Goal: Task Accomplishment & Management: Complete application form

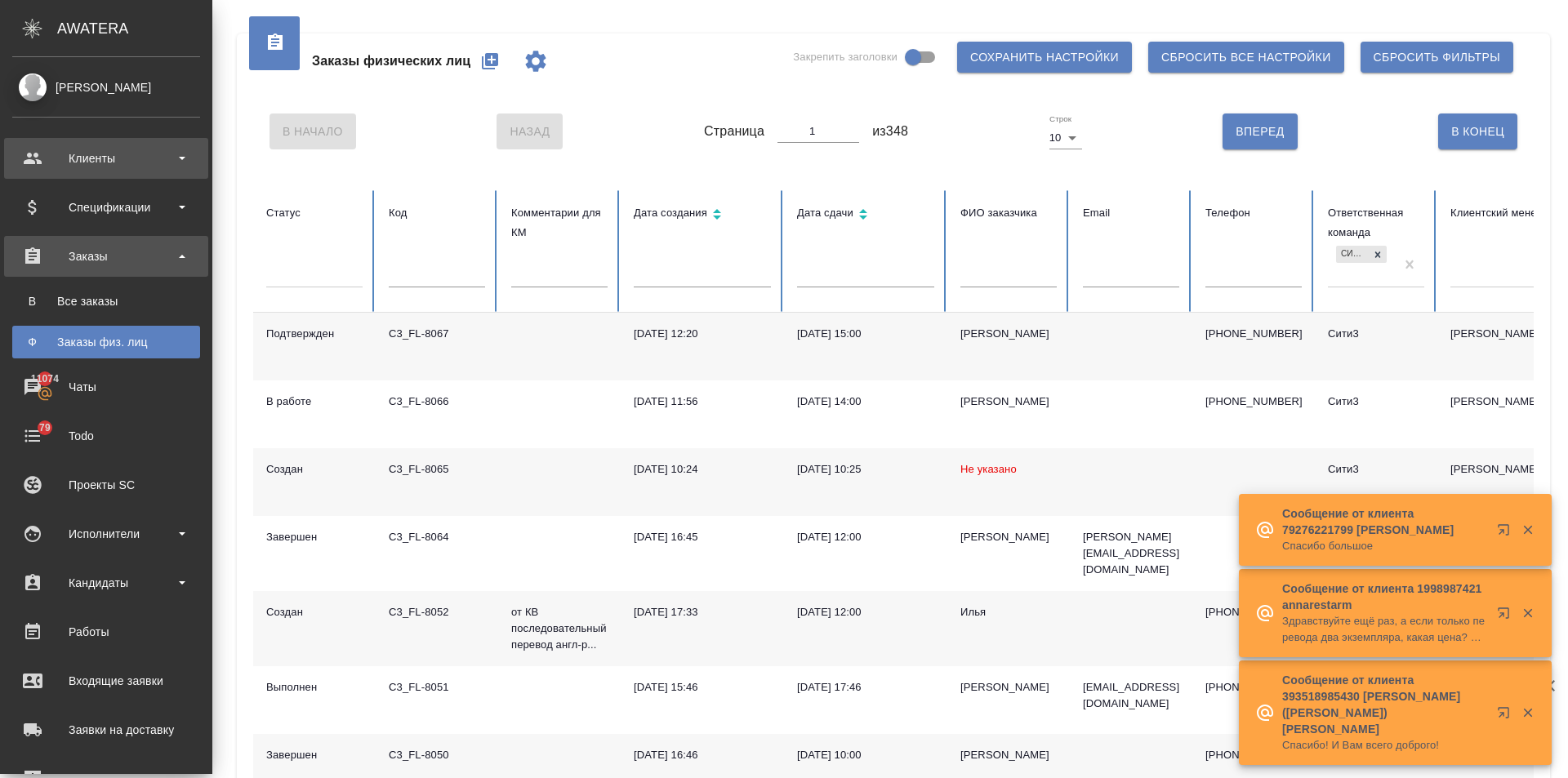
click at [35, 151] on div "Клиенты" at bounding box center [106, 158] width 188 height 25
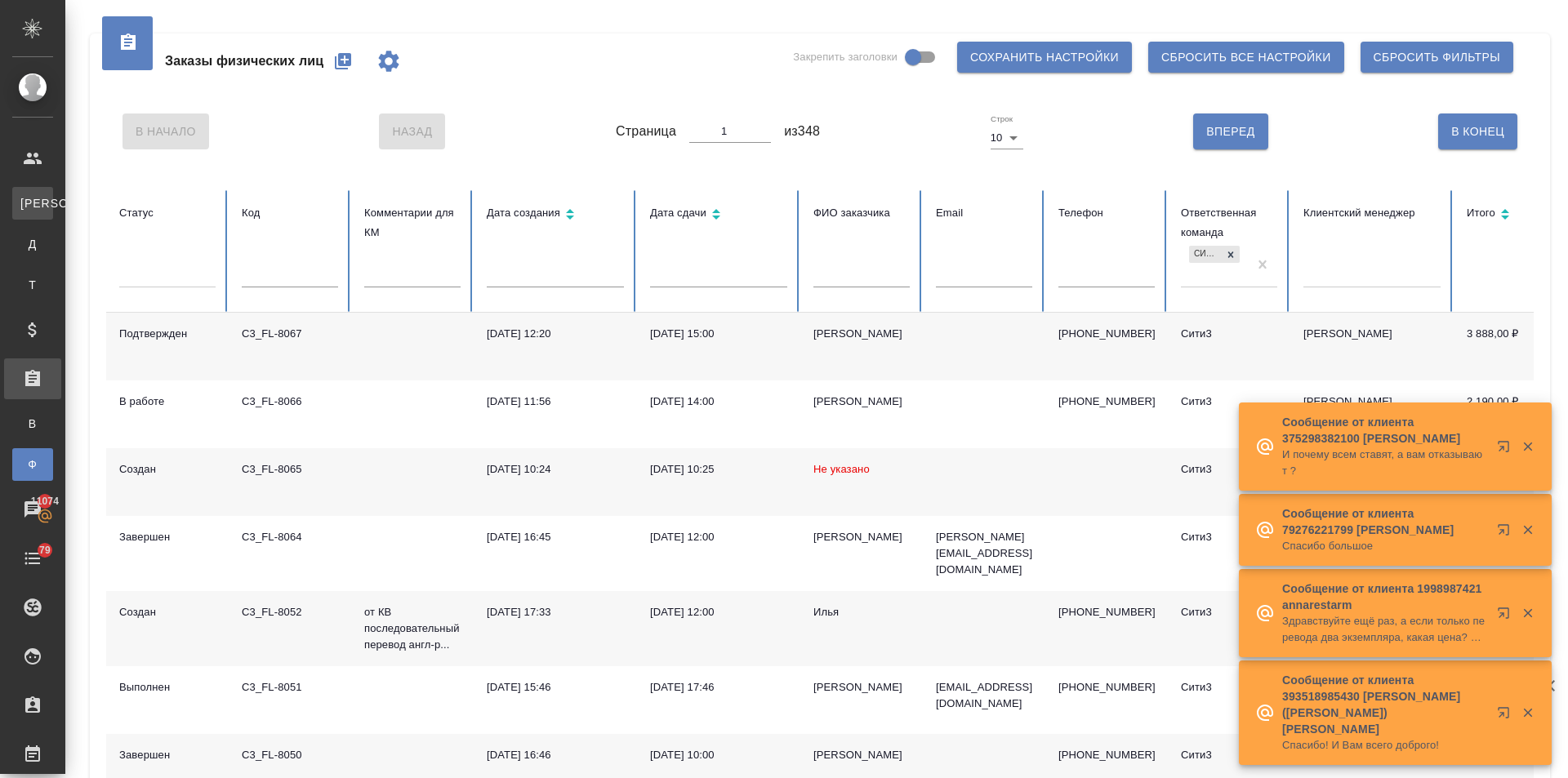
click at [25, 200] on div "Клиенты" at bounding box center [12, 203] width 25 height 17
select select "RU"
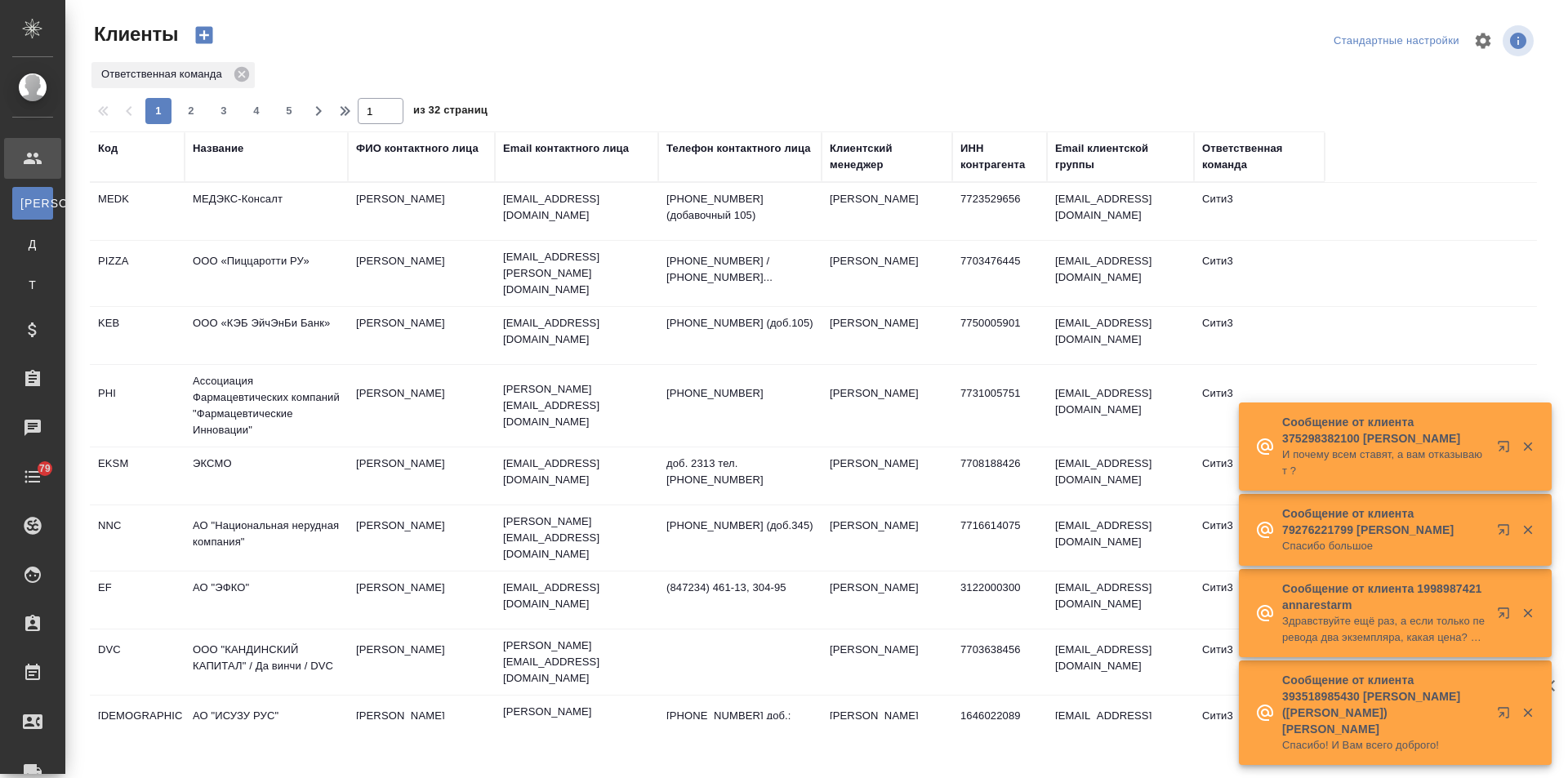
click at [216, 150] on div "Название" at bounding box center [217, 149] width 50 height 17
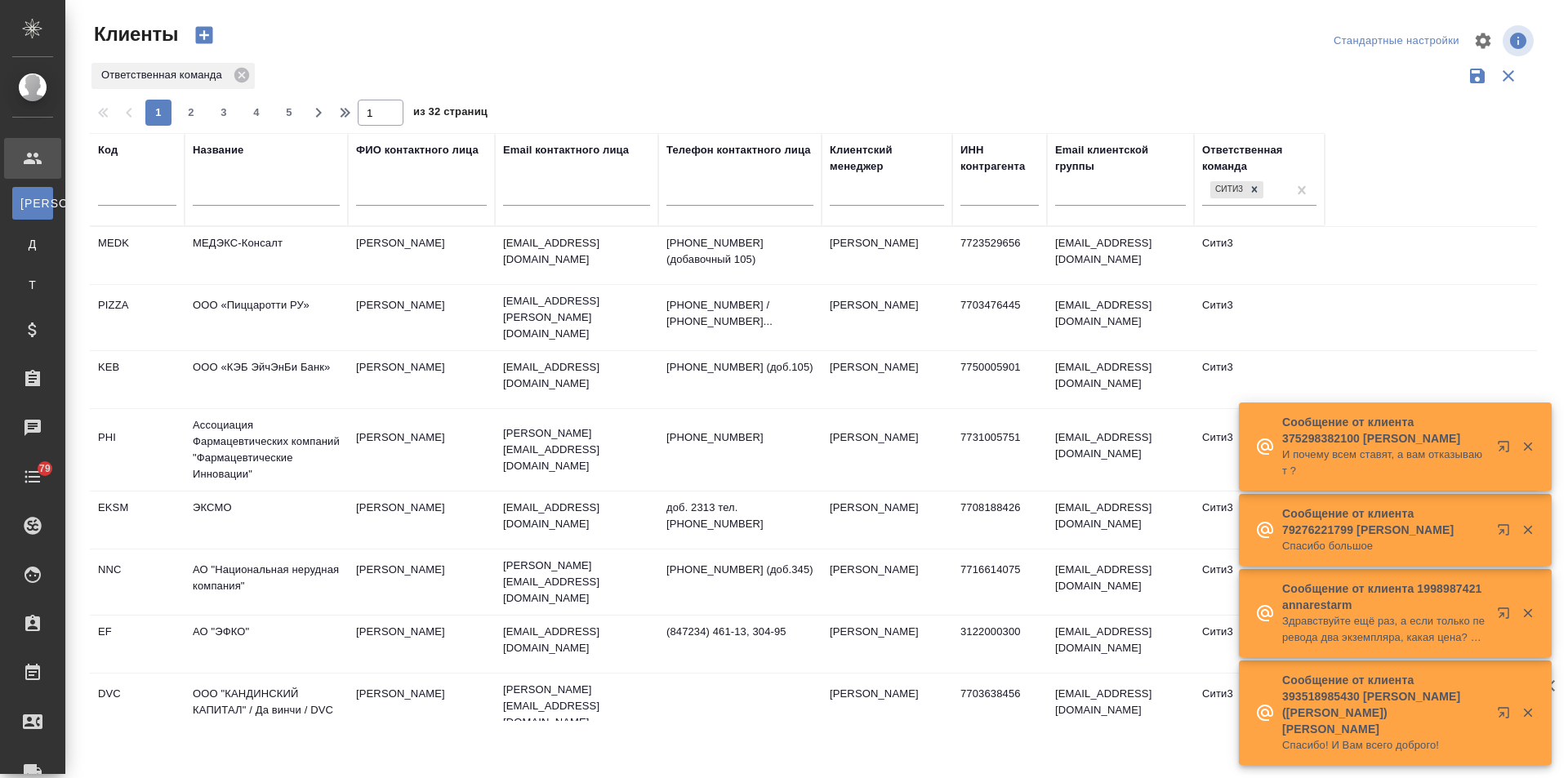
click at [229, 236] on td "МЕДЭКС-Консалт" at bounding box center [266, 255] width 163 height 57
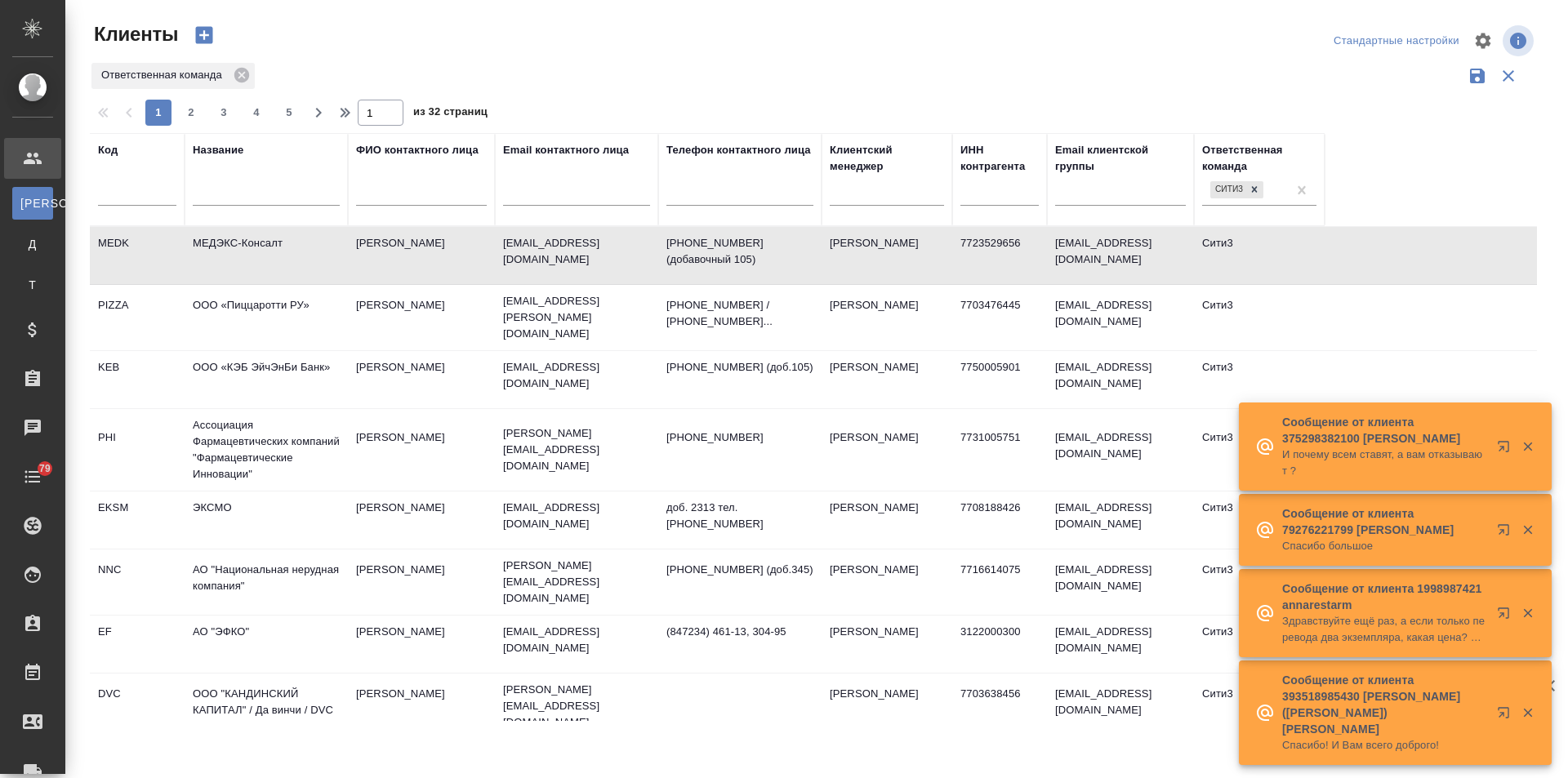
click at [232, 236] on td "МЕДЭКС-Консалт" at bounding box center [266, 255] width 163 height 57
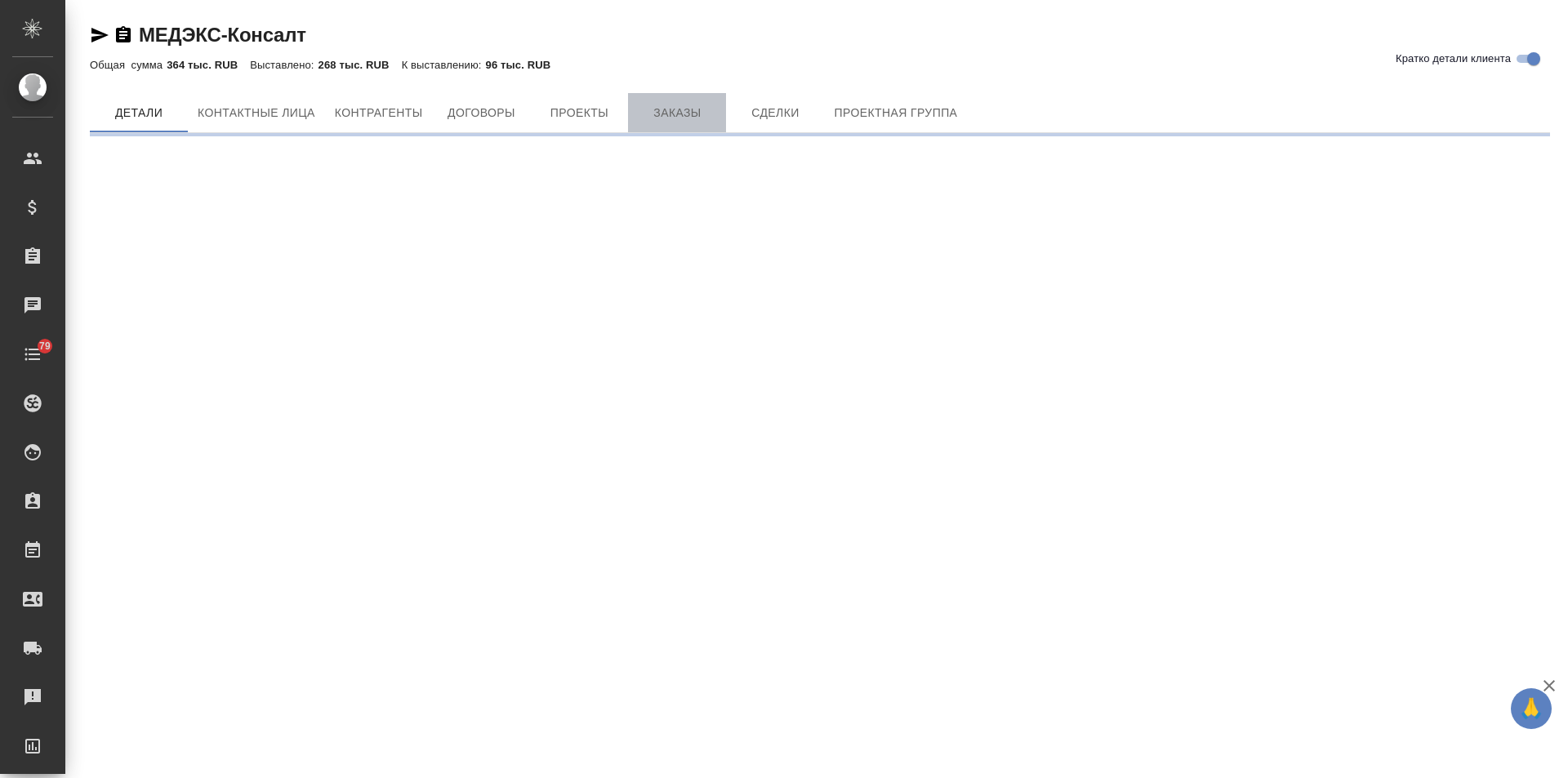
click at [647, 115] on span "Заказы" at bounding box center [676, 113] width 78 height 20
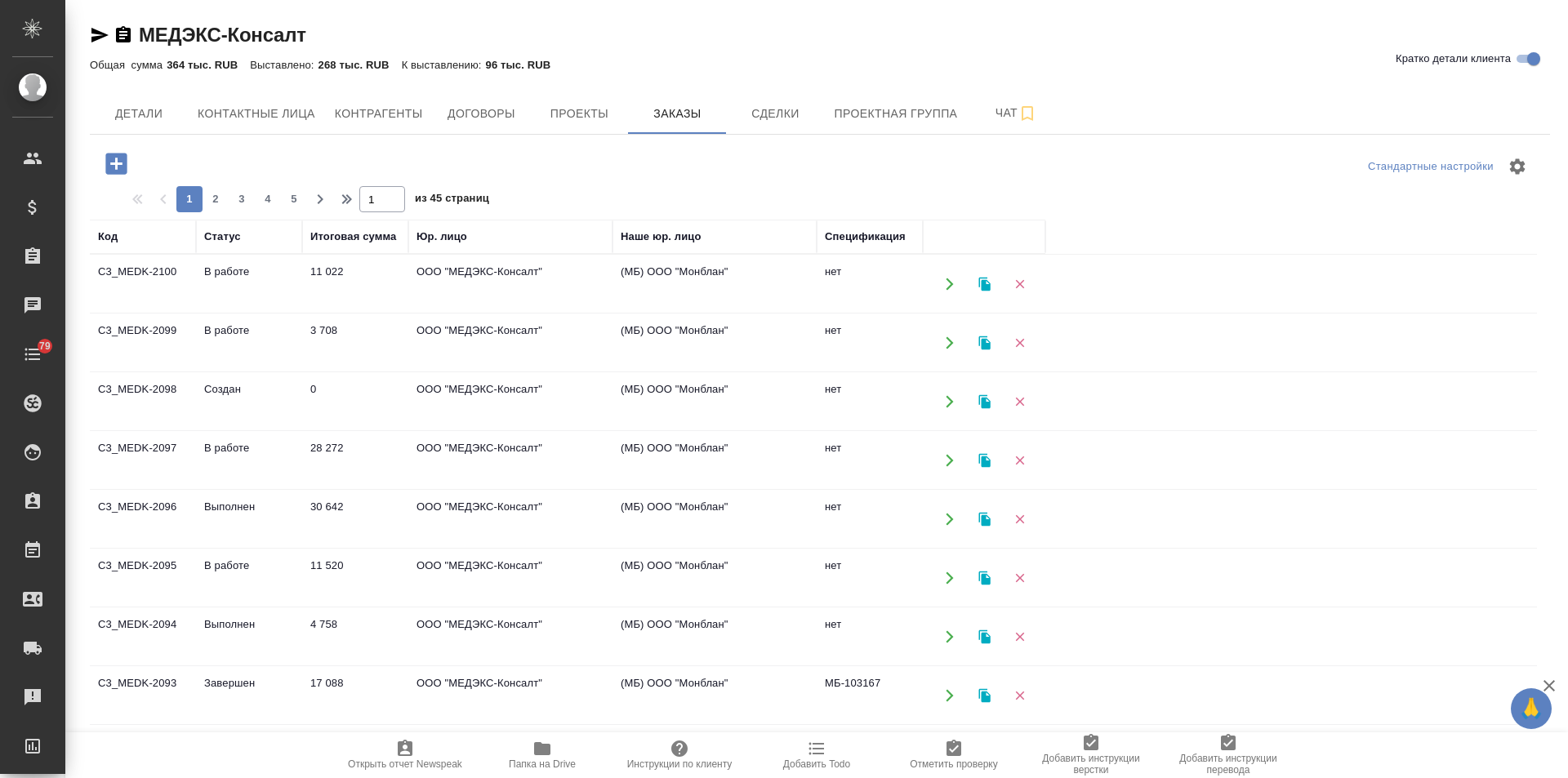
click at [237, 312] on td "В работе" at bounding box center [249, 283] width 107 height 57
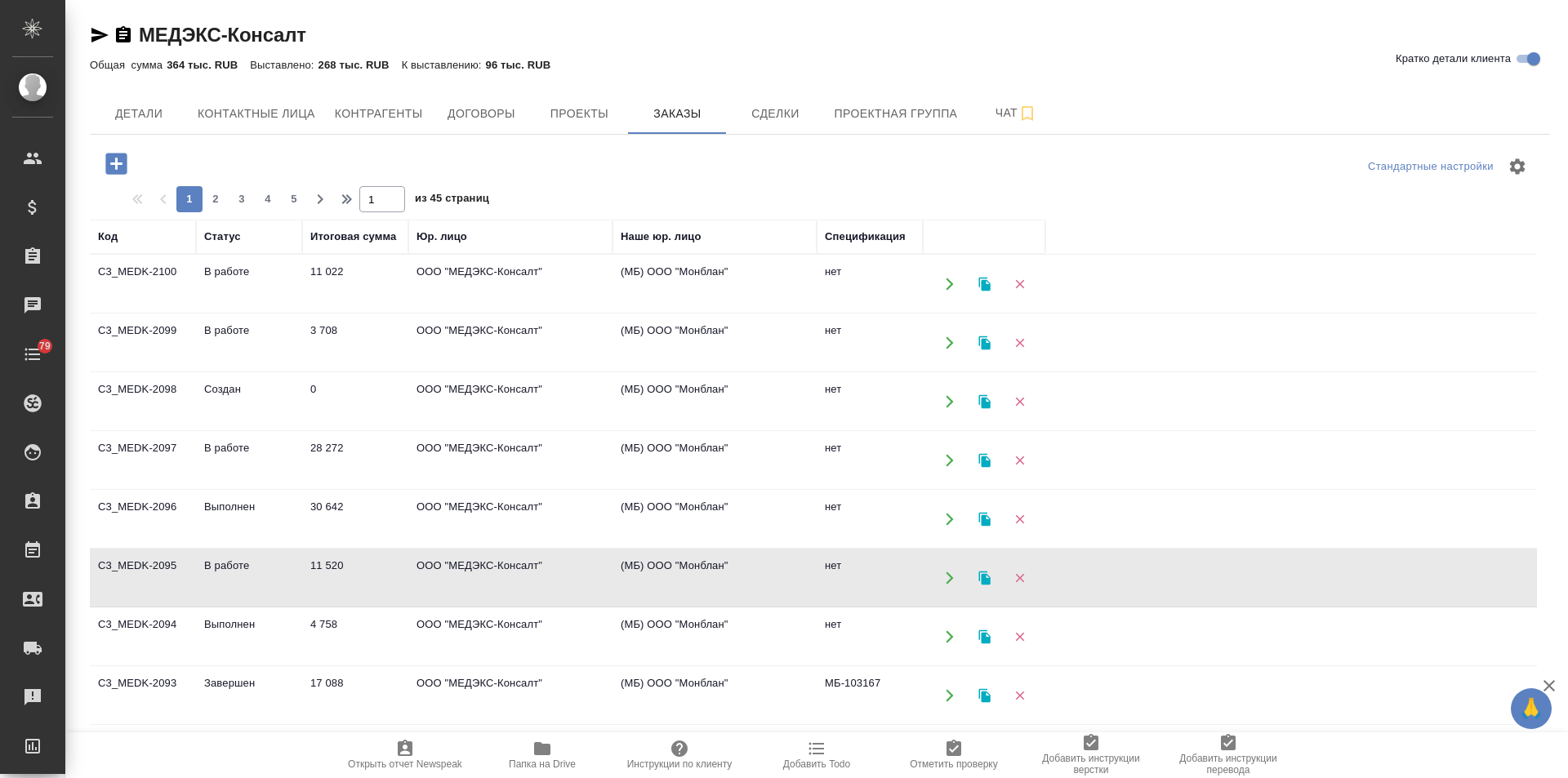
click at [237, 312] on td "В работе" at bounding box center [249, 283] width 107 height 57
click at [231, 312] on td "В работе" at bounding box center [249, 283] width 107 height 57
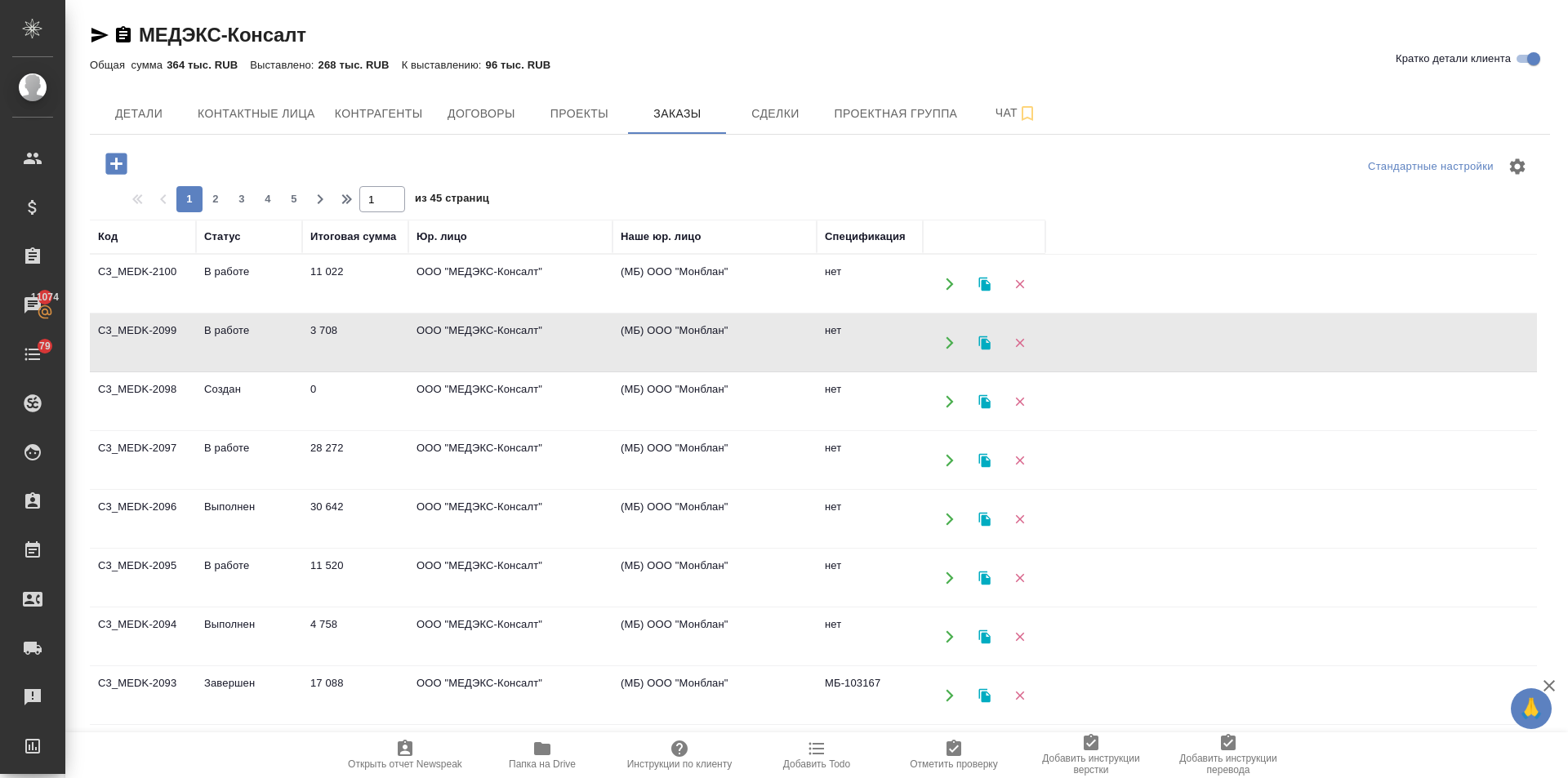
click at [215, 267] on td "В работе" at bounding box center [249, 283] width 107 height 57
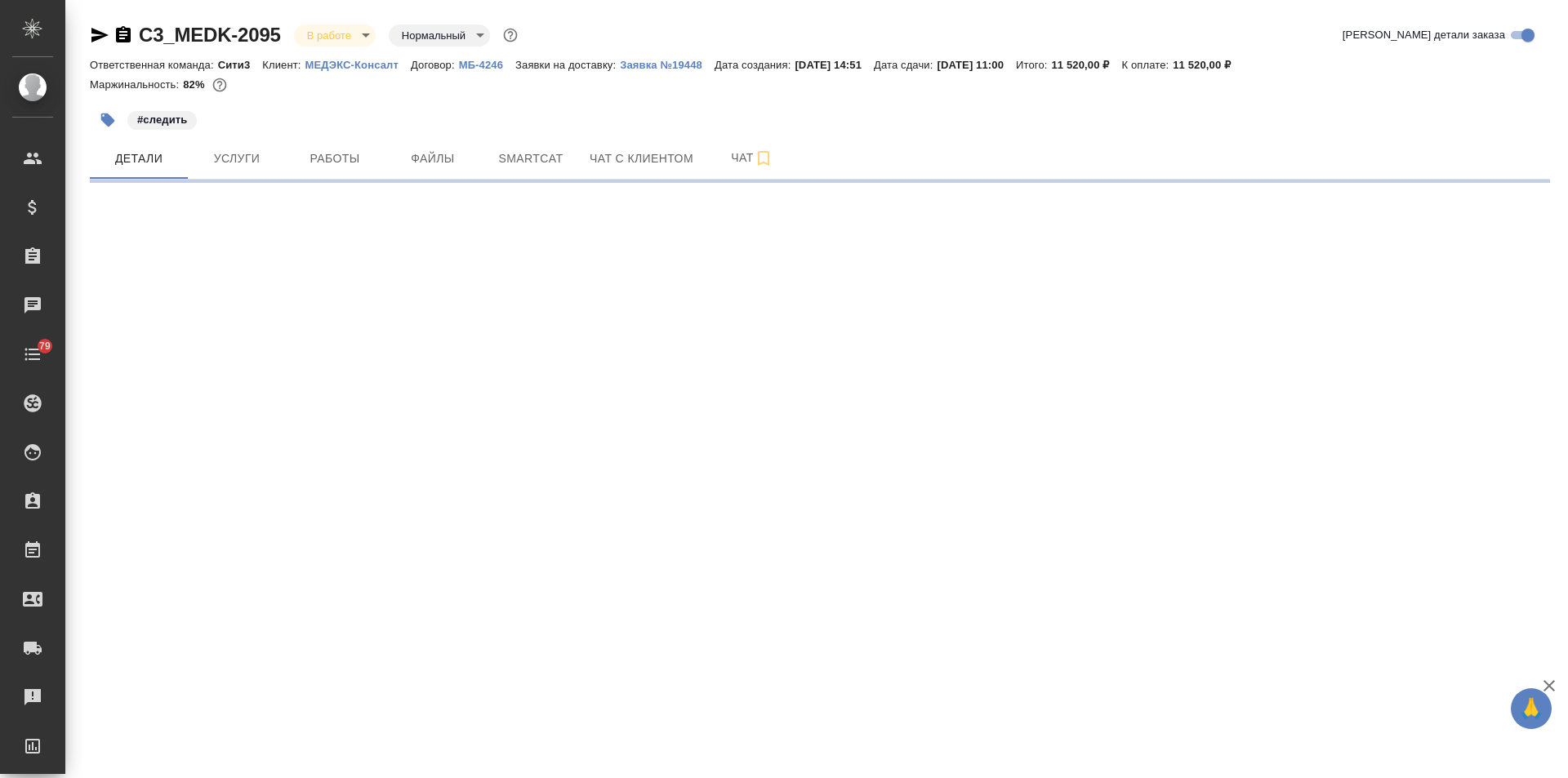
select select "RU"
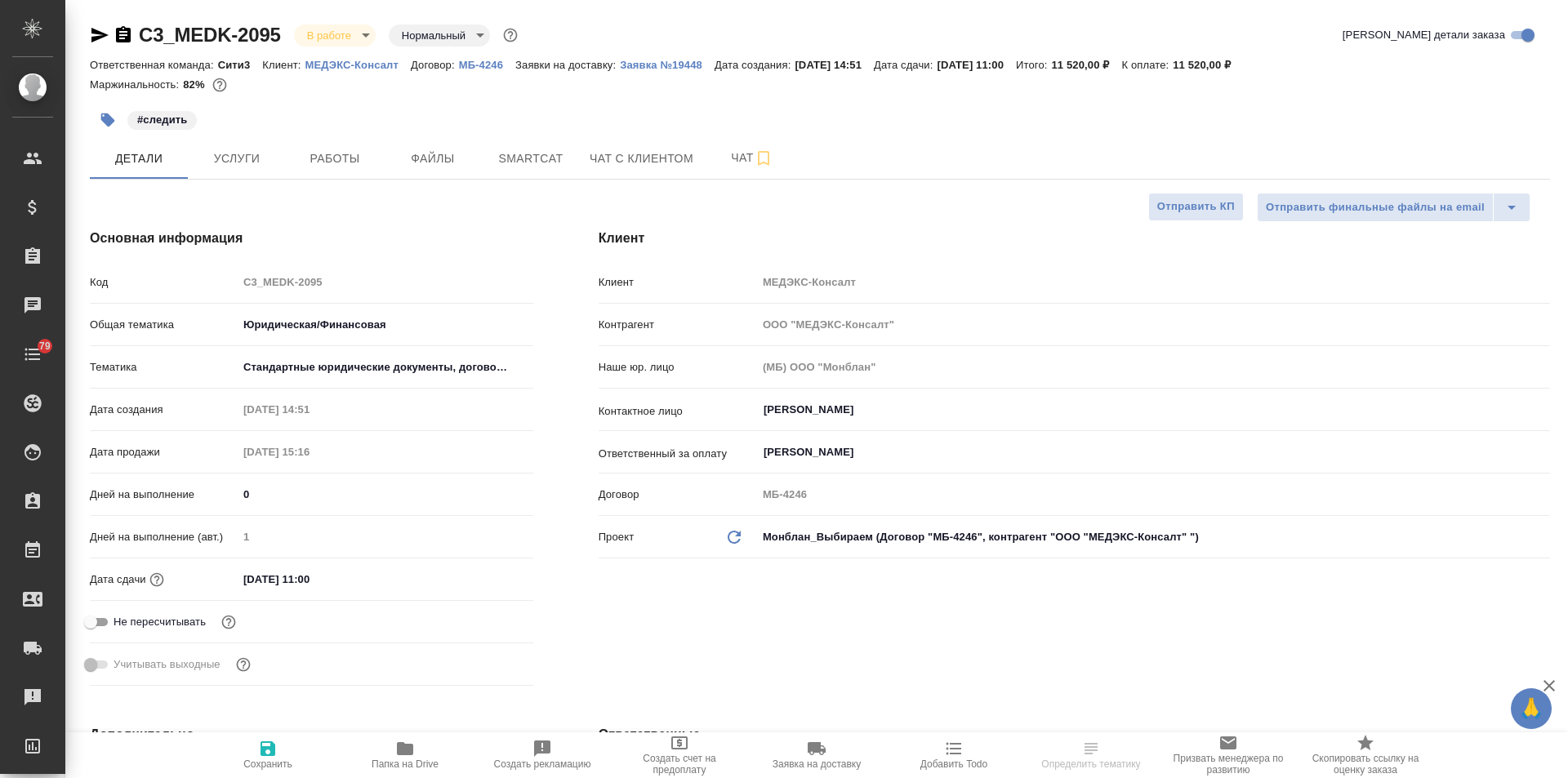
type textarea "x"
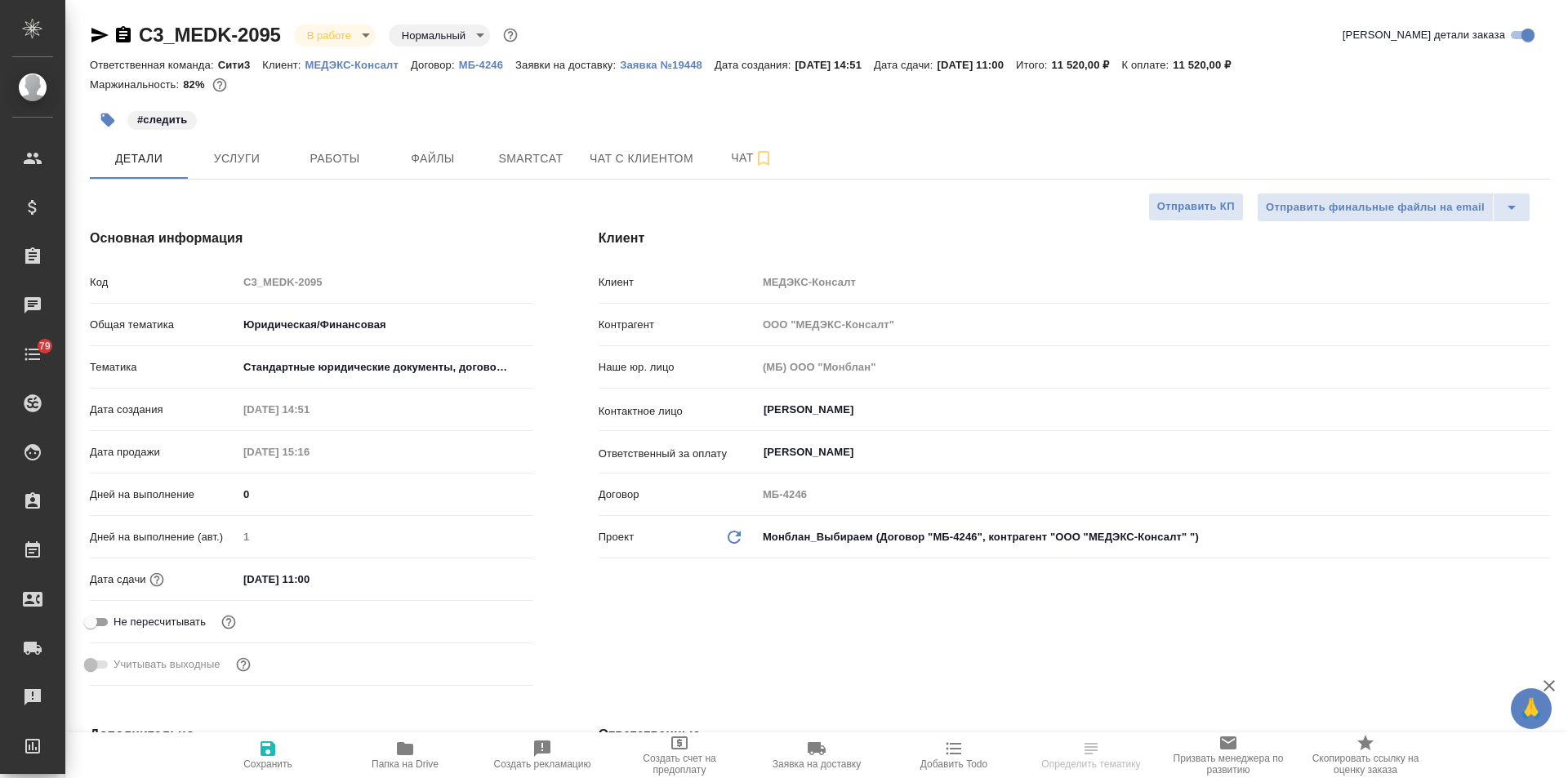
type textarea "x"
select select "RU"
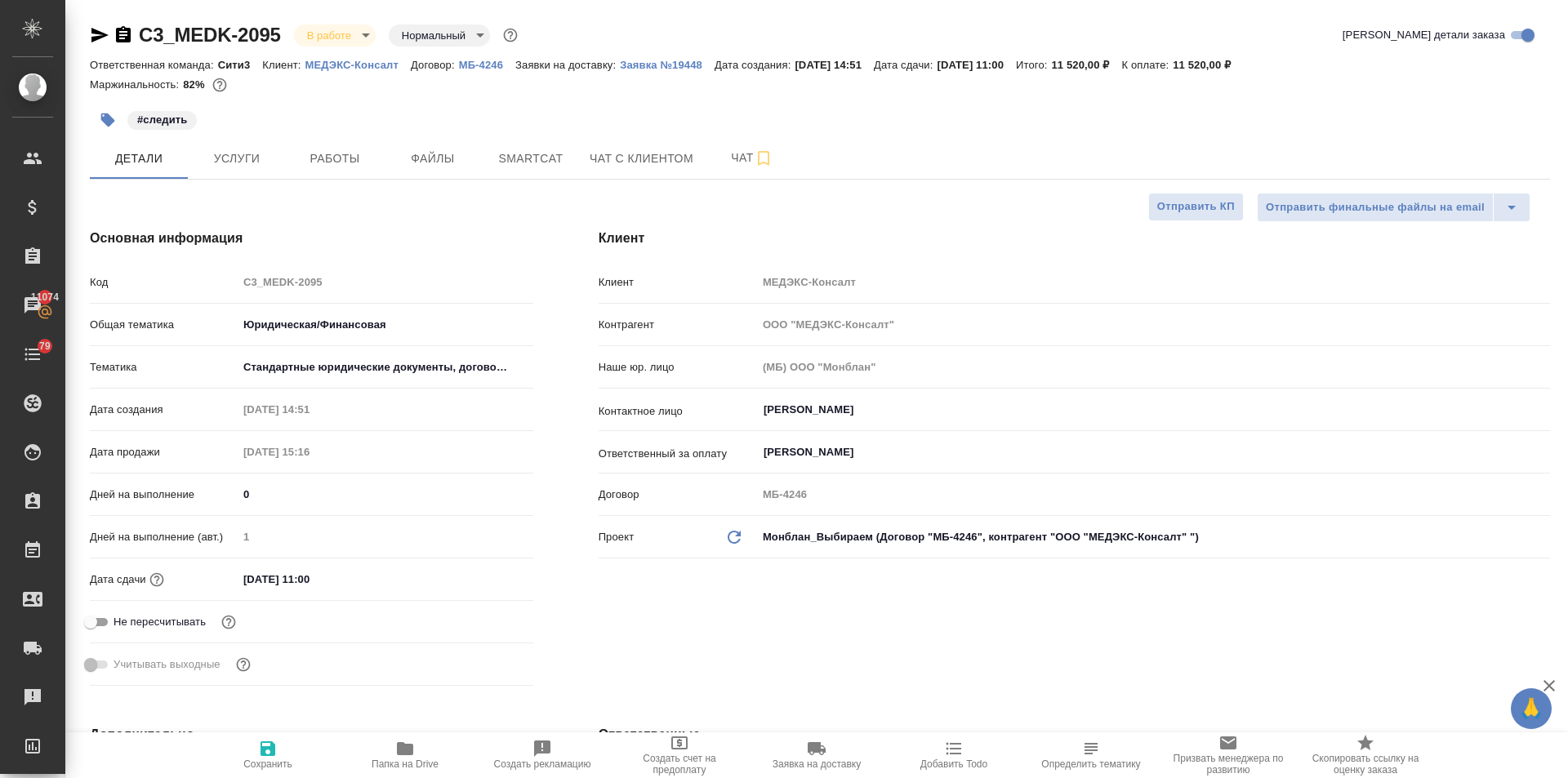
type textarea "x"
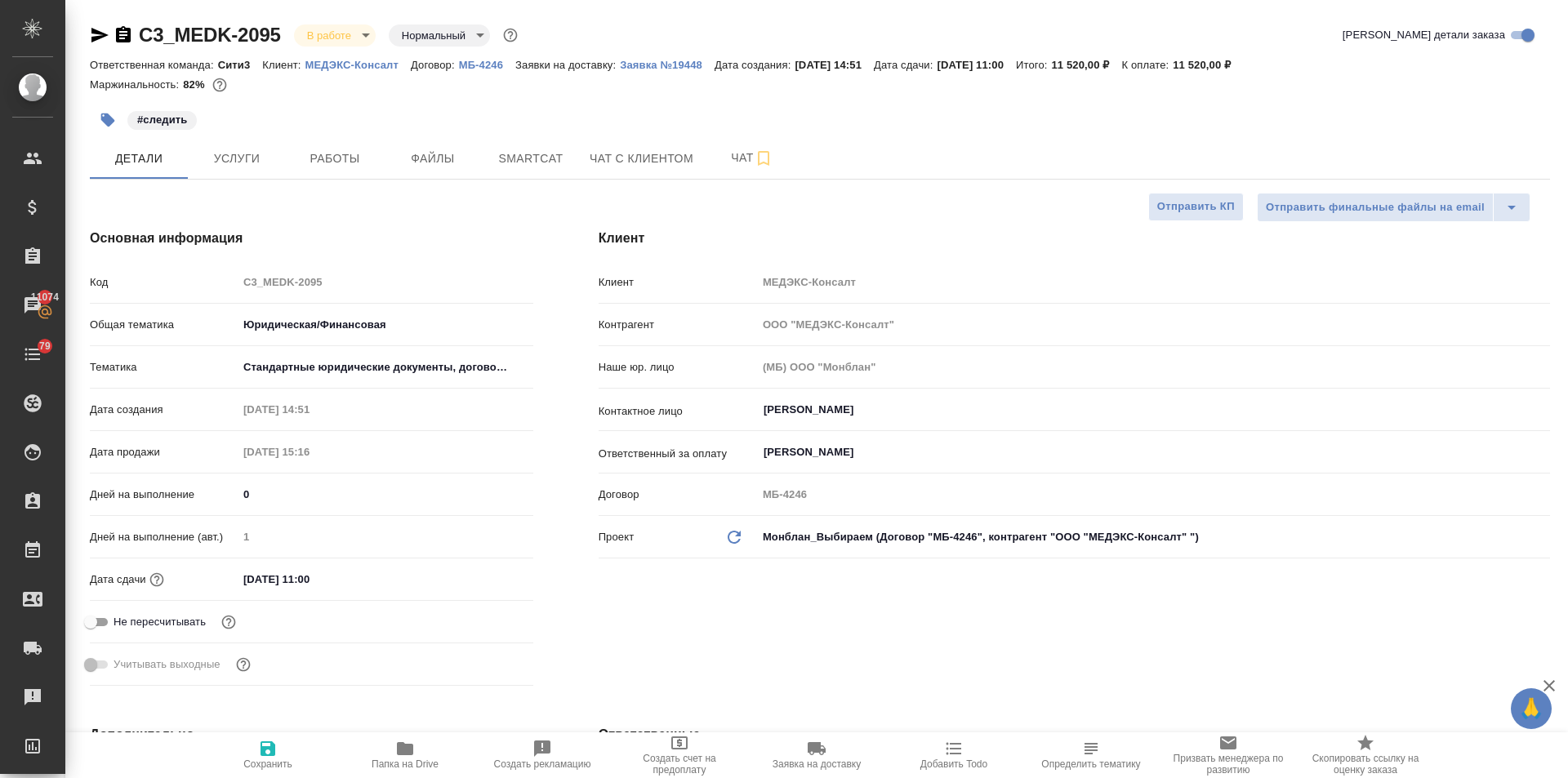
type textarea "x"
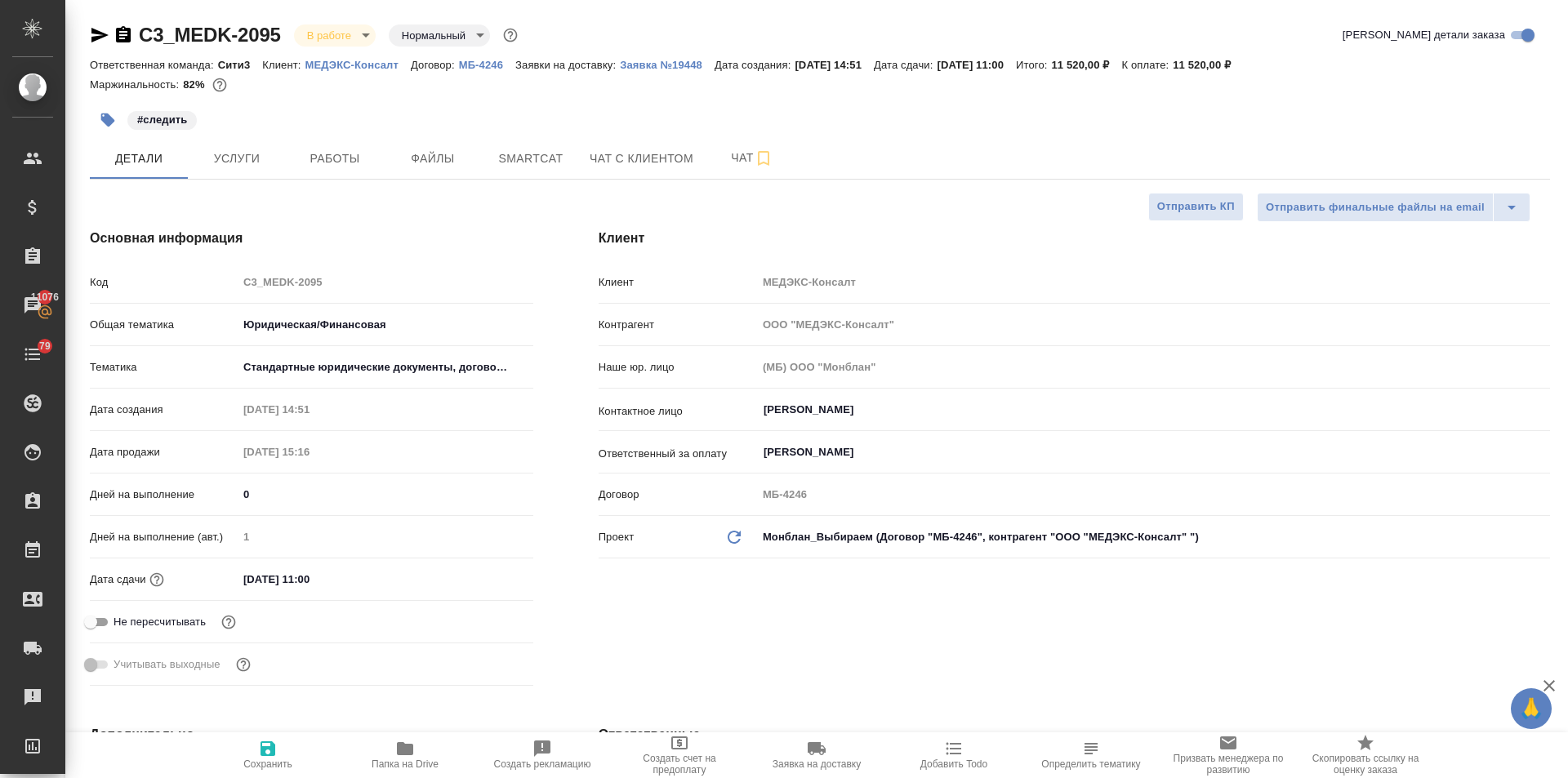
type textarea "x"
select select "RU"
click at [100, 34] on icon "button" at bounding box center [99, 35] width 17 height 15
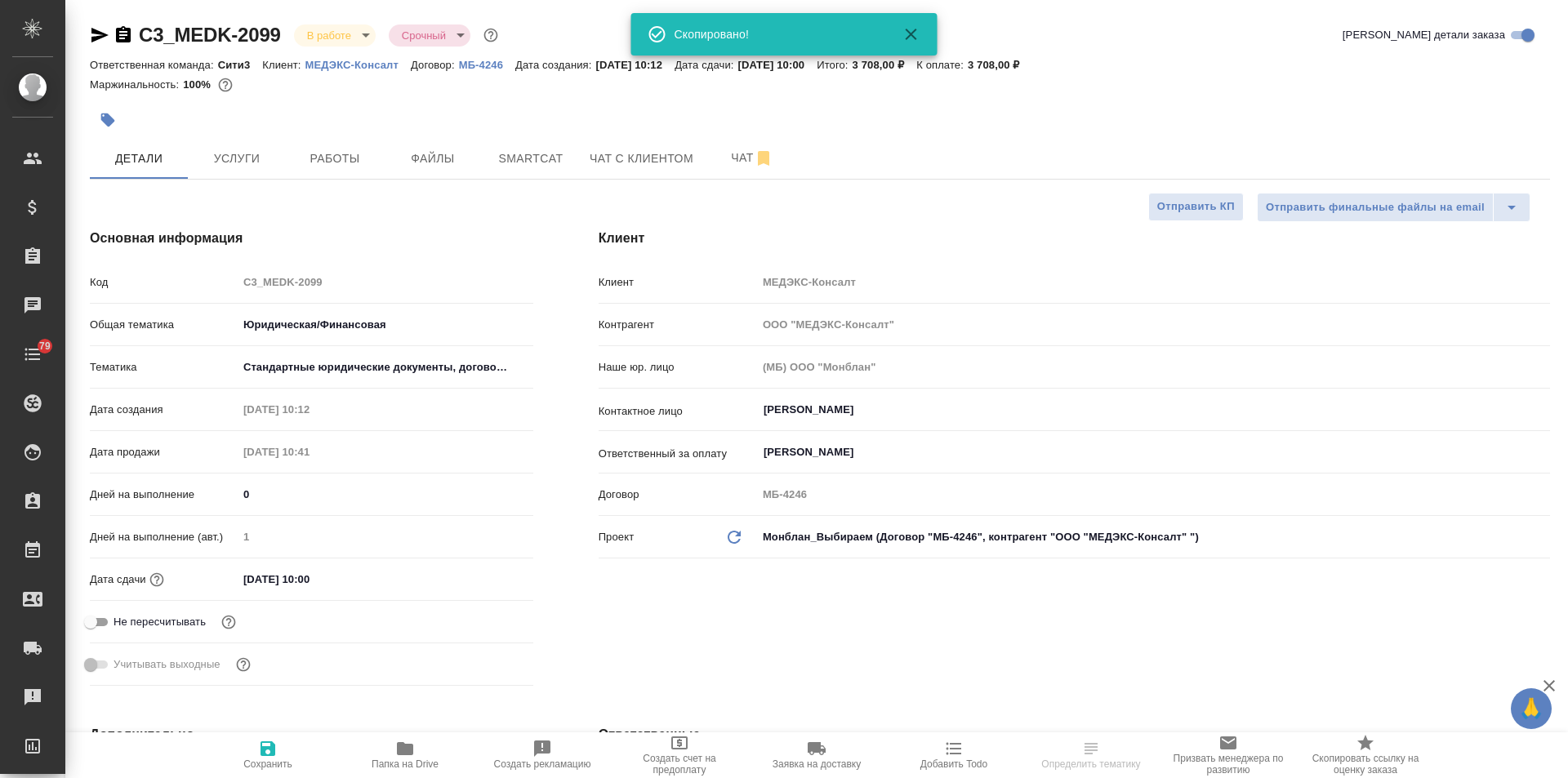
click at [100, 34] on icon "button" at bounding box center [99, 35] width 17 height 15
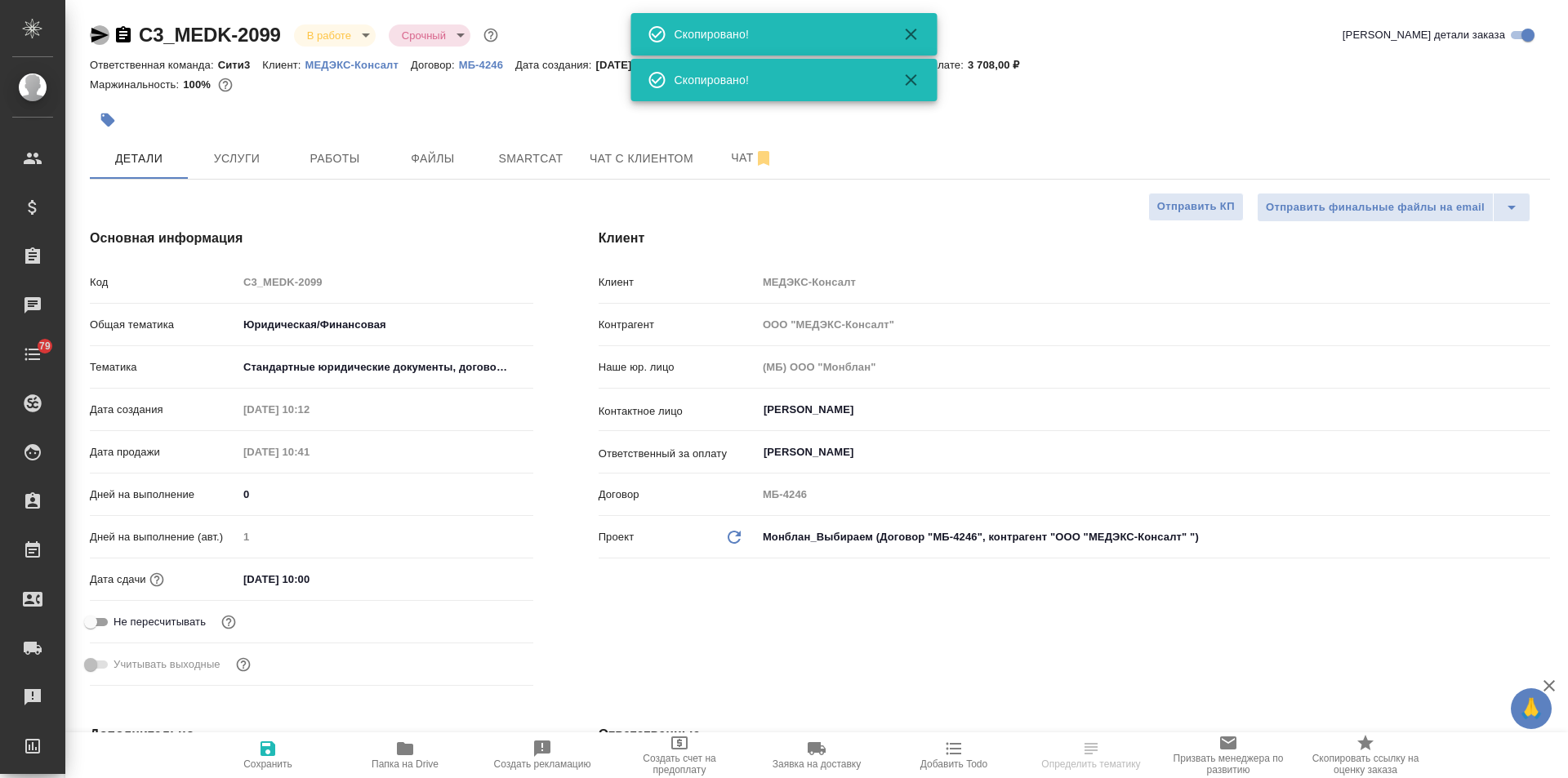
drag, startPoint x: 100, startPoint y: 34, endPoint x: 106, endPoint y: 68, distance: 34.5
click at [98, 34] on icon "button" at bounding box center [99, 35] width 17 height 15
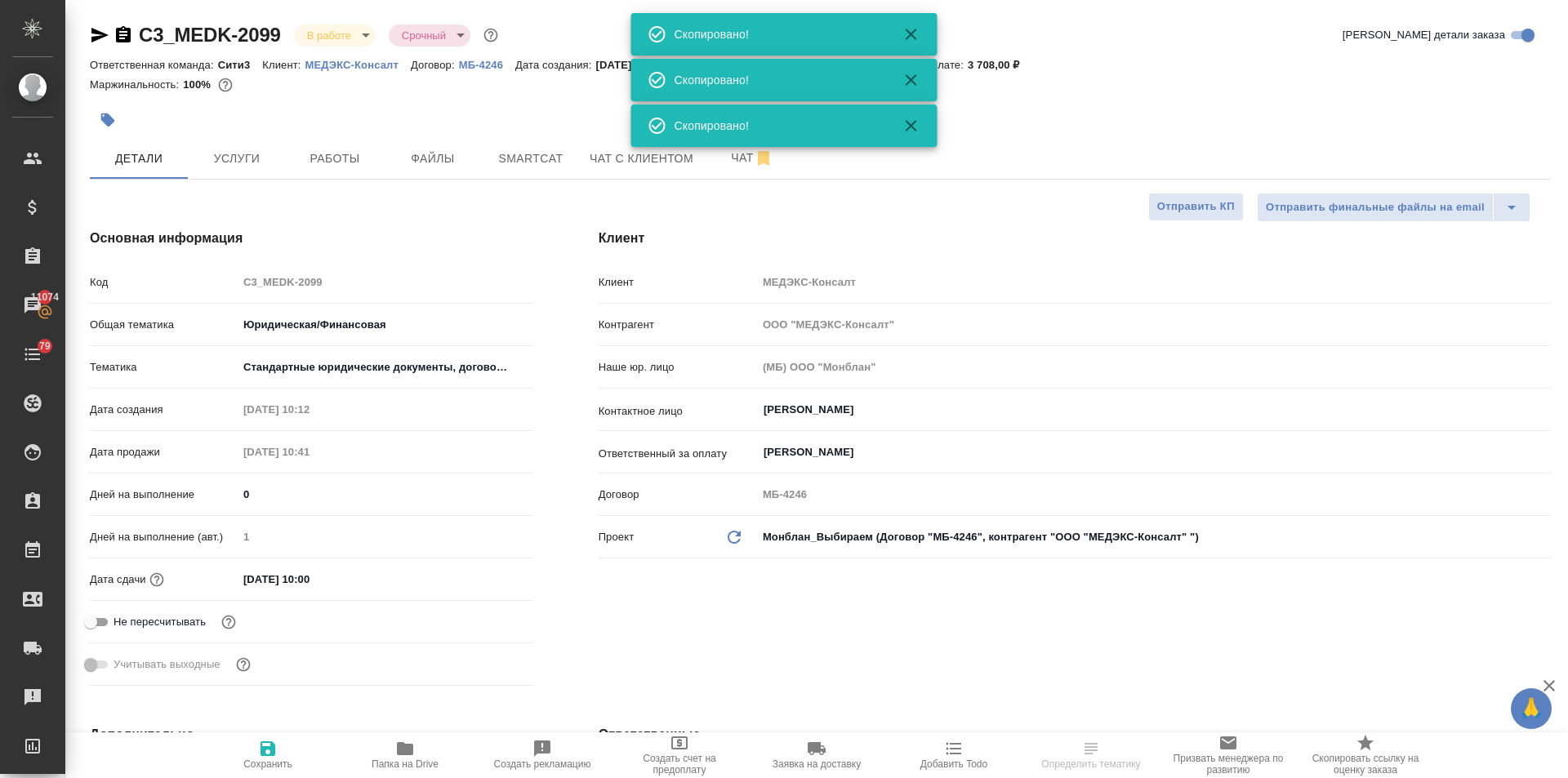
select select "RU"
type textarea "x"
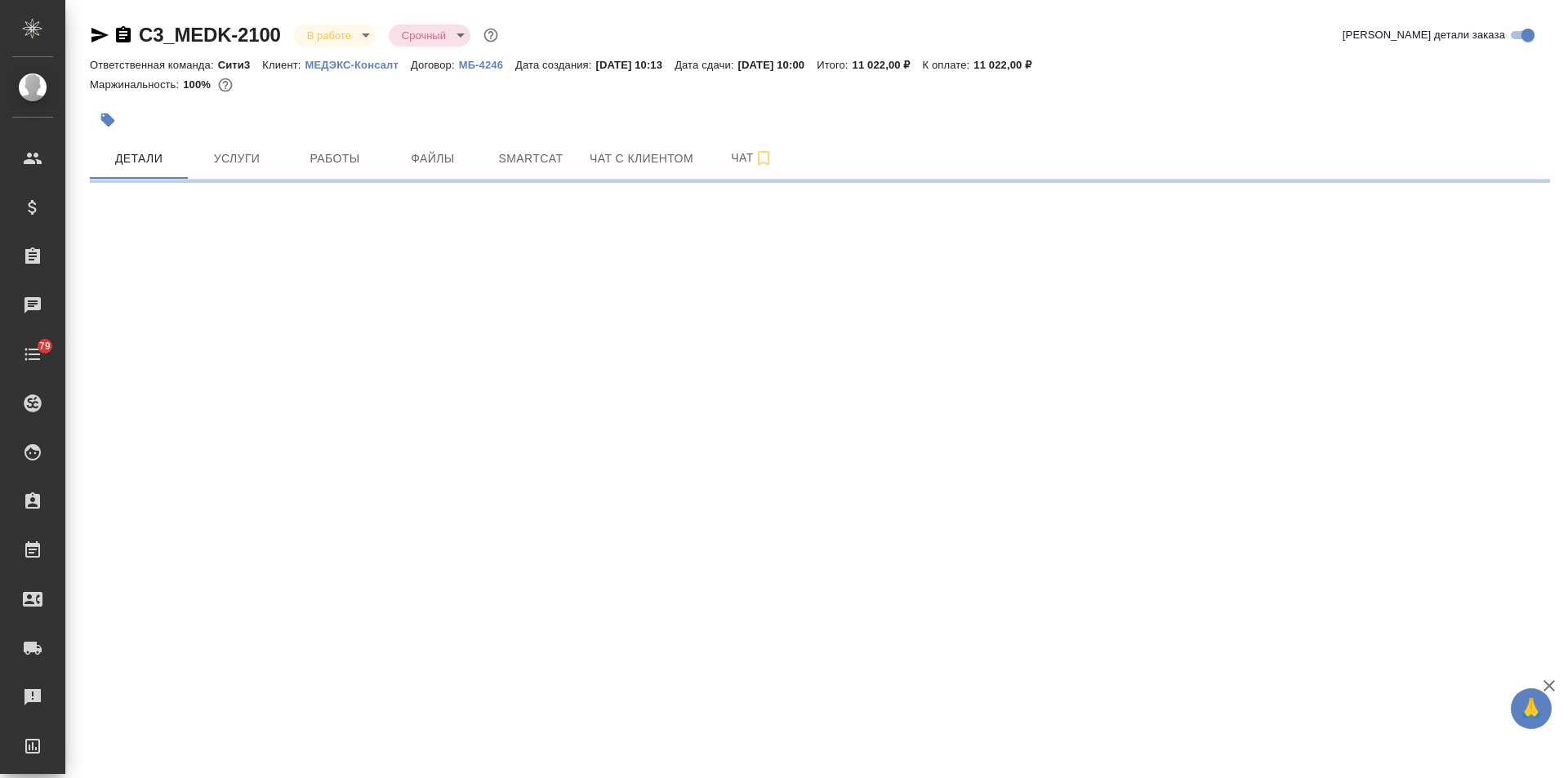
select select "RU"
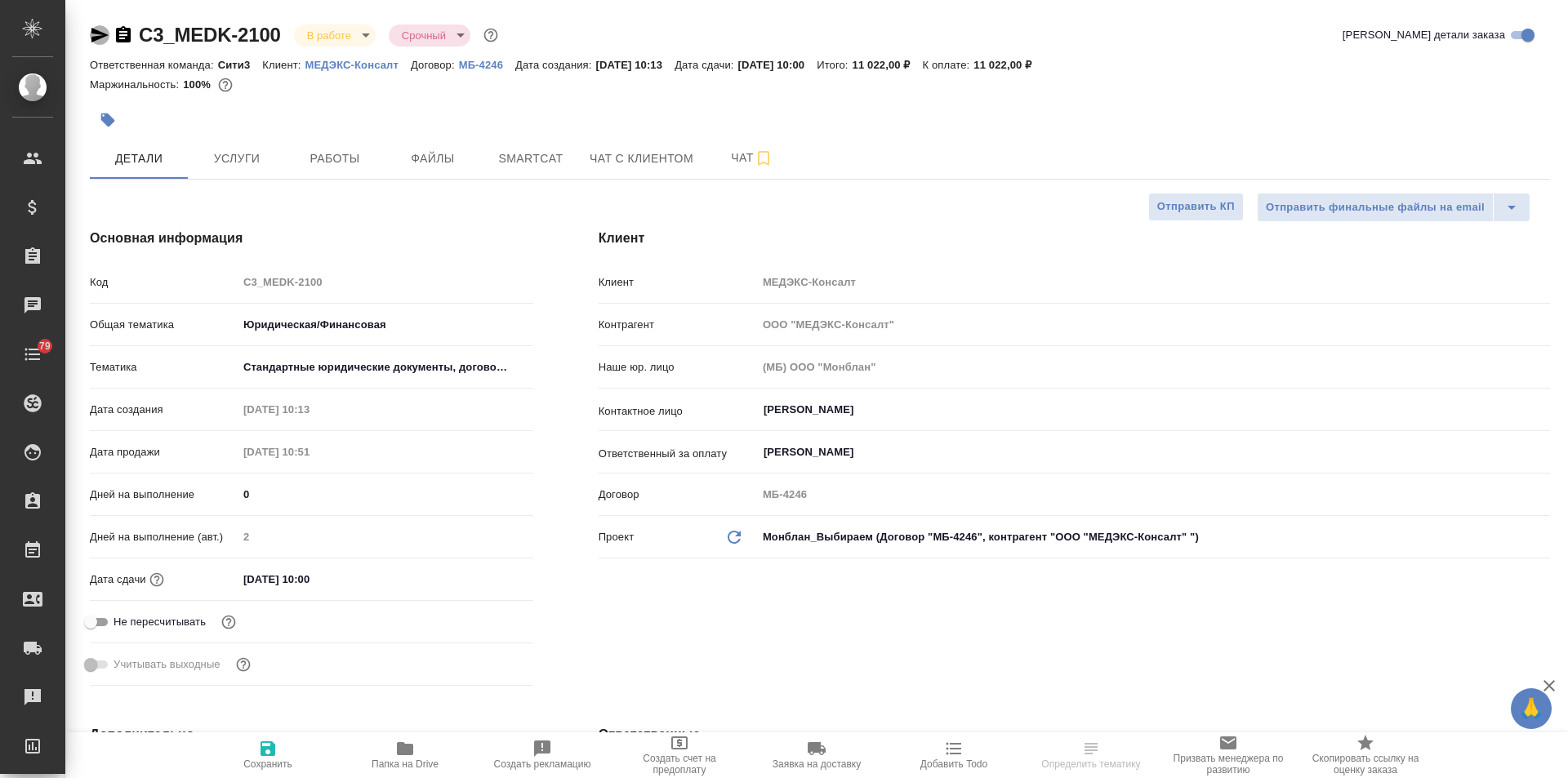
click at [92, 32] on icon "button" at bounding box center [99, 35] width 17 height 15
type textarea "x"
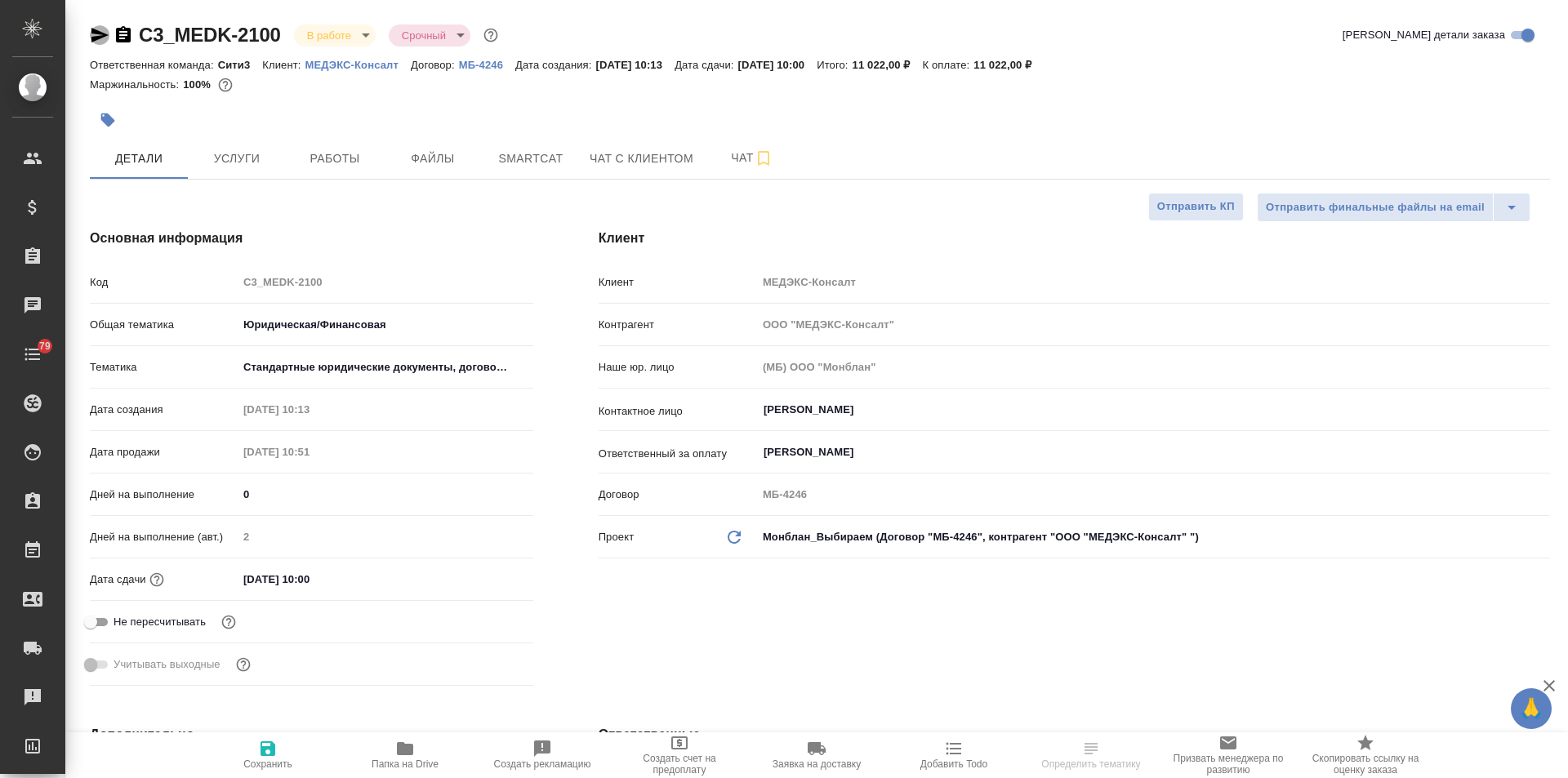
type textarea "x"
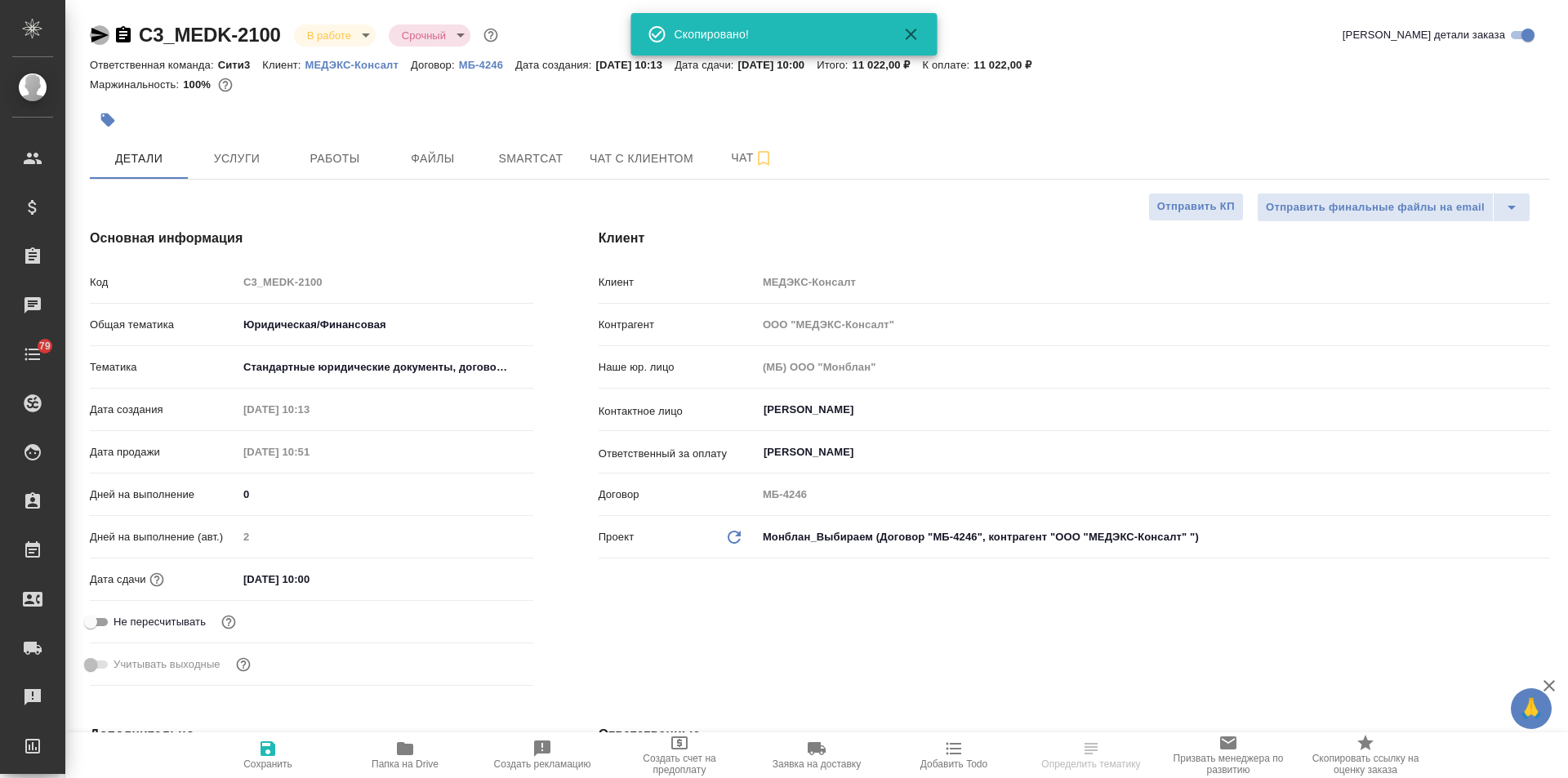
click at [92, 32] on icon "button" at bounding box center [99, 35] width 17 height 15
type textarea "x"
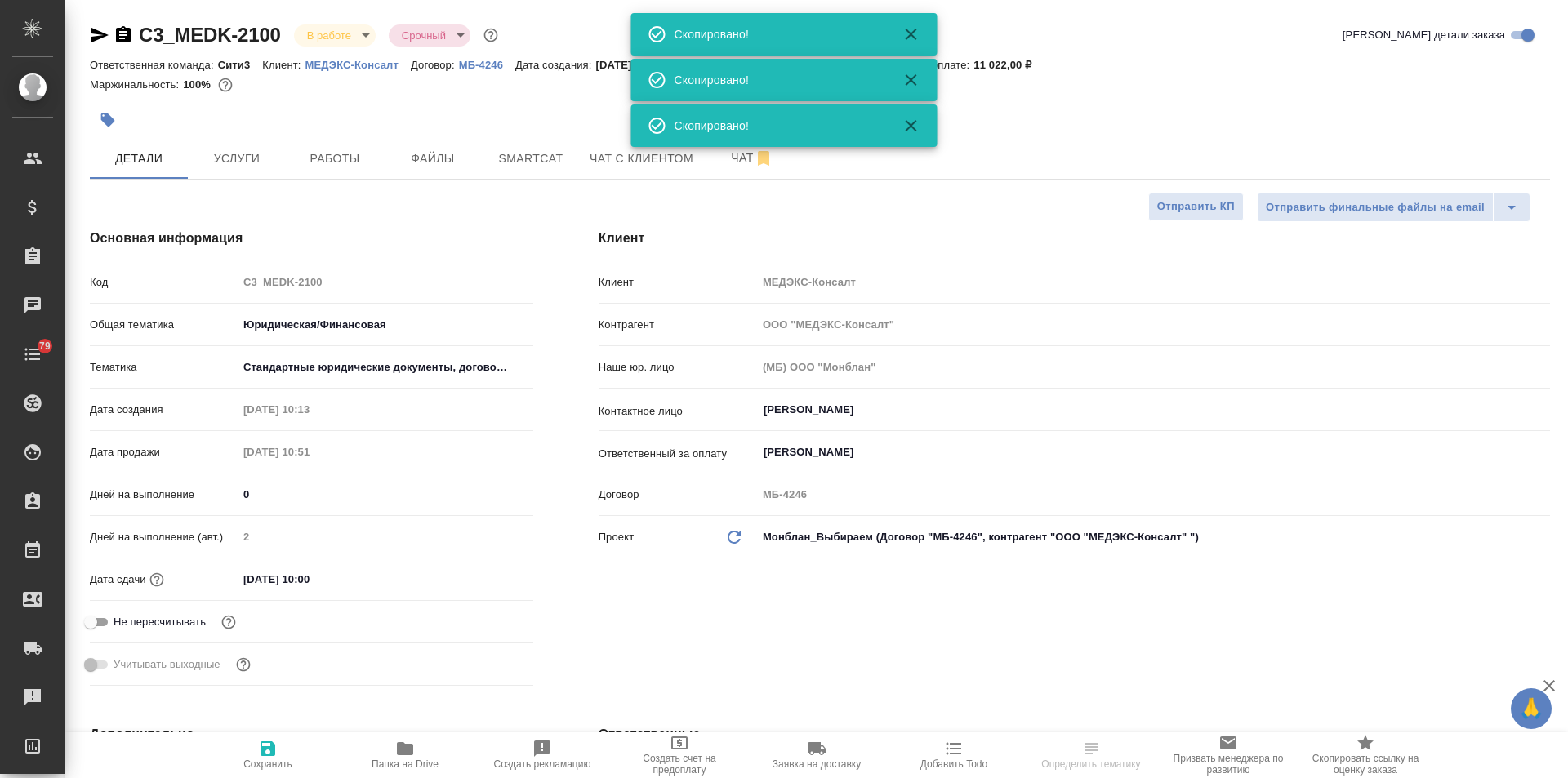
type textarea "x"
select select "RU"
type textarea "x"
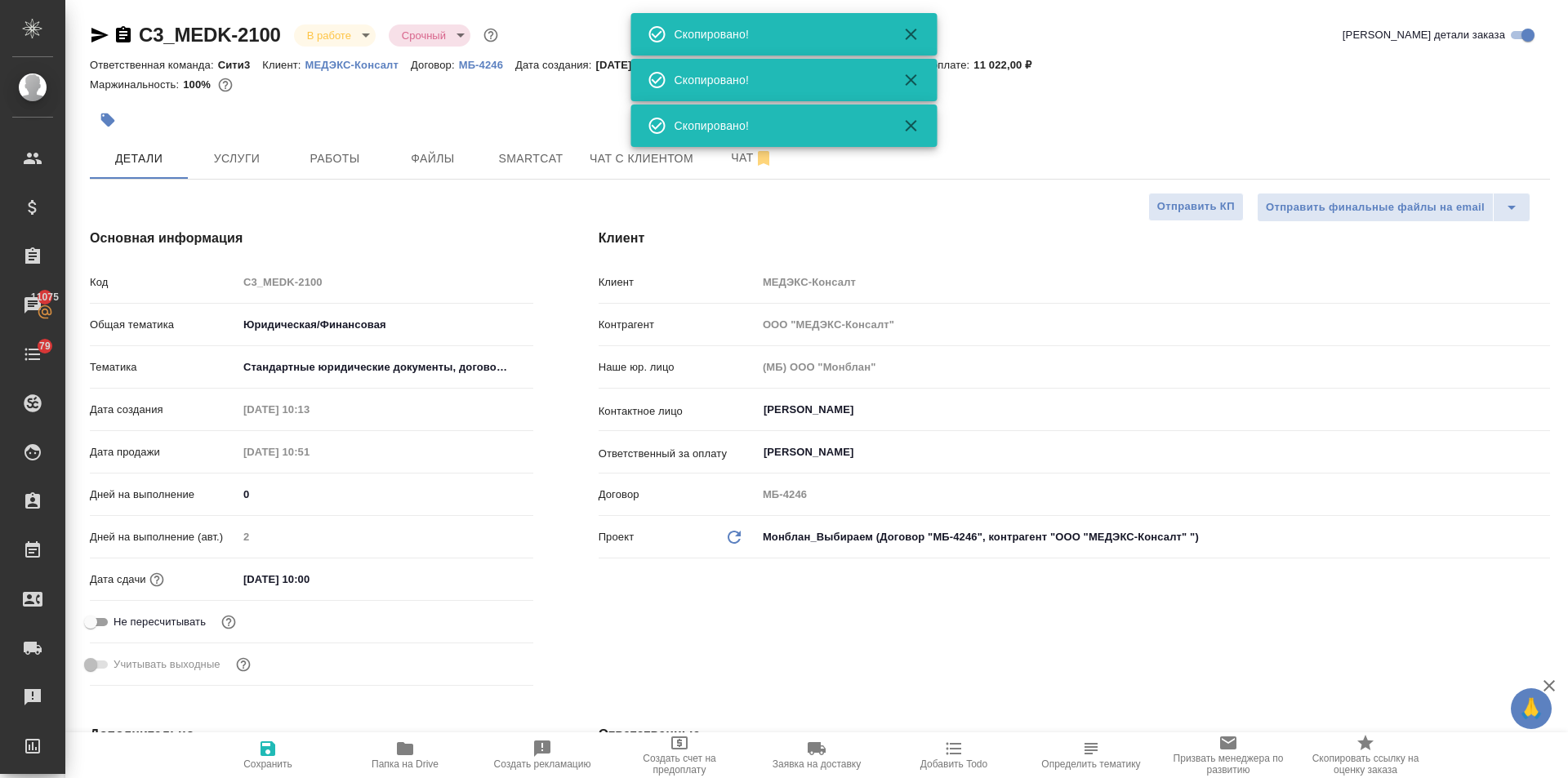
type textarea "x"
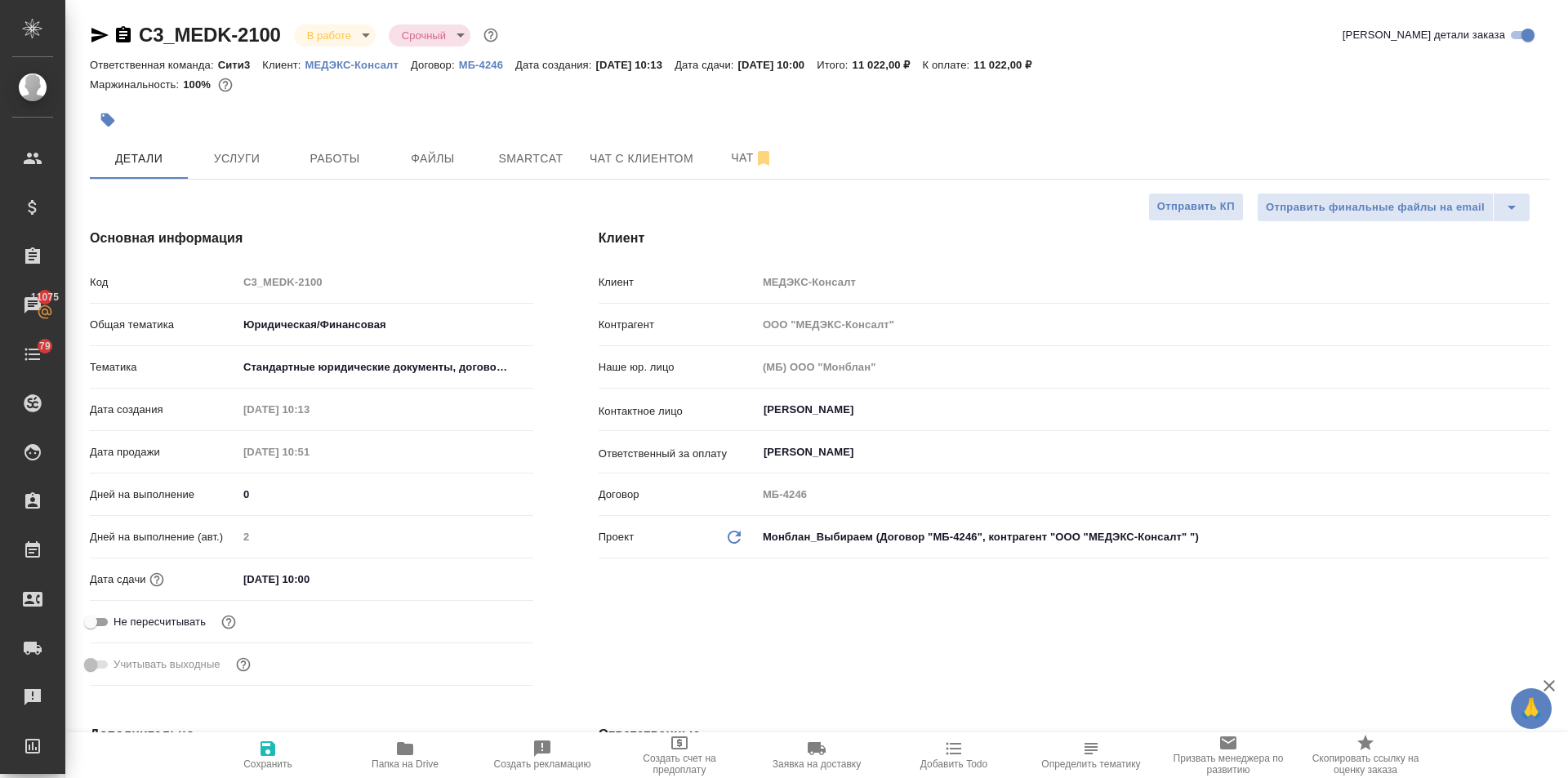
type textarea "x"
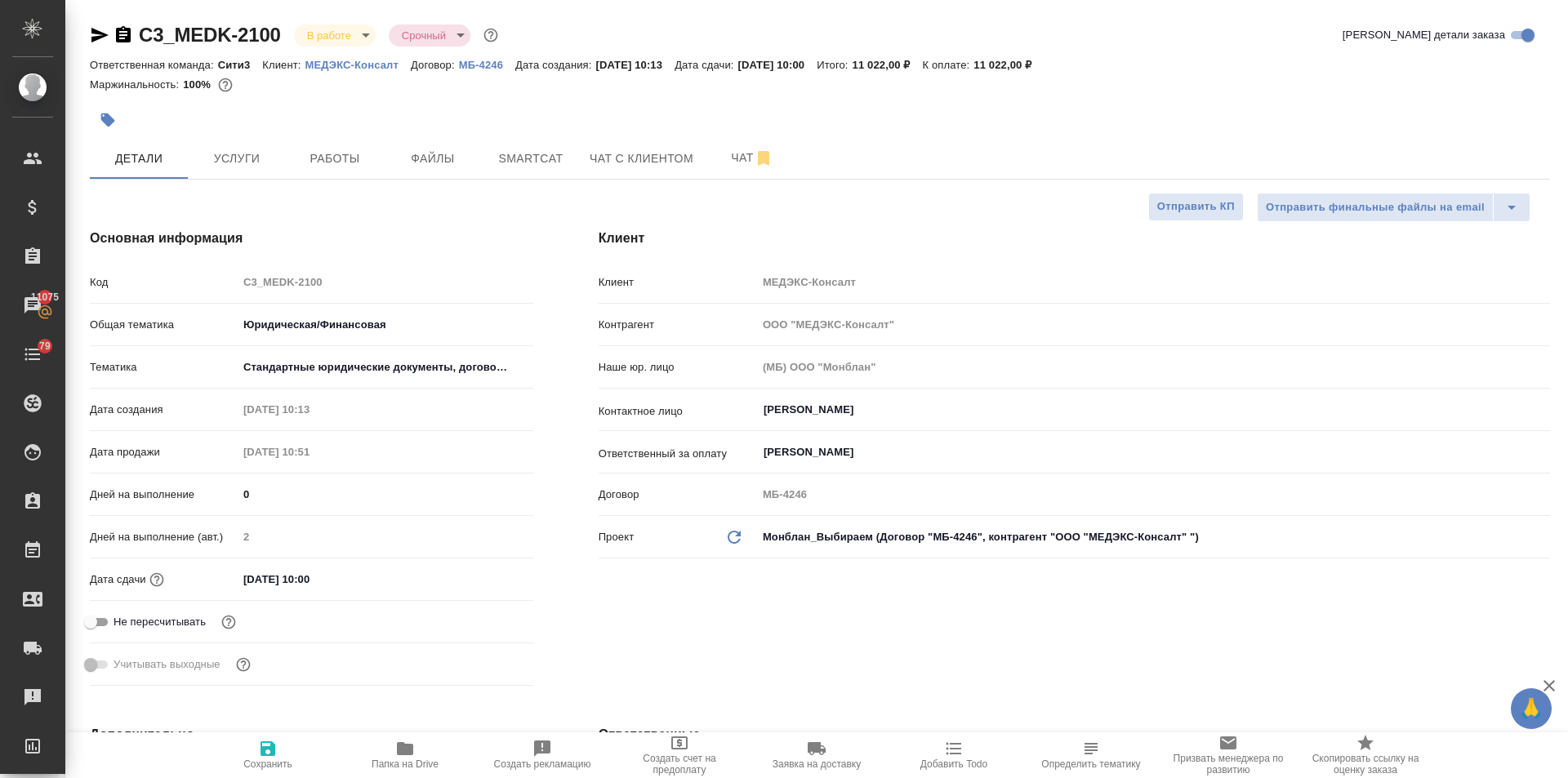
type textarea "x"
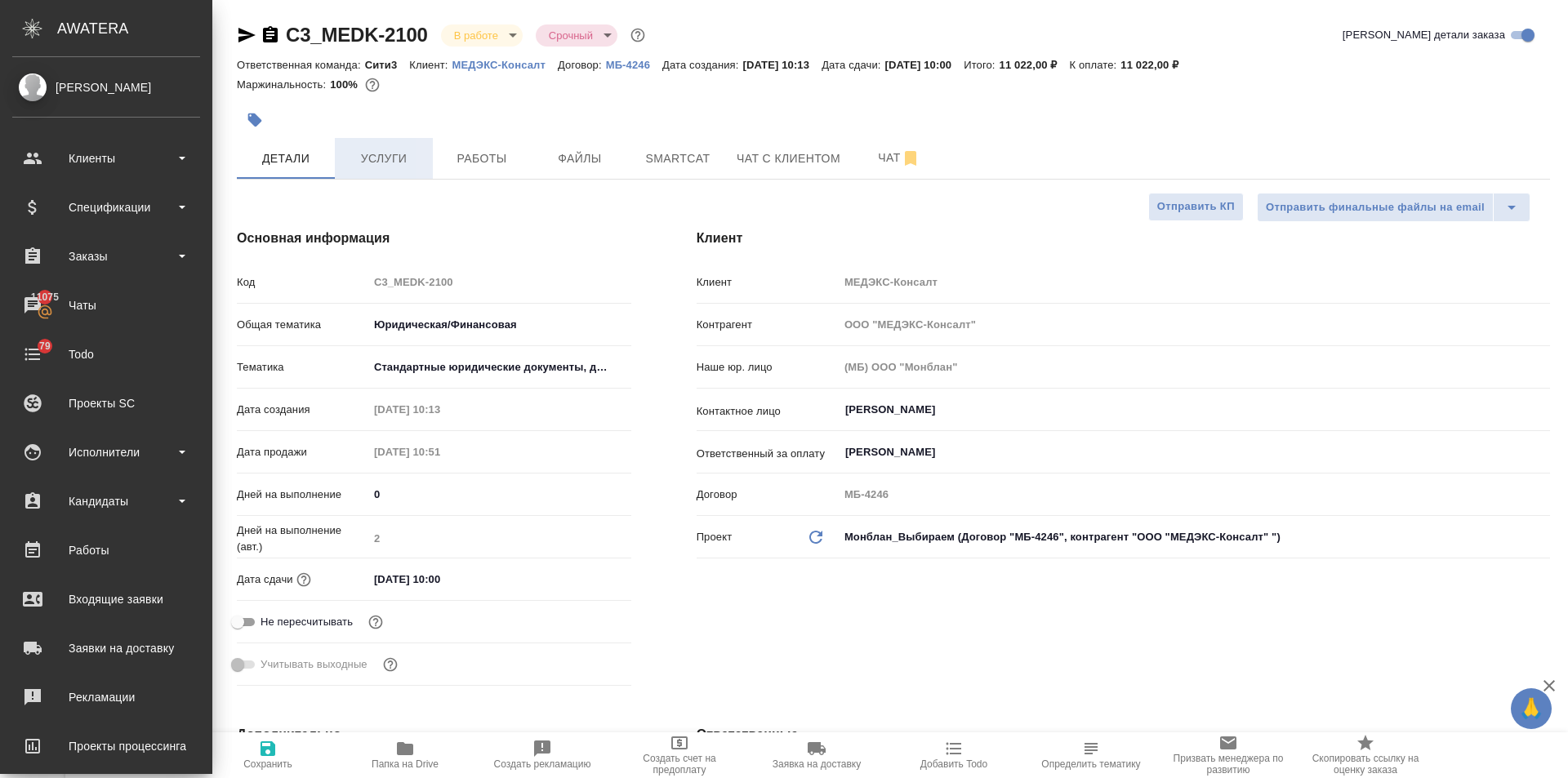
type textarea "x"
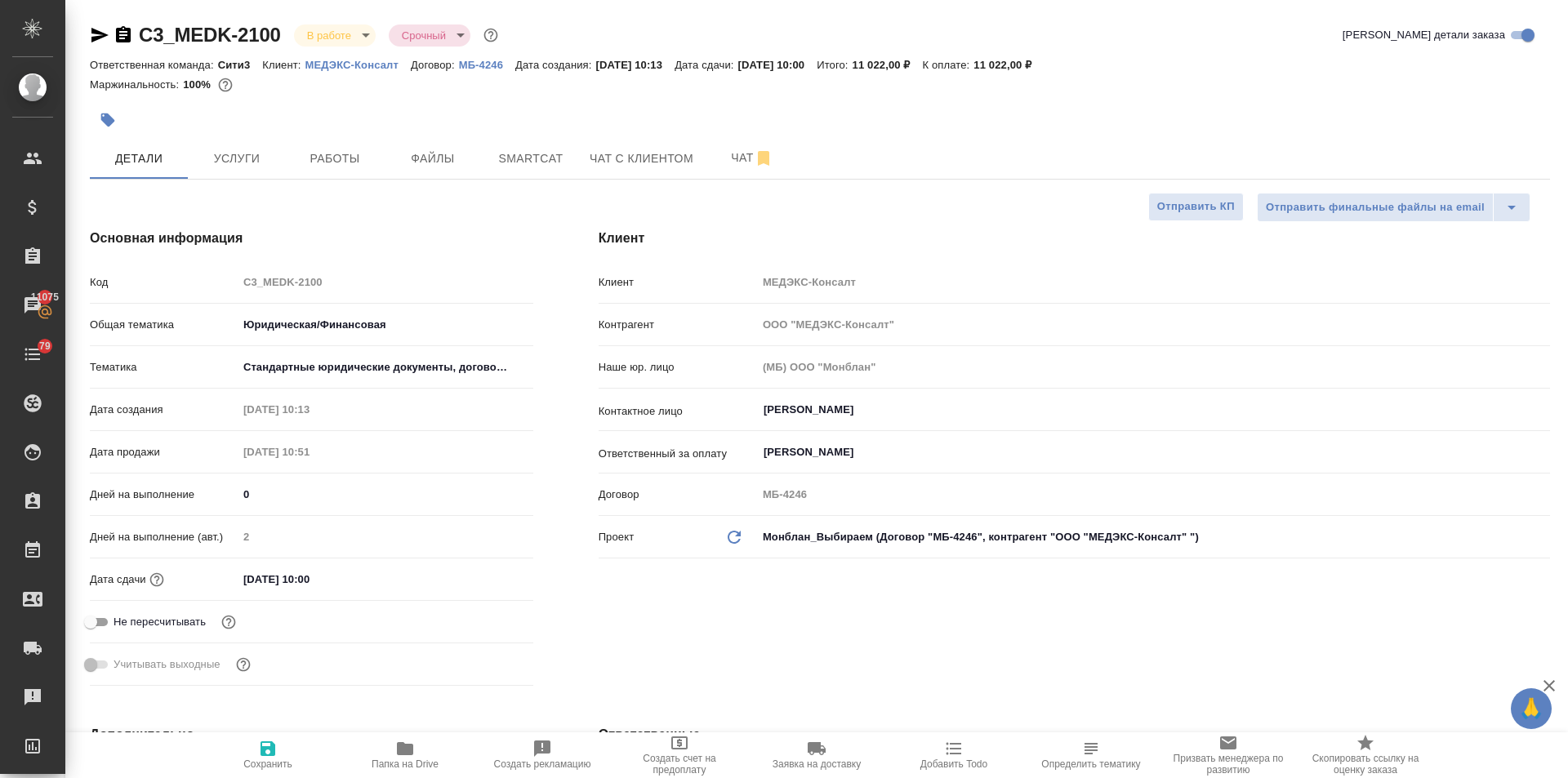
type textarea "x"
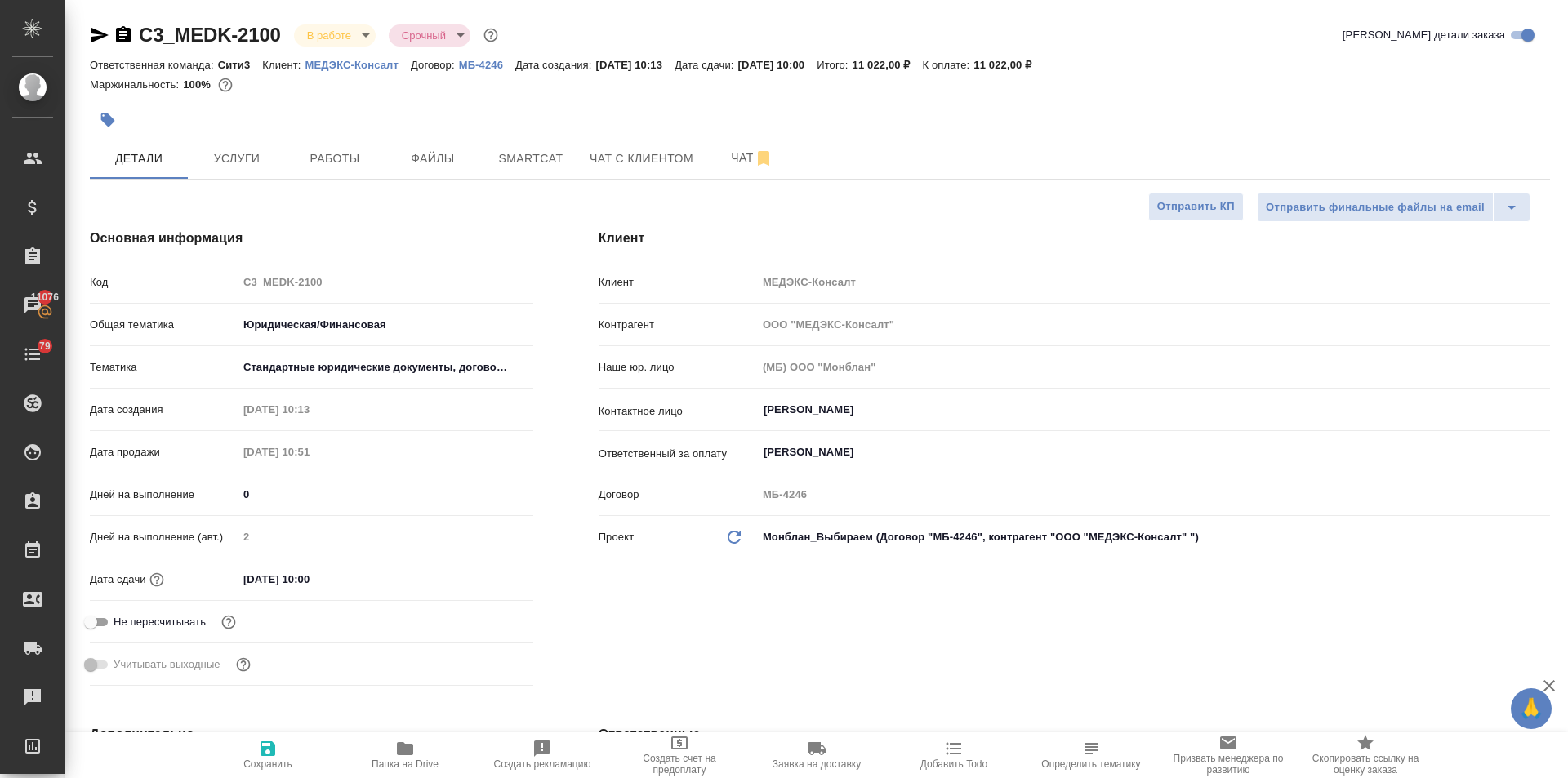
type textarea "x"
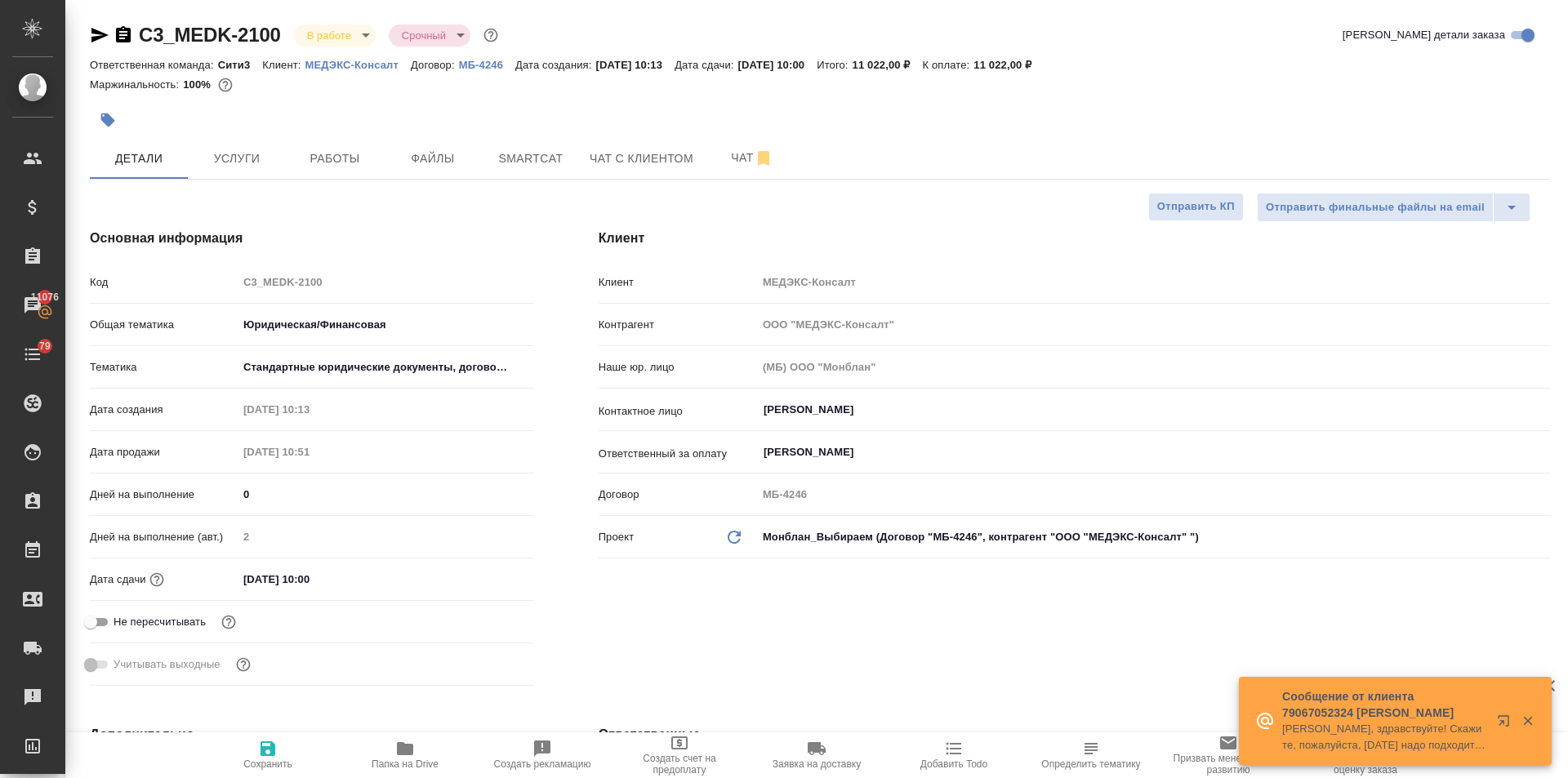
click at [368, 65] on p "МЕДЭКС-Консалт" at bounding box center [358, 65] width 106 height 12
type textarea "x"
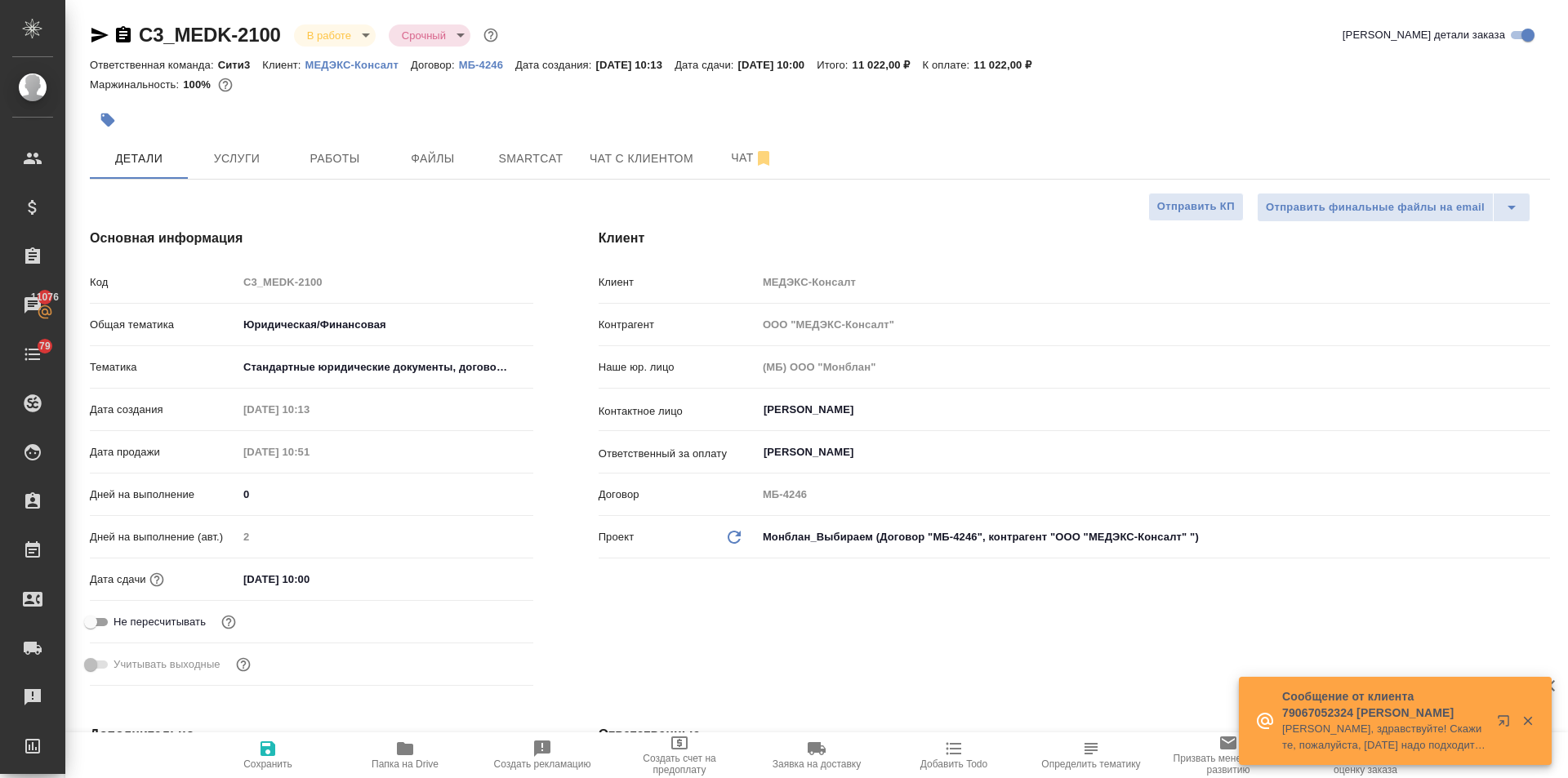
type textarea "x"
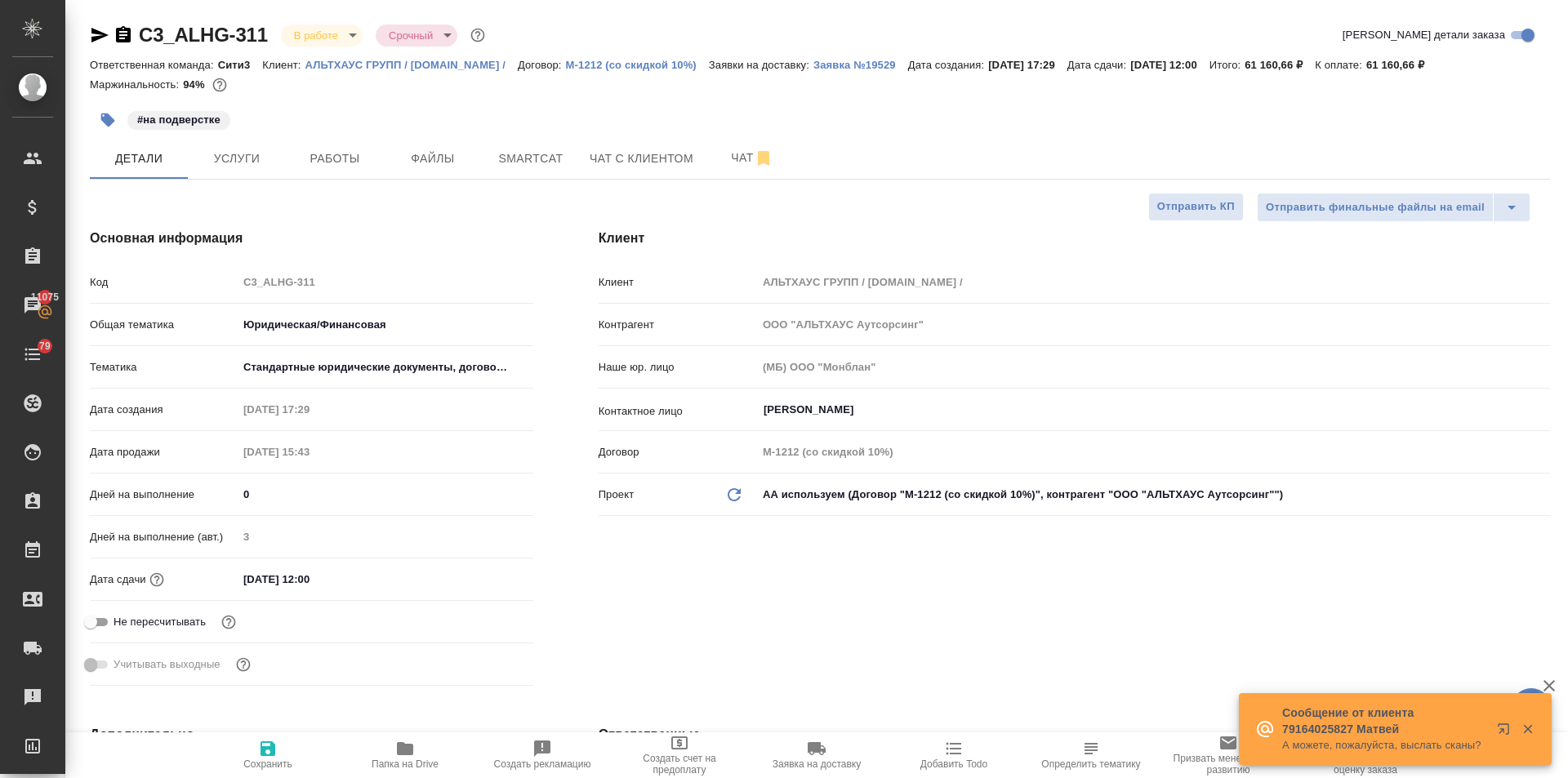
select select "RU"
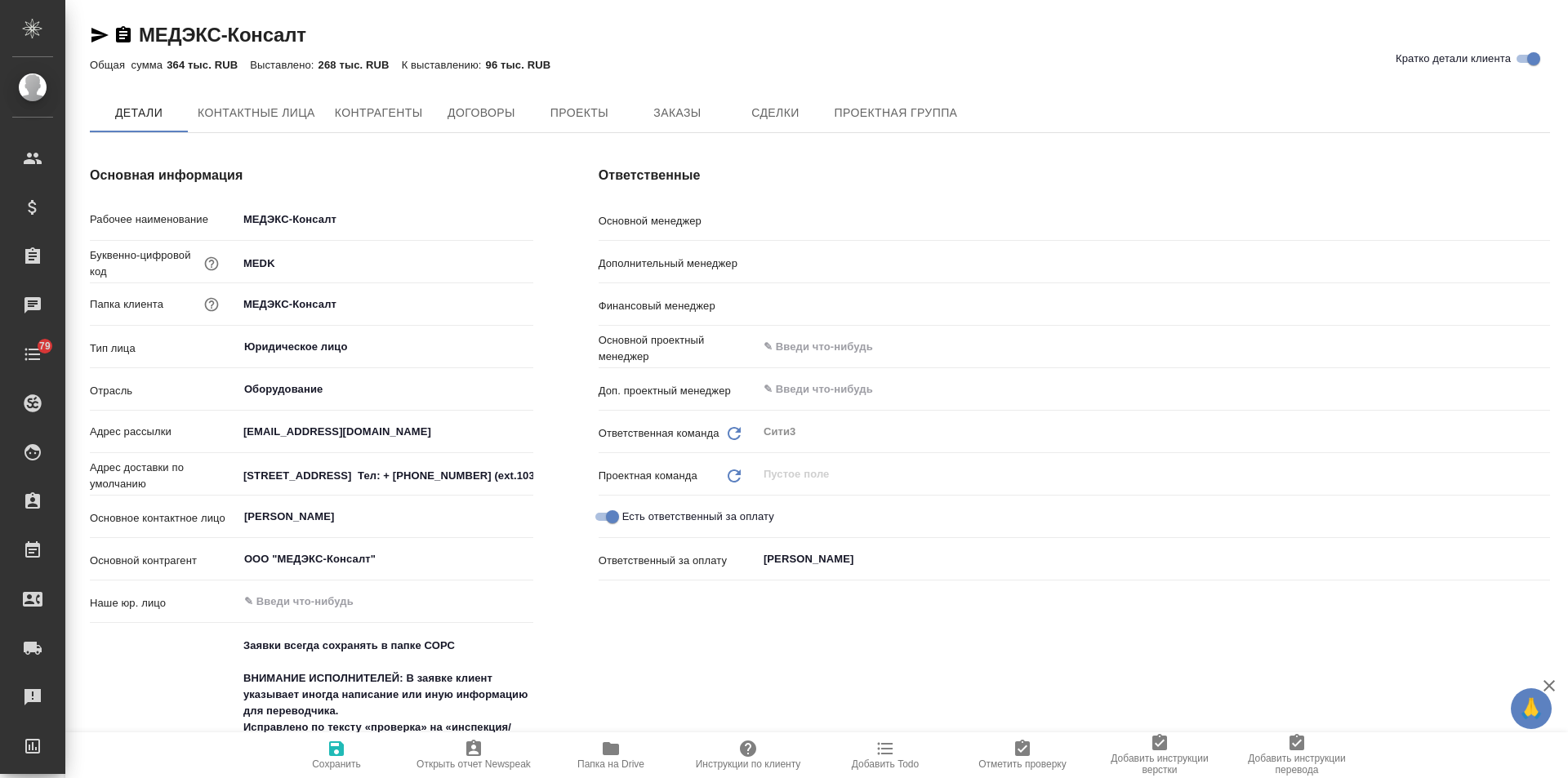
type textarea "x"
type input "[PERSON_NAME]"
type input "Левченко Юлия"
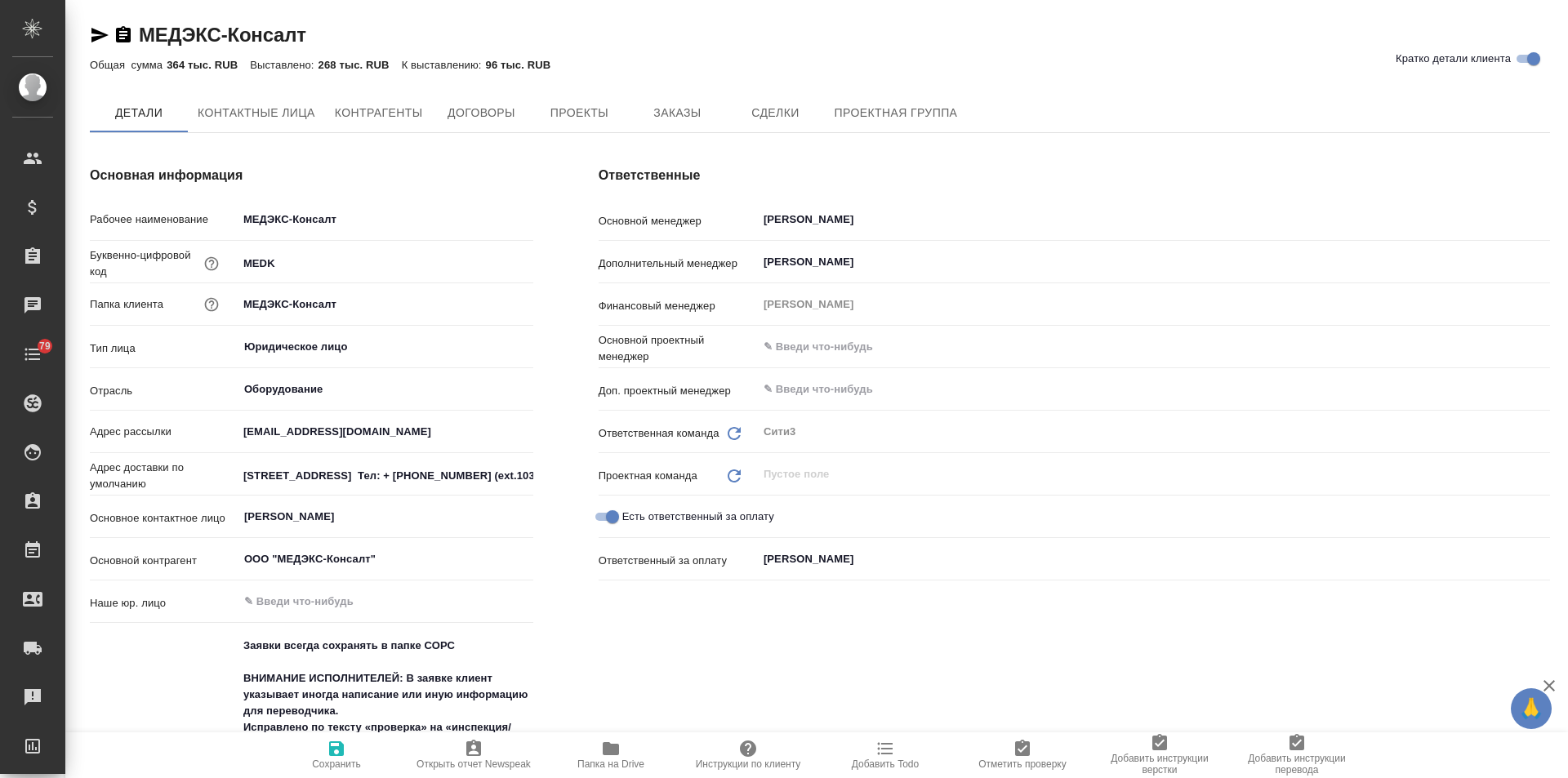
type textarea "x"
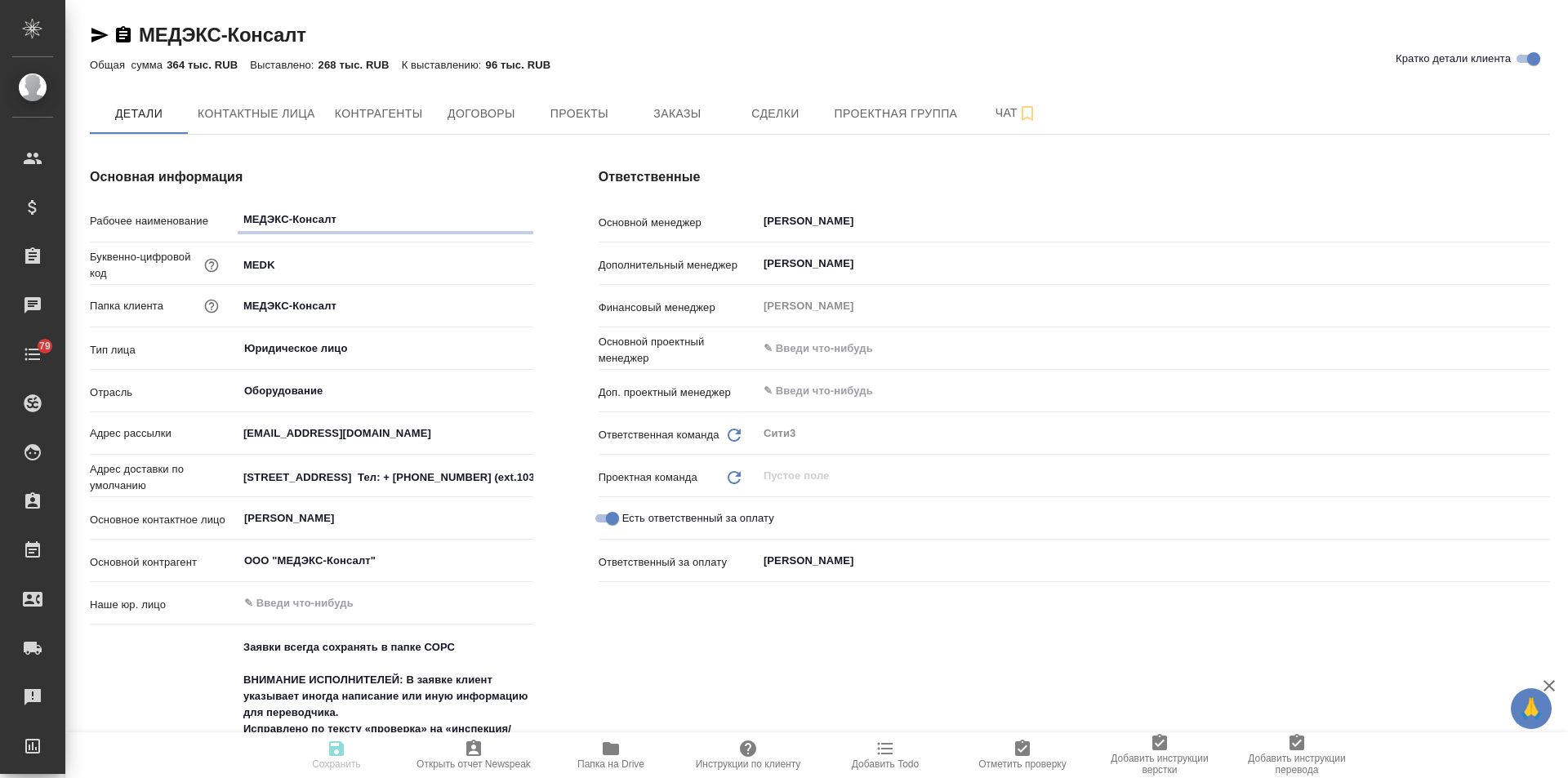
type textarea "x"
drag, startPoint x: 655, startPoint y: 119, endPoint x: 638, endPoint y: 119, distance: 17.0
click at [656, 119] on span "Заказы" at bounding box center [676, 114] width 78 height 20
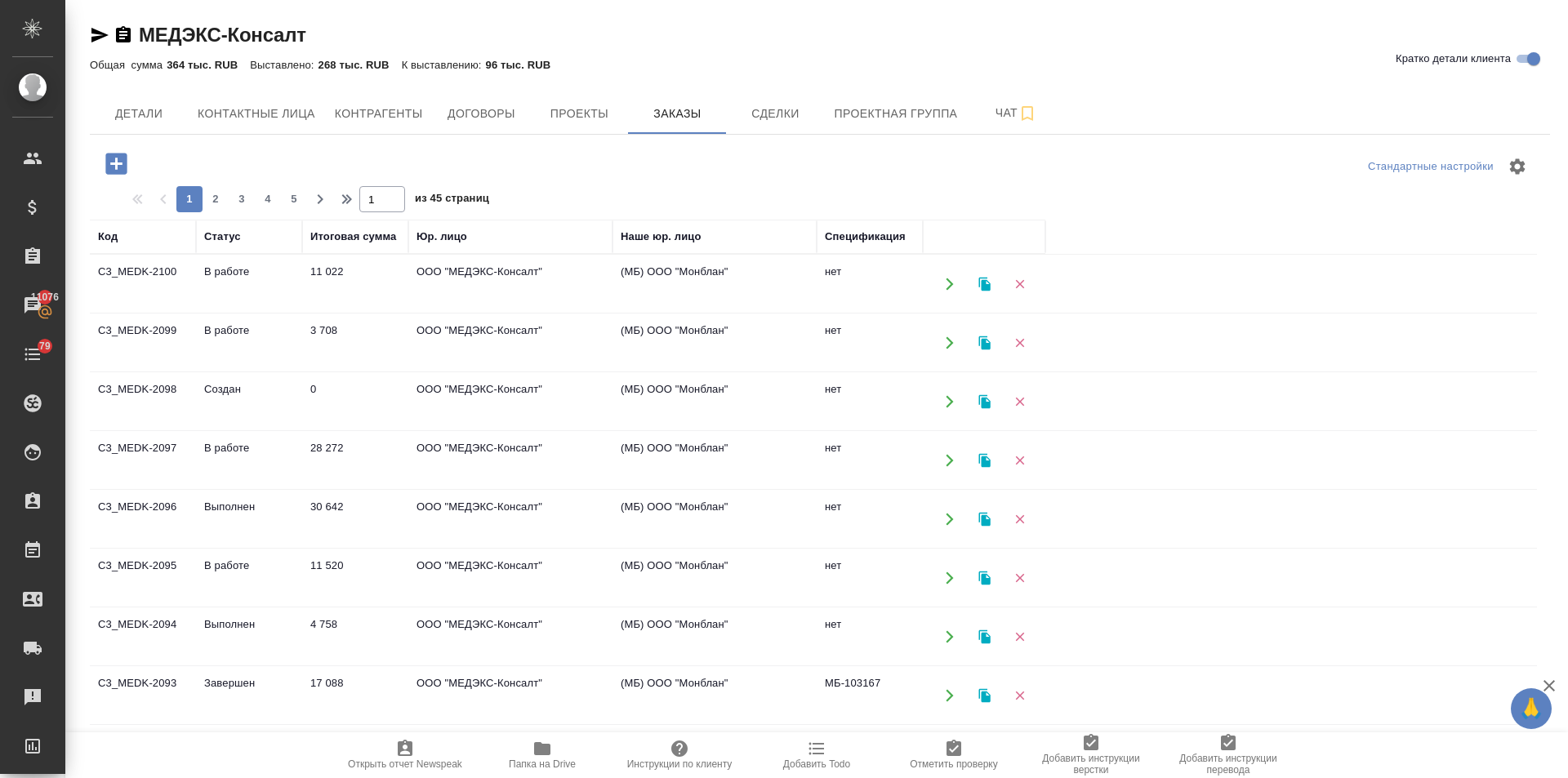
click at [114, 172] on icon "button" at bounding box center [116, 163] width 21 height 21
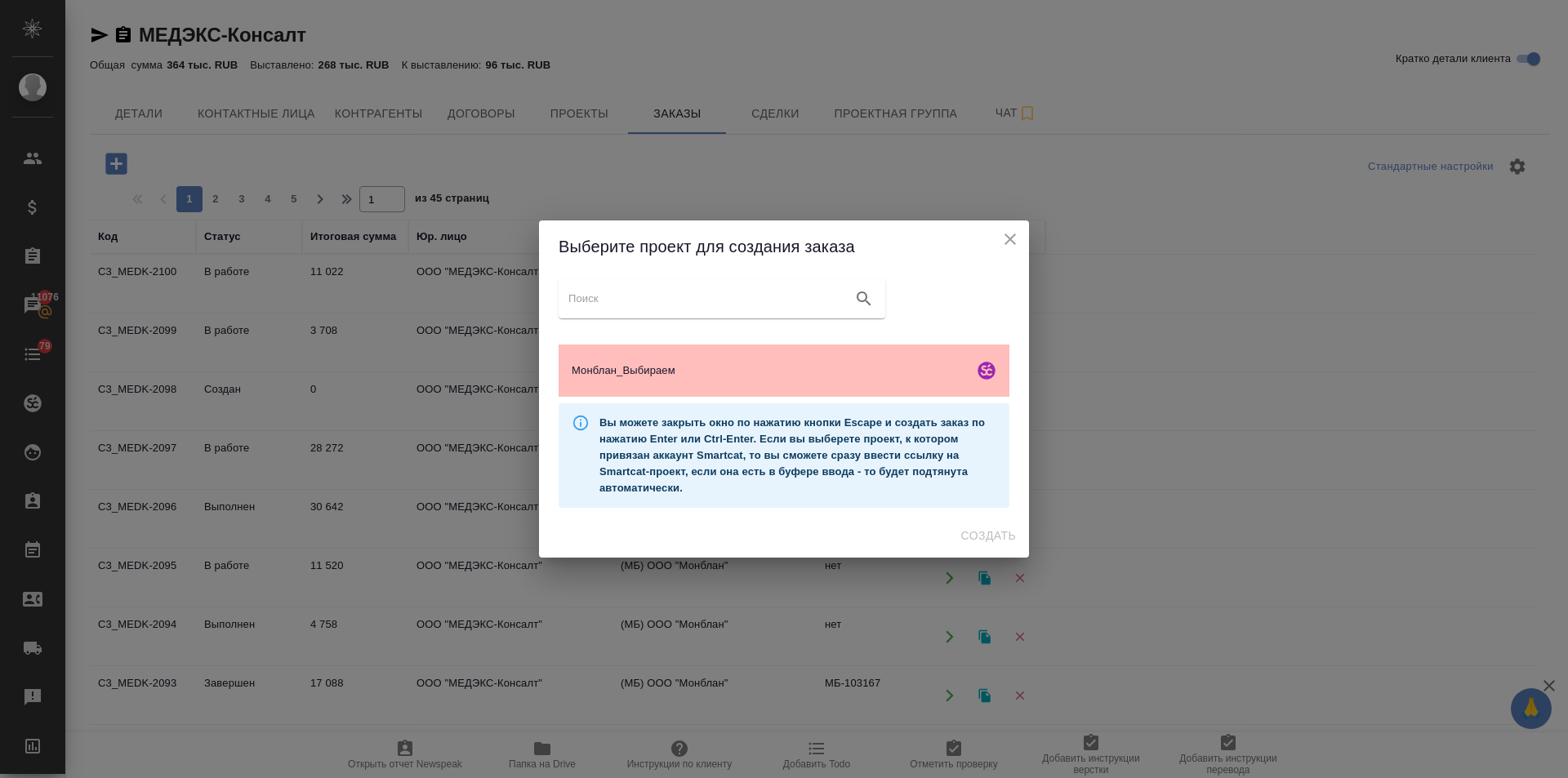
click at [733, 377] on span "Монблан_Выбираем" at bounding box center [769, 371] width 395 height 17
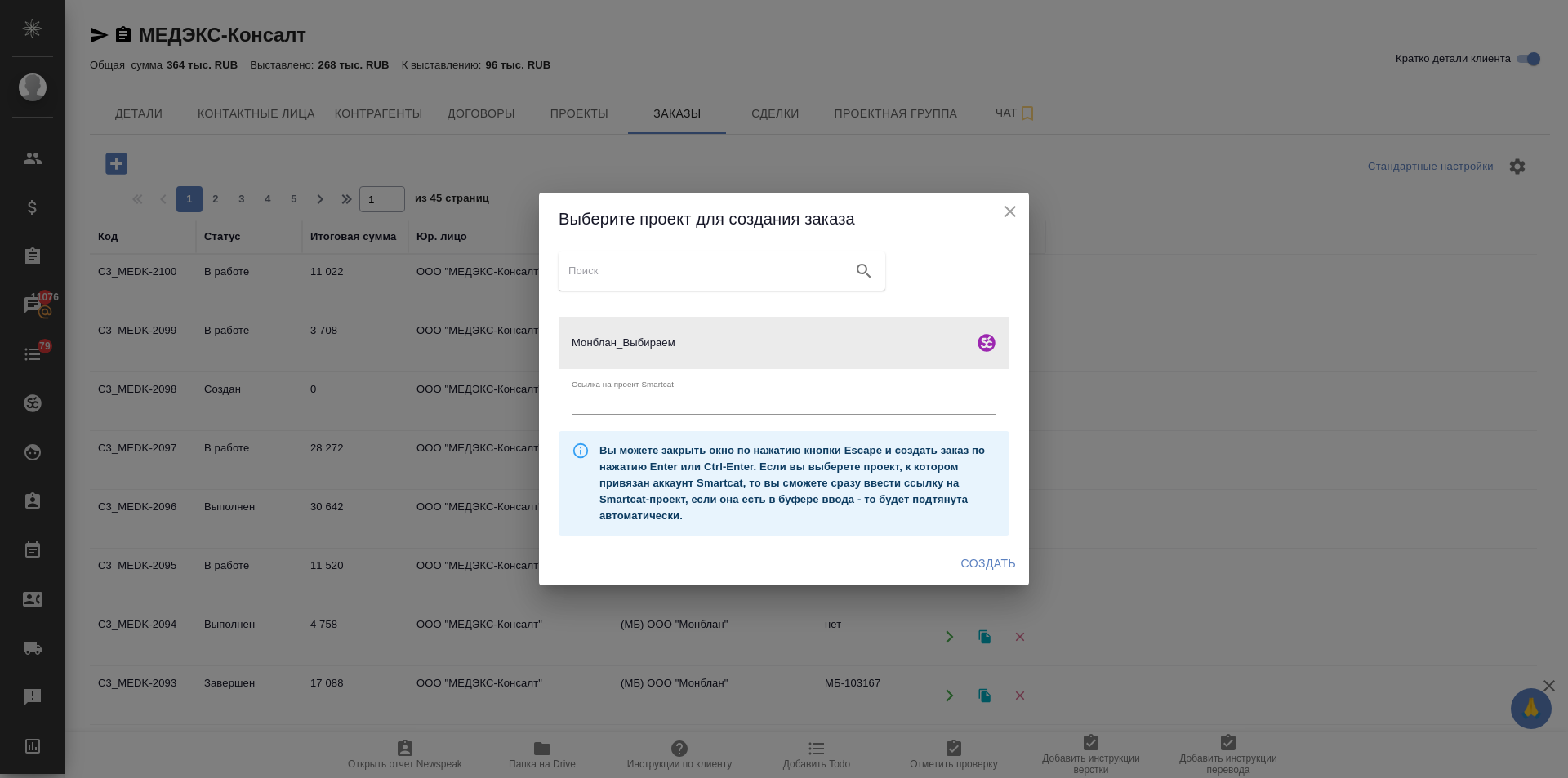
click at [985, 562] on span "Создать" at bounding box center [988, 563] width 55 height 20
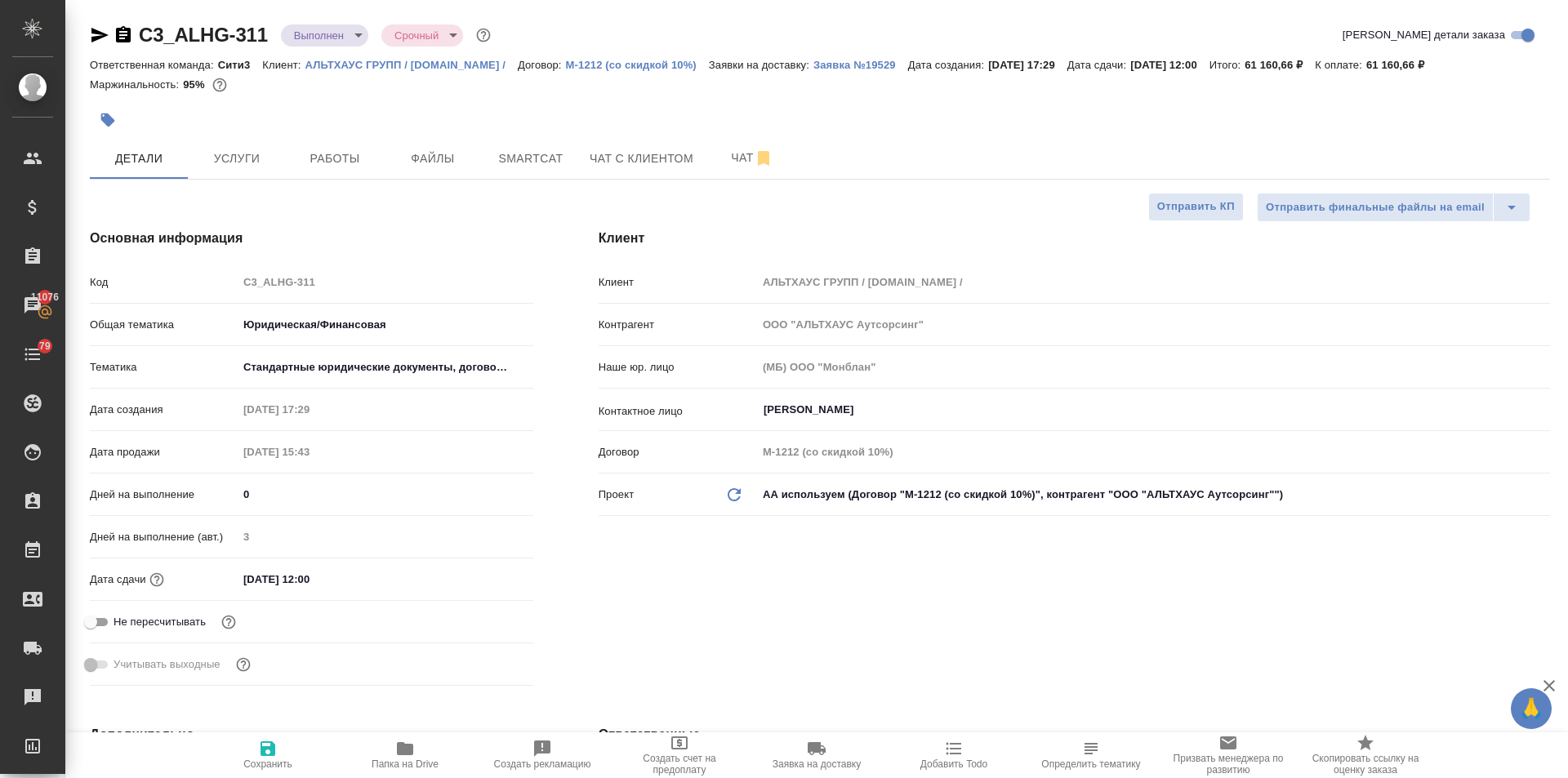
select select "RU"
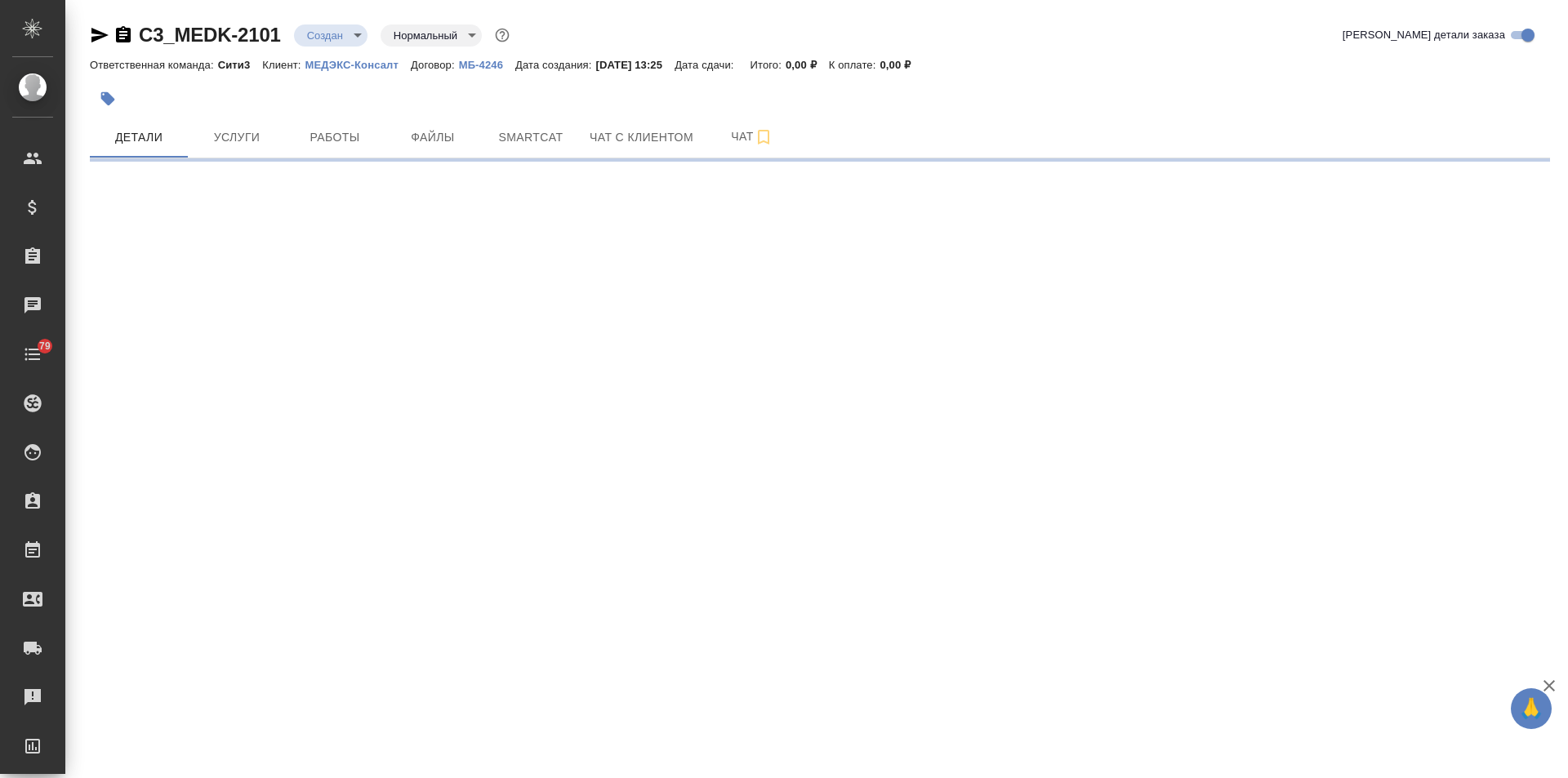
select select "RU"
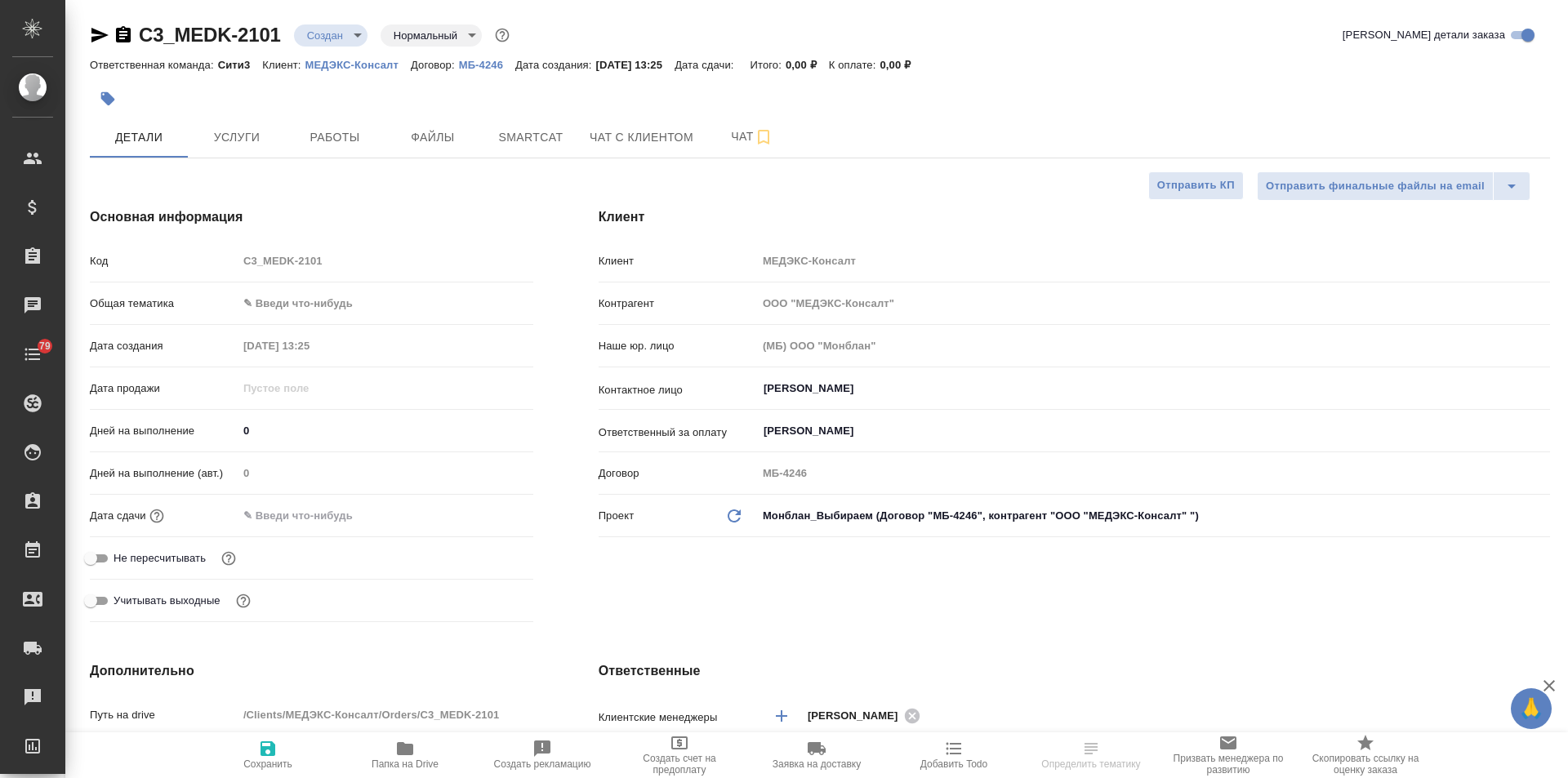
type textarea "x"
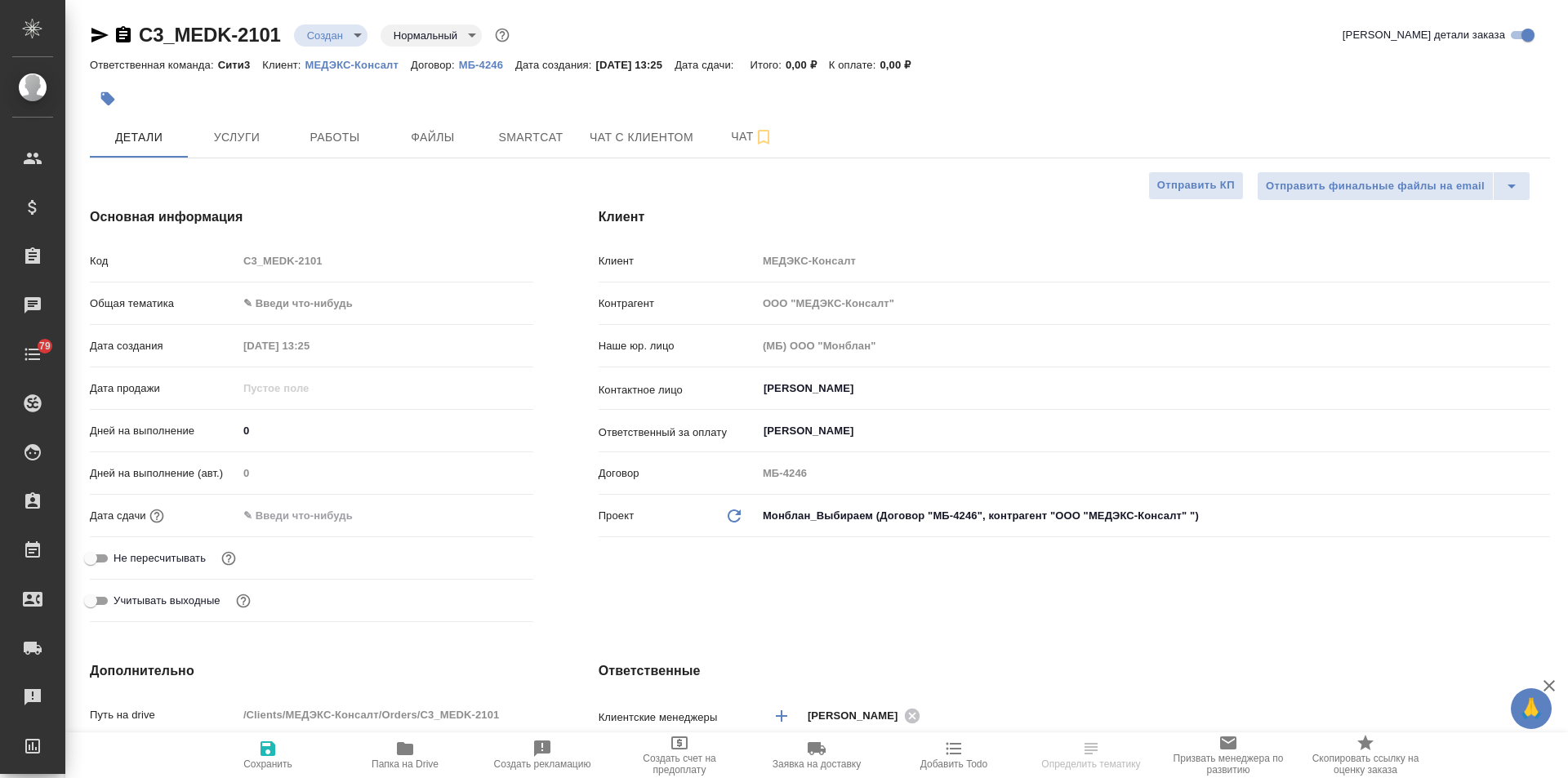
type textarea "x"
click at [839, 392] on input "[PERSON_NAME]" at bounding box center [1125, 388] width 728 height 19
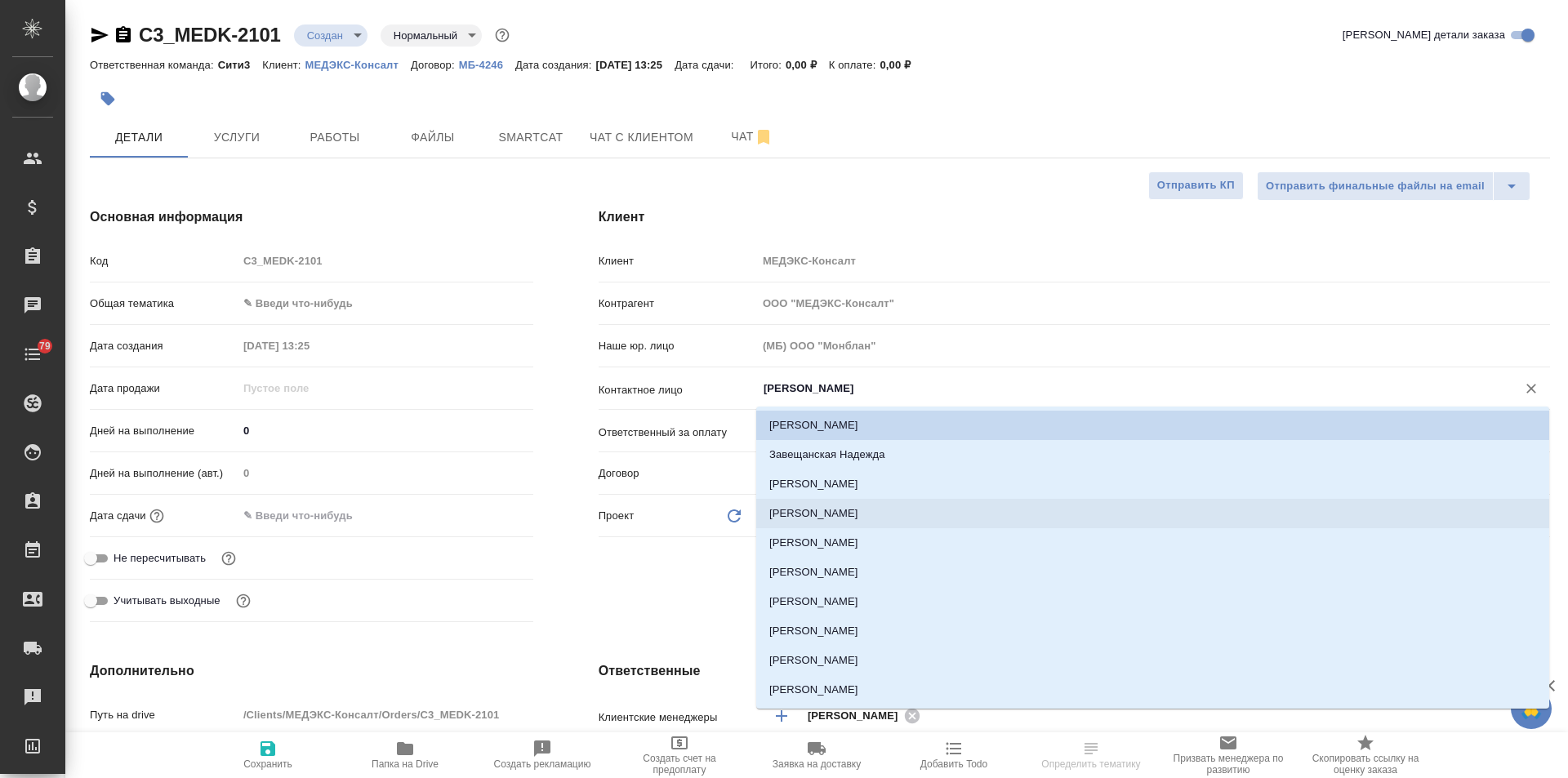
click at [826, 520] on li "[PERSON_NAME]" at bounding box center [1152, 513] width 792 height 29
type input "[PERSON_NAME]"
type textarea "x"
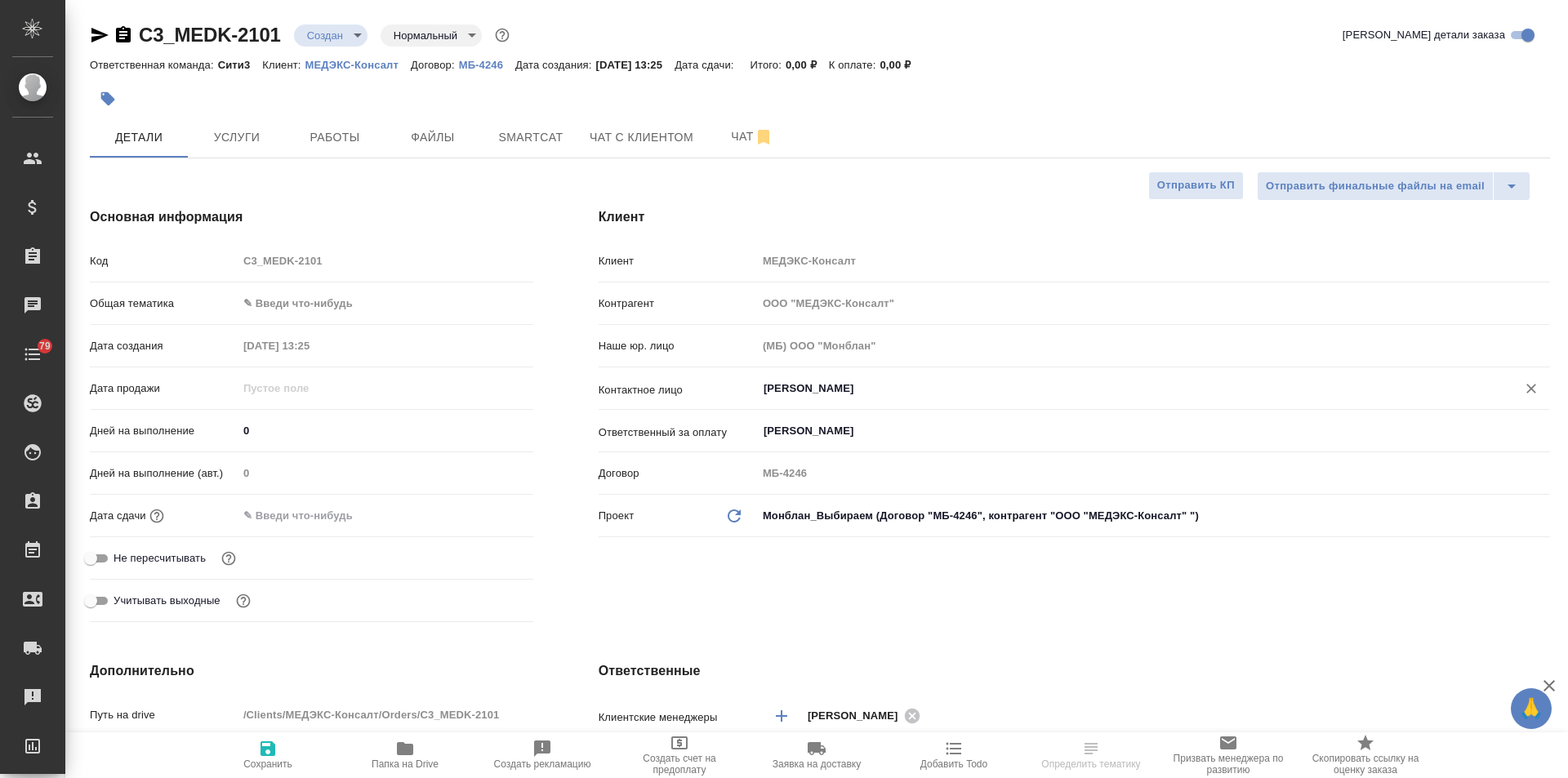
click at [287, 756] on span "Сохранить" at bounding box center [268, 753] width 118 height 31
type textarea "x"
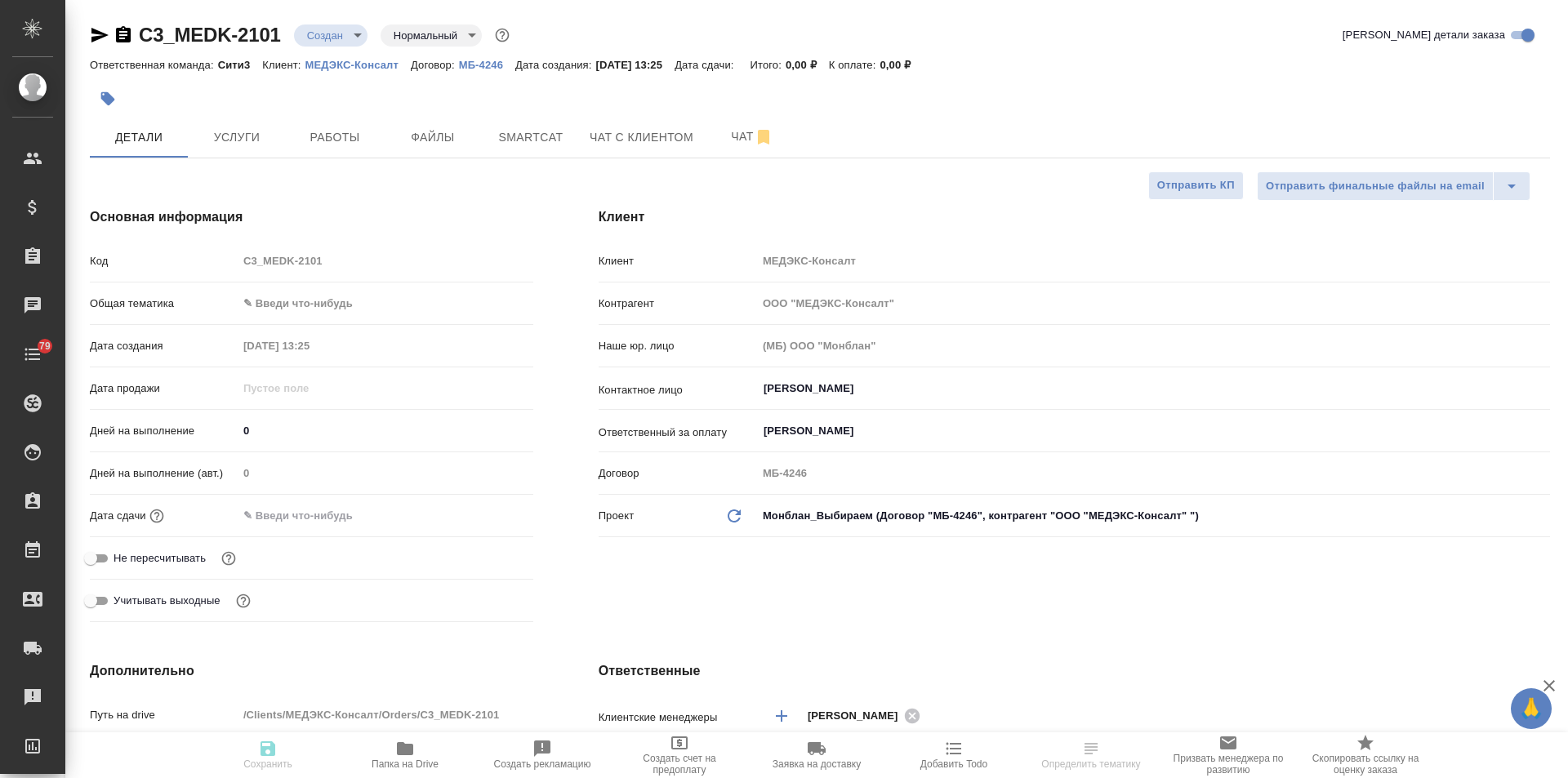
type textarea "x"
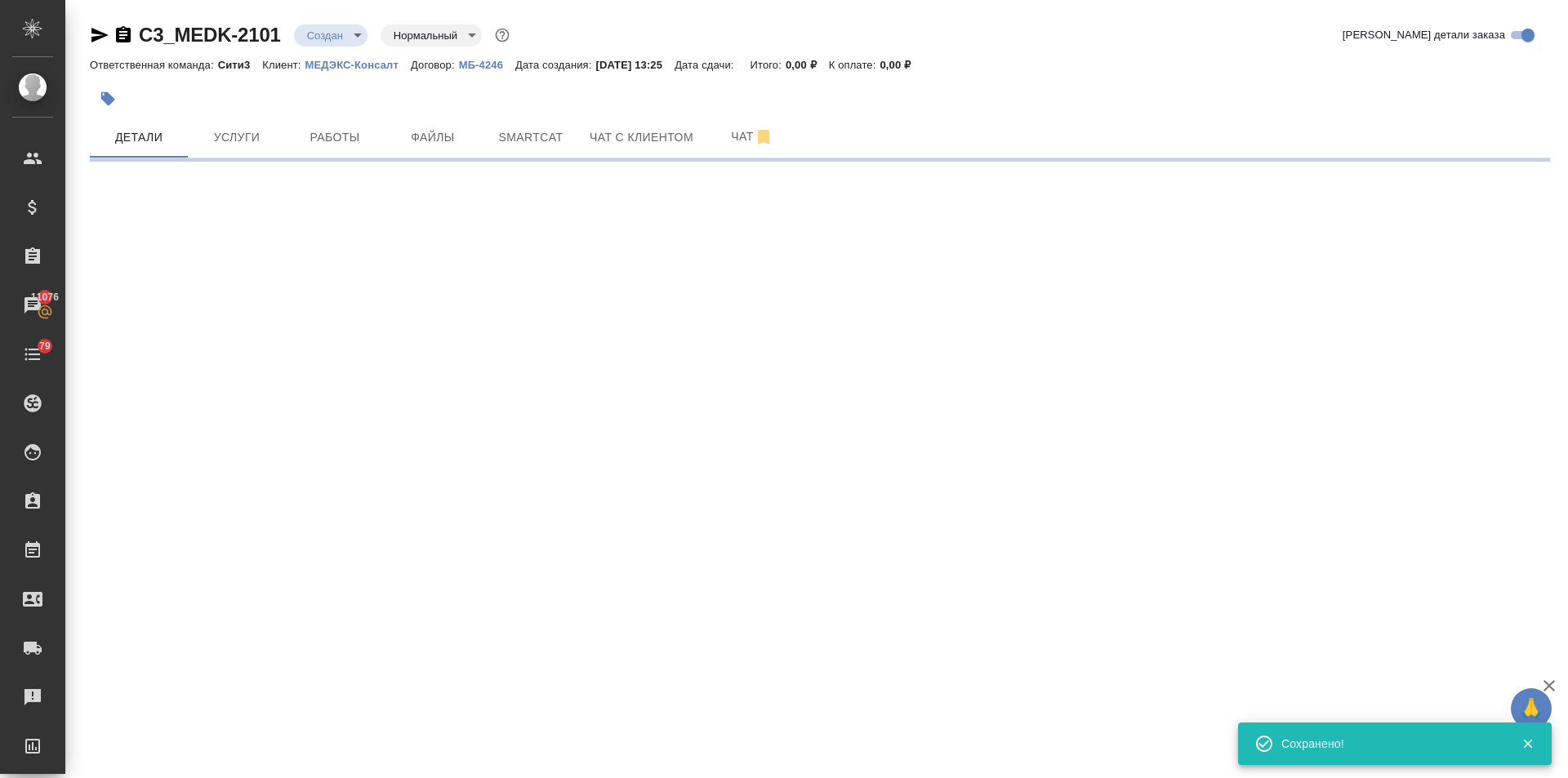
select select "RU"
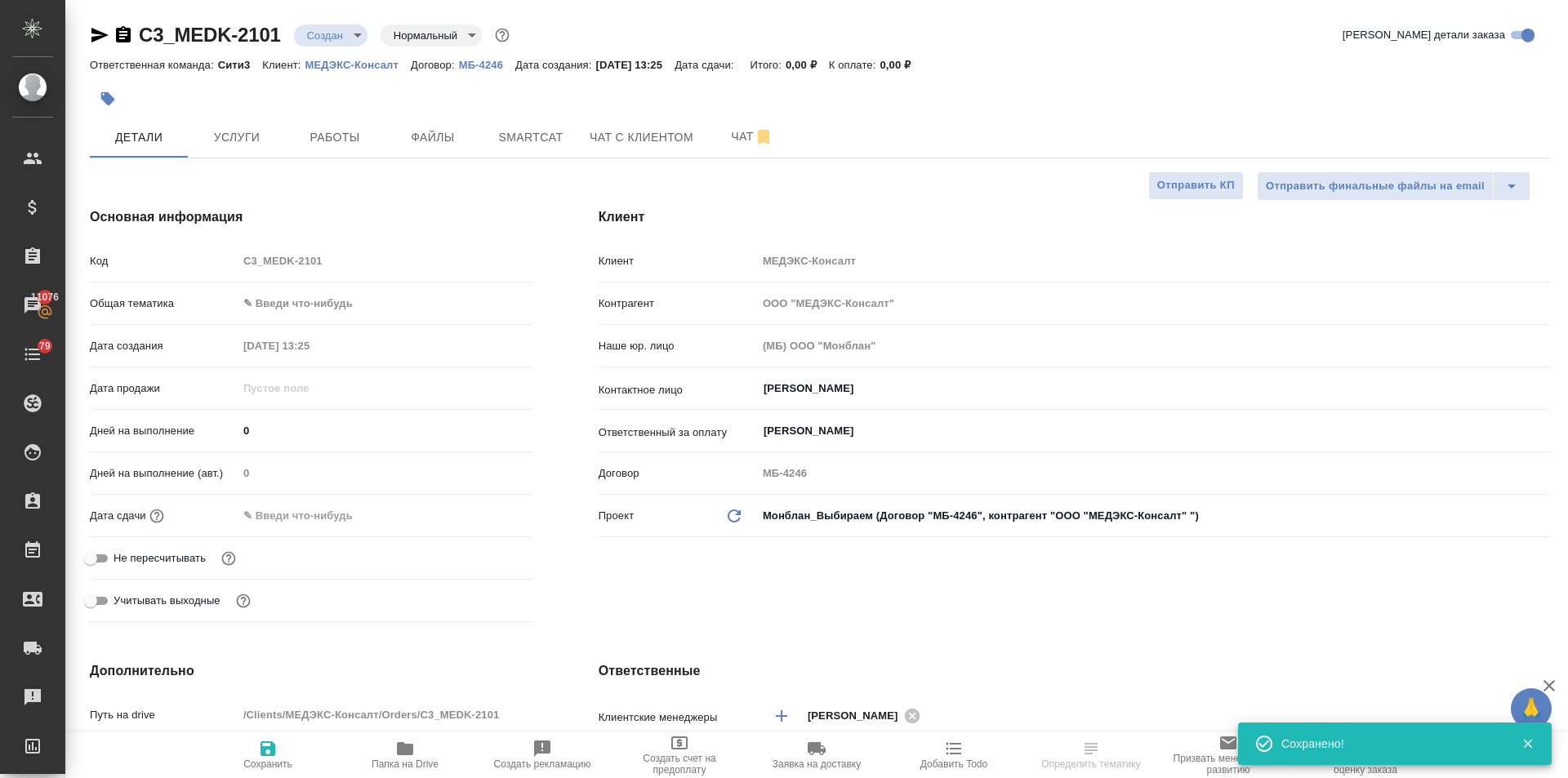
type textarea "x"
click at [296, 300] on body "🙏 .cls-1 fill:#fff; AWATERA Ilina Ekaterina Клиенты Спецификации Заказы 11076 Ч…" at bounding box center [784, 389] width 1568 height 778
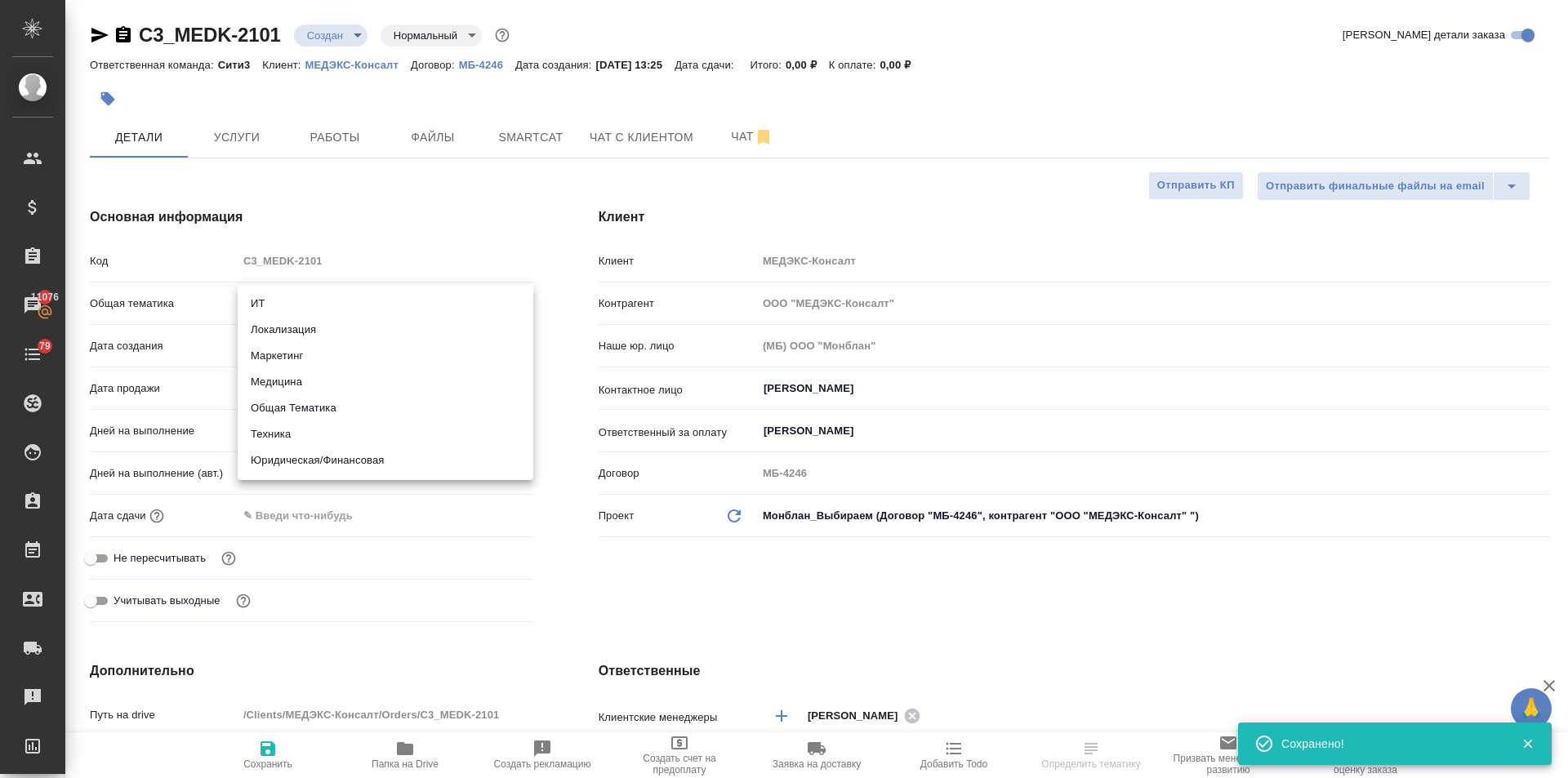
drag, startPoint x: 335, startPoint y: 458, endPoint x: 329, endPoint y: 444, distance: 15.2
click at [335, 459] on li "Юридическая/Финансовая" at bounding box center [386, 460] width 296 height 26
type input "yr-fn"
type textarea "x"
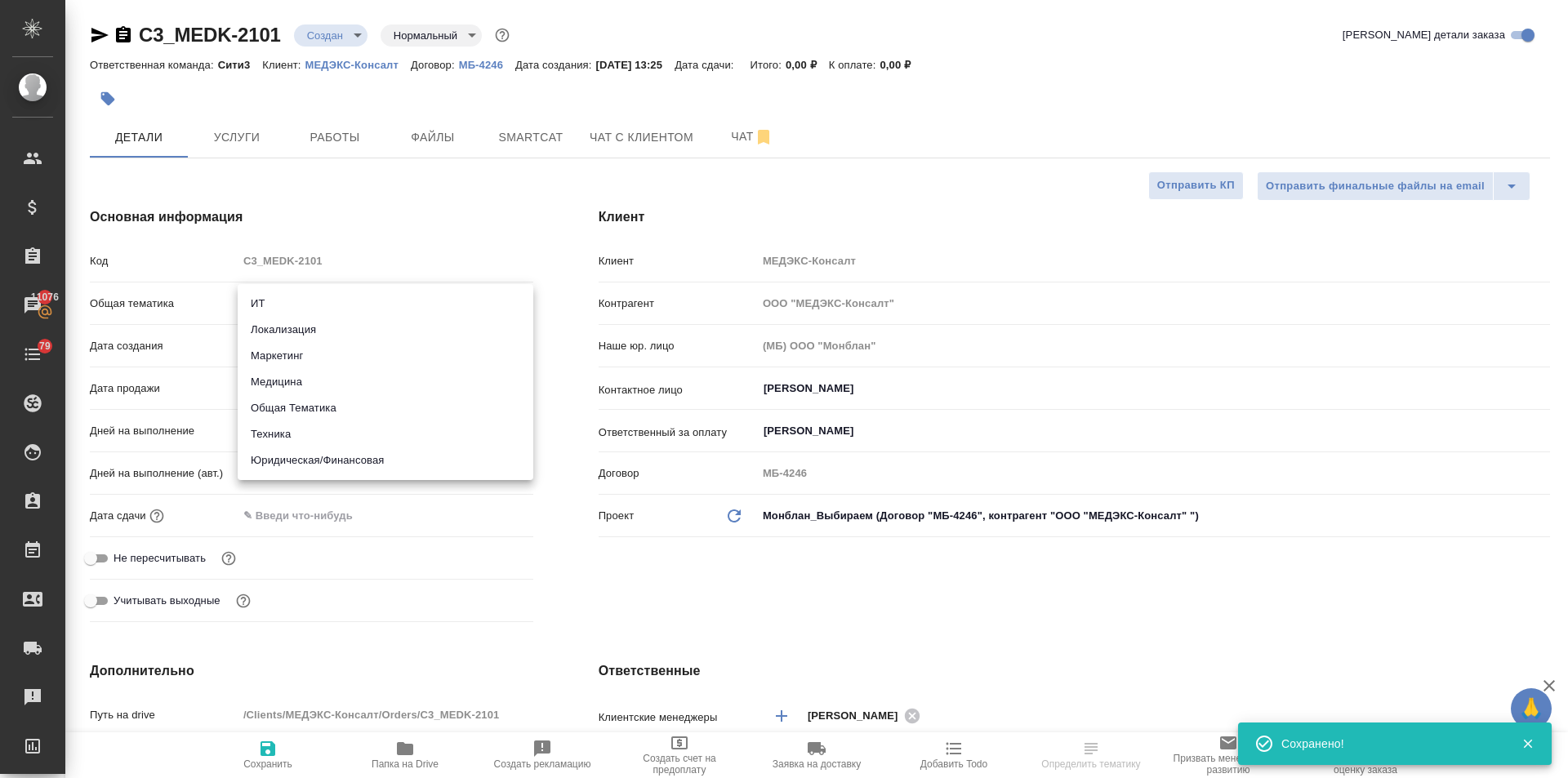
type textarea "x"
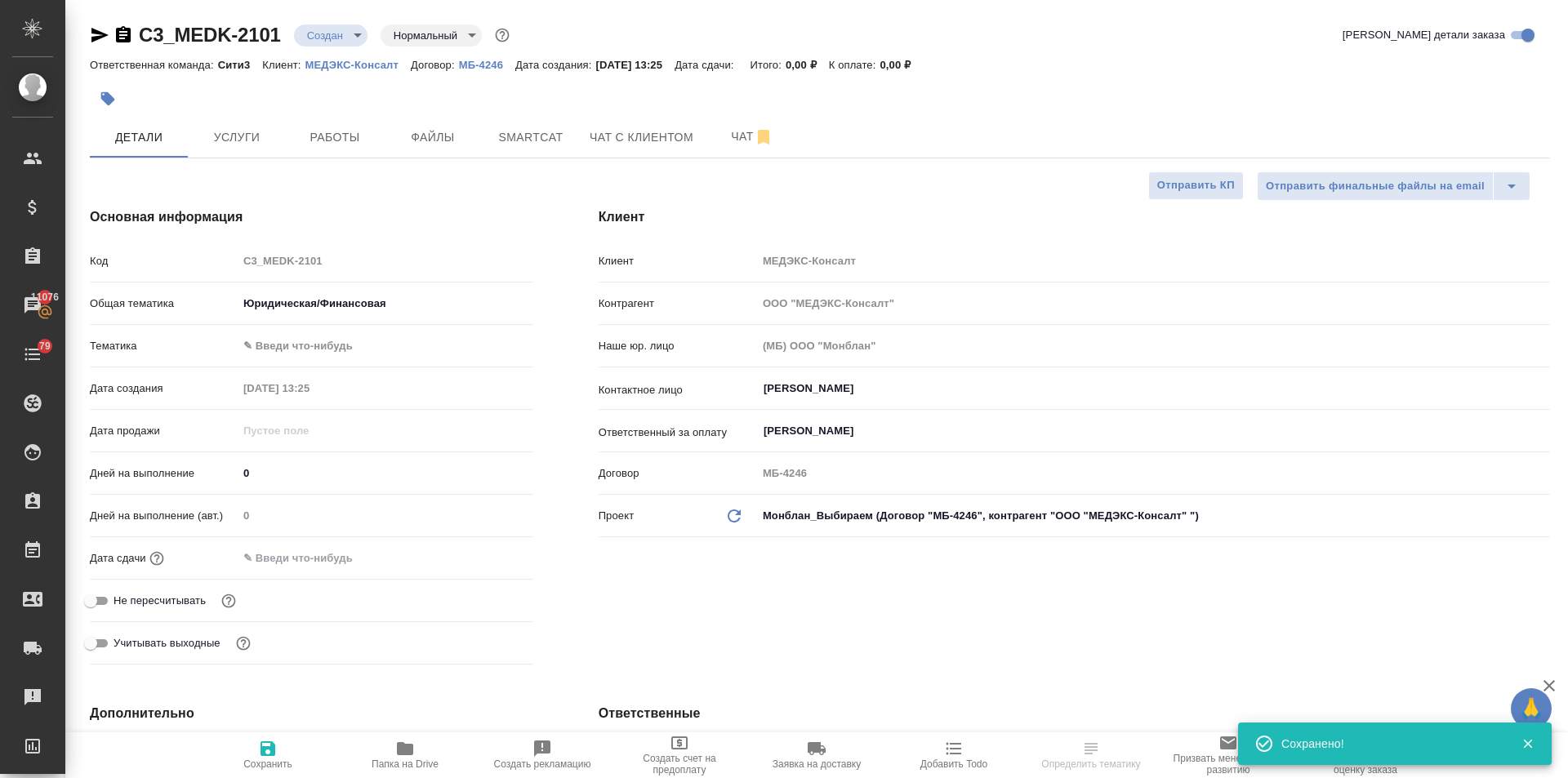
click at [309, 347] on body "🙏 .cls-1 fill:#fff; AWATERA Ilina Ekaterina Клиенты Спецификации Заказы 11076 Ч…" at bounding box center [784, 389] width 1568 height 778
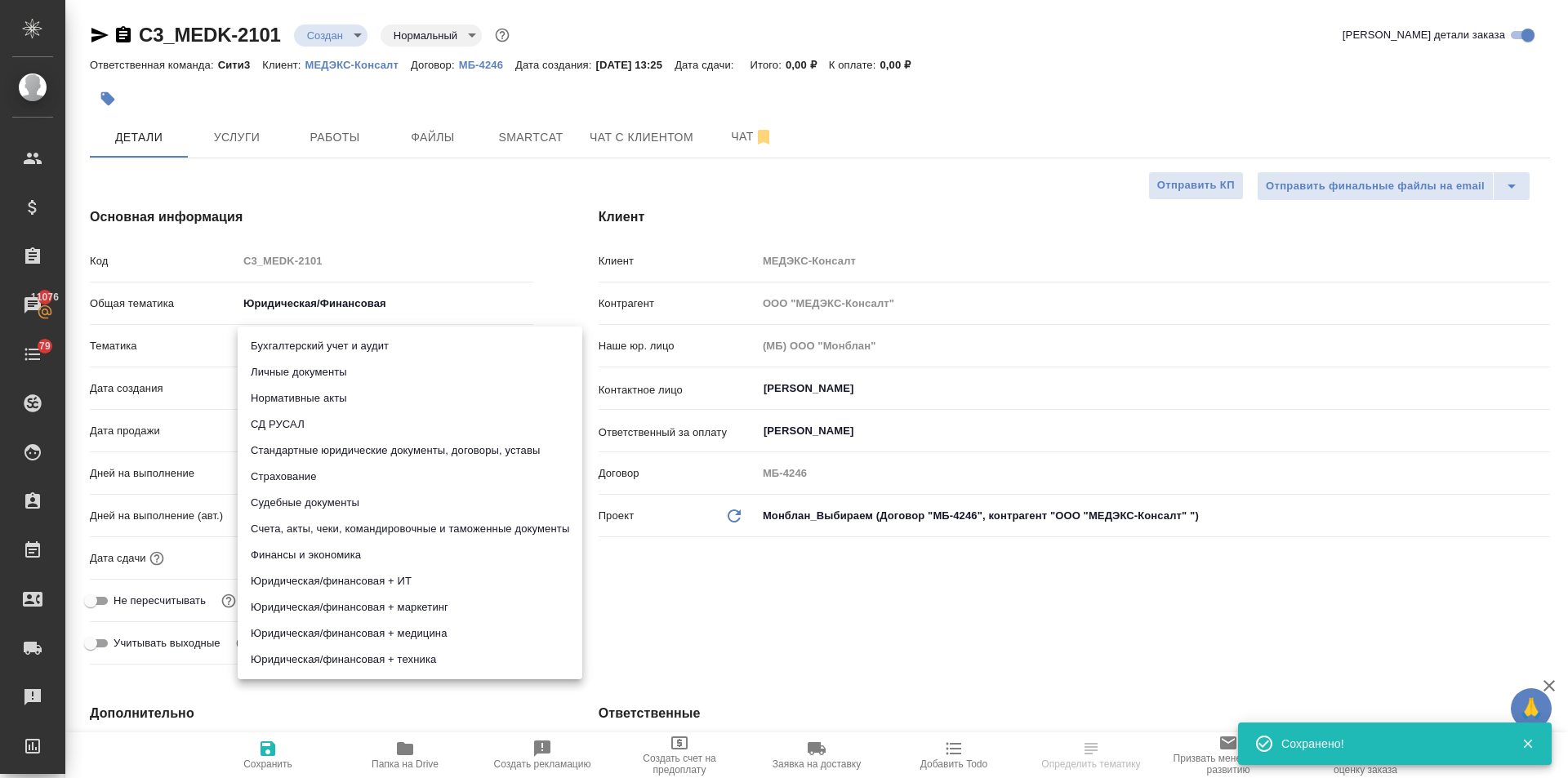
click at [354, 446] on li "Стандартные юридические документы, договоры, уставы" at bounding box center [409, 451] width 344 height 26
type textarea "x"
type input "5f647205b73bc97568ca66bf"
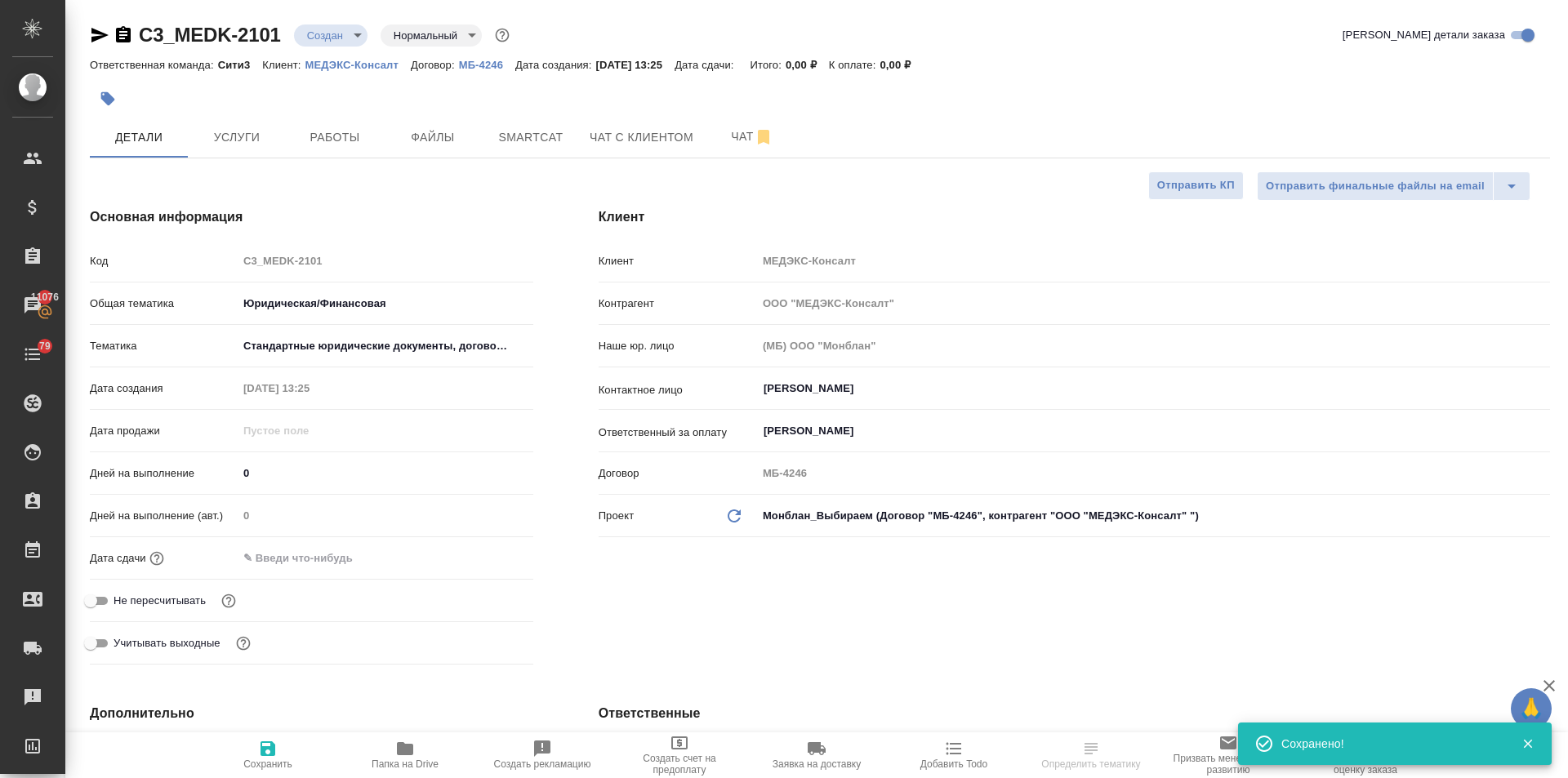
click at [313, 556] on input "text" at bounding box center [309, 557] width 143 height 24
click at [488, 553] on icon "button" at bounding box center [485, 555] width 15 height 17
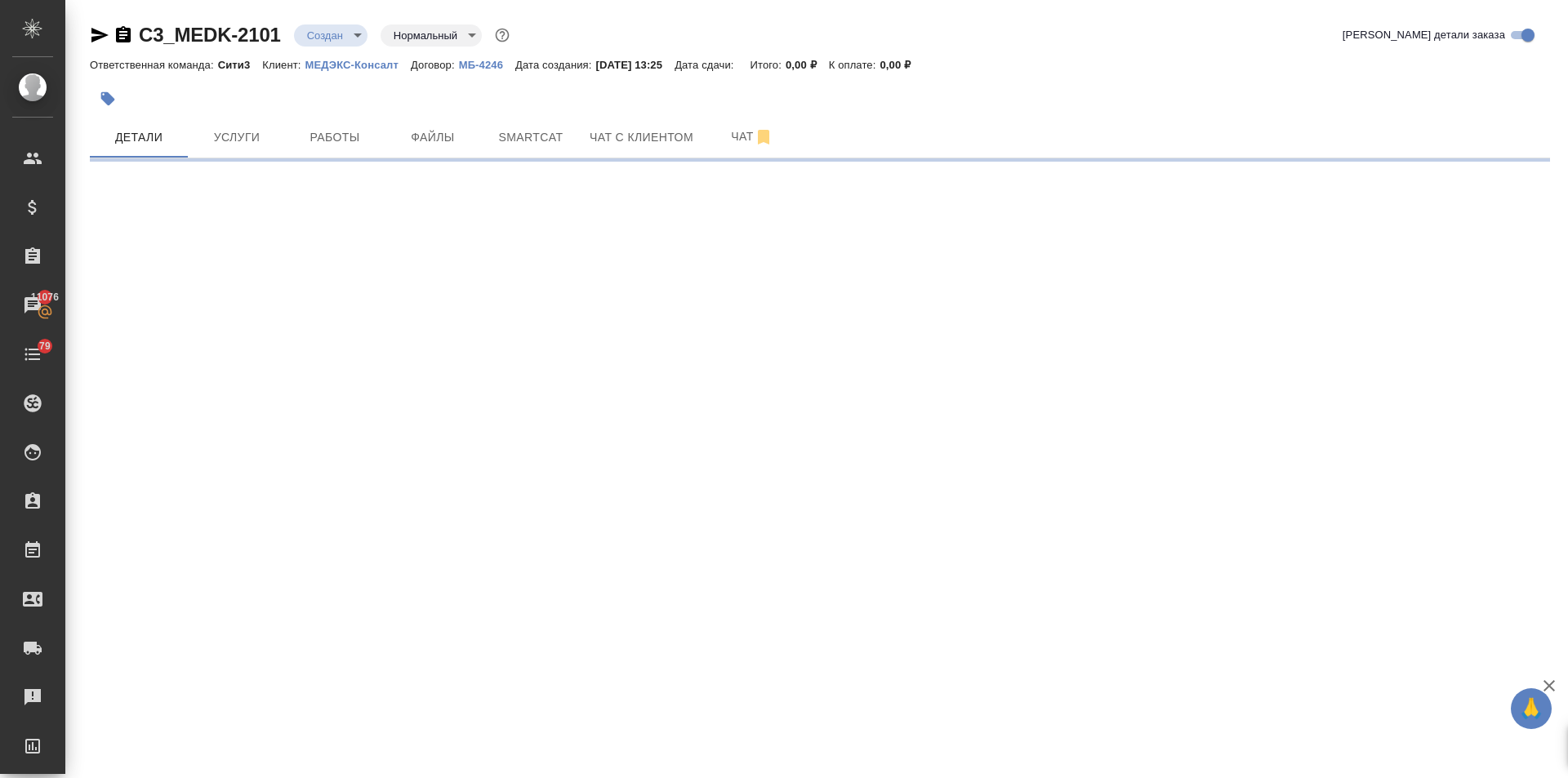
select select "RU"
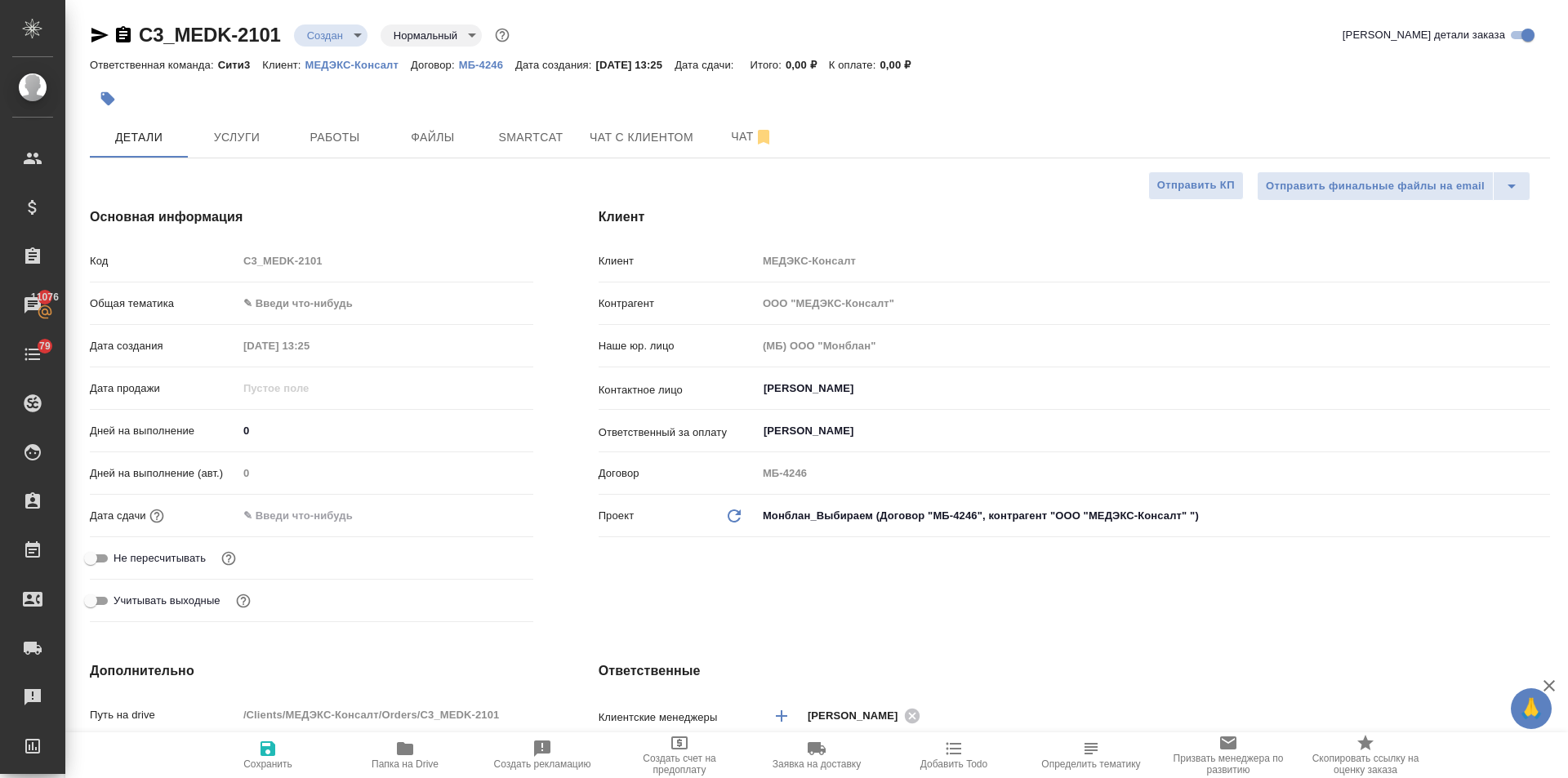
type textarea "x"
drag, startPoint x: 344, startPoint y: 506, endPoint x: 344, endPoint y: 522, distance: 16.0
click at [344, 513] on input "text" at bounding box center [310, 515] width 143 height 24
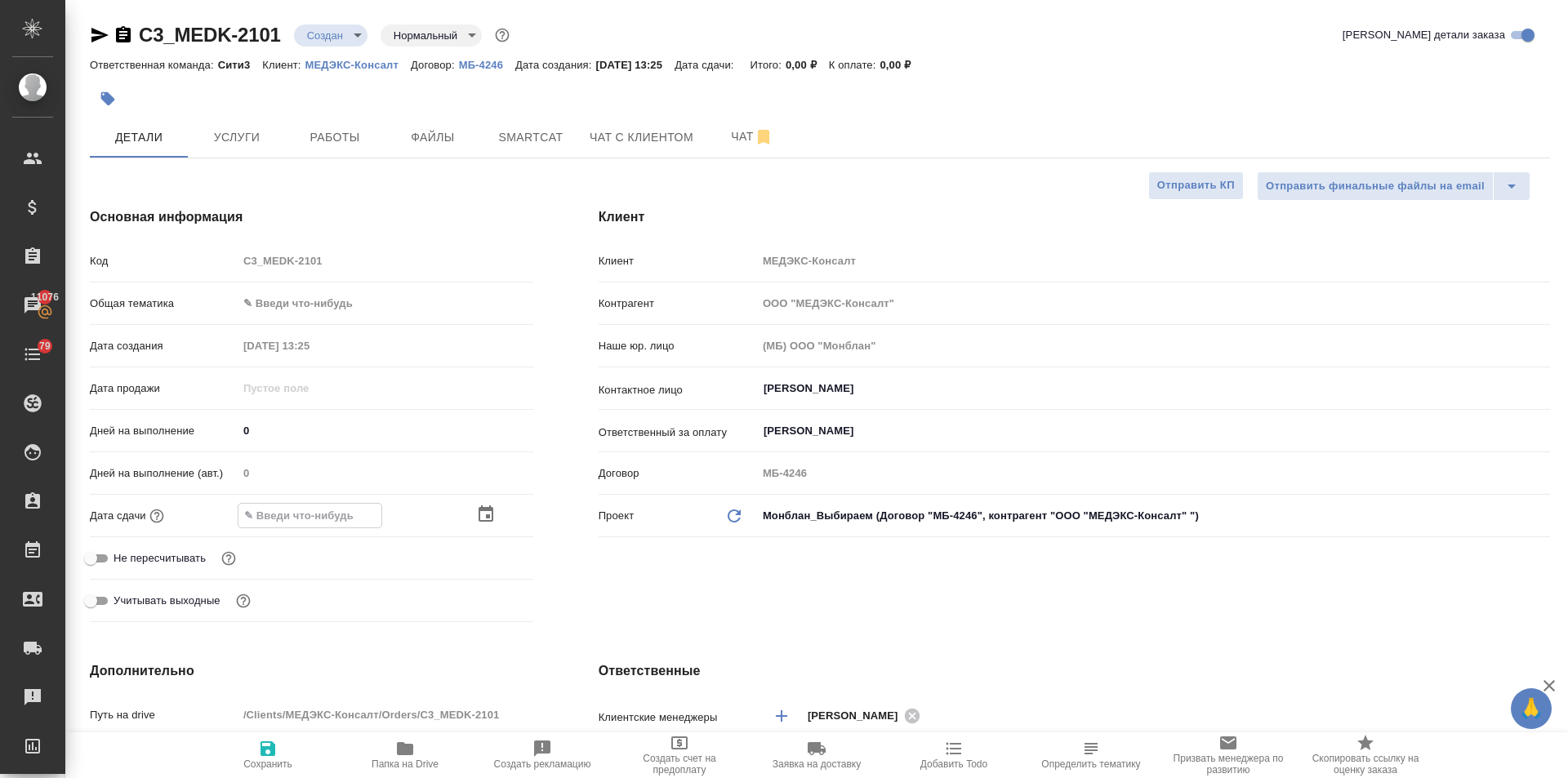
click at [481, 514] on icon "button" at bounding box center [486, 514] width 19 height 19
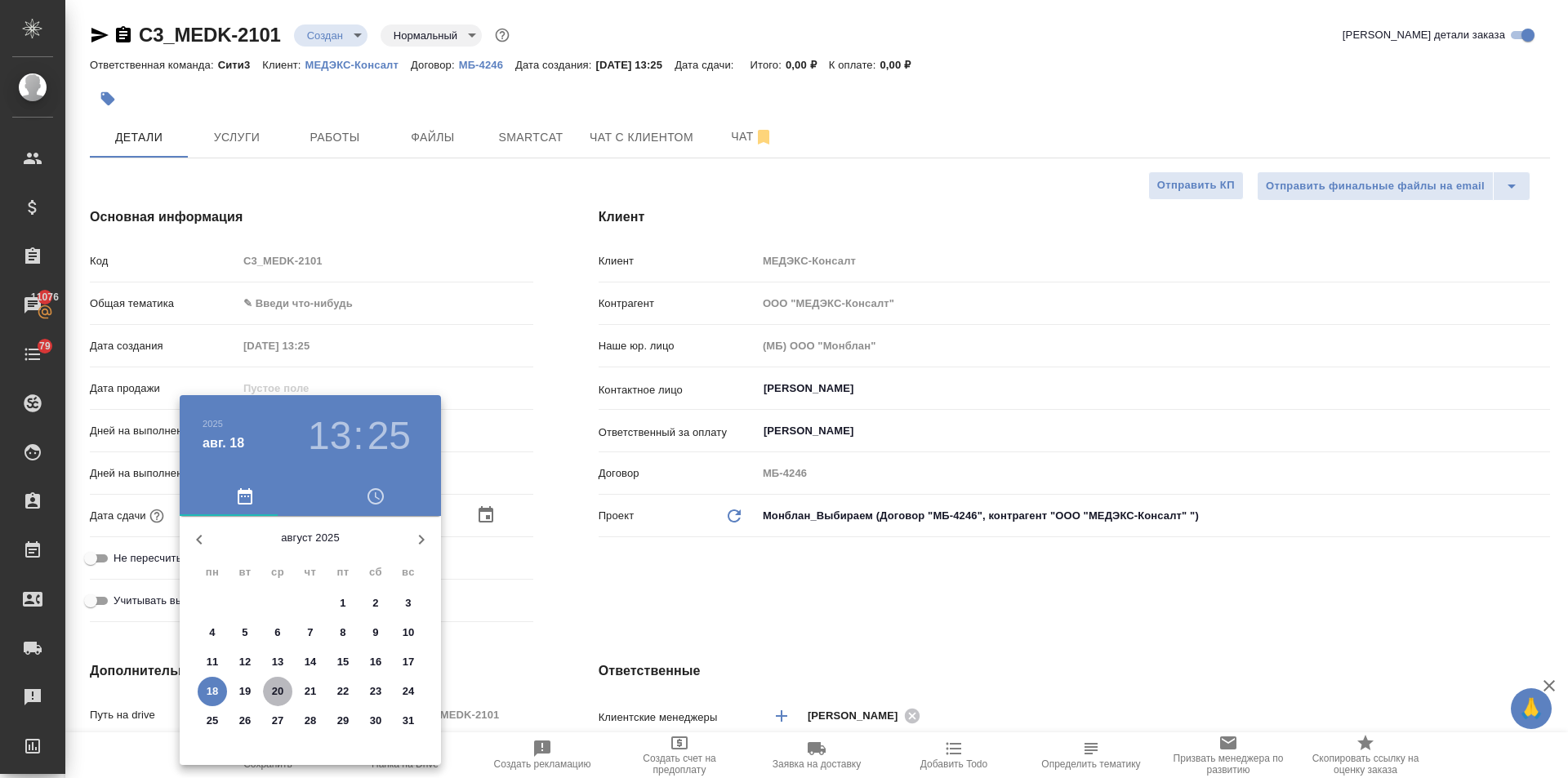
click at [272, 685] on p "20" at bounding box center [278, 691] width 12 height 17
type input "20.08.2025 13:25"
type textarea "x"
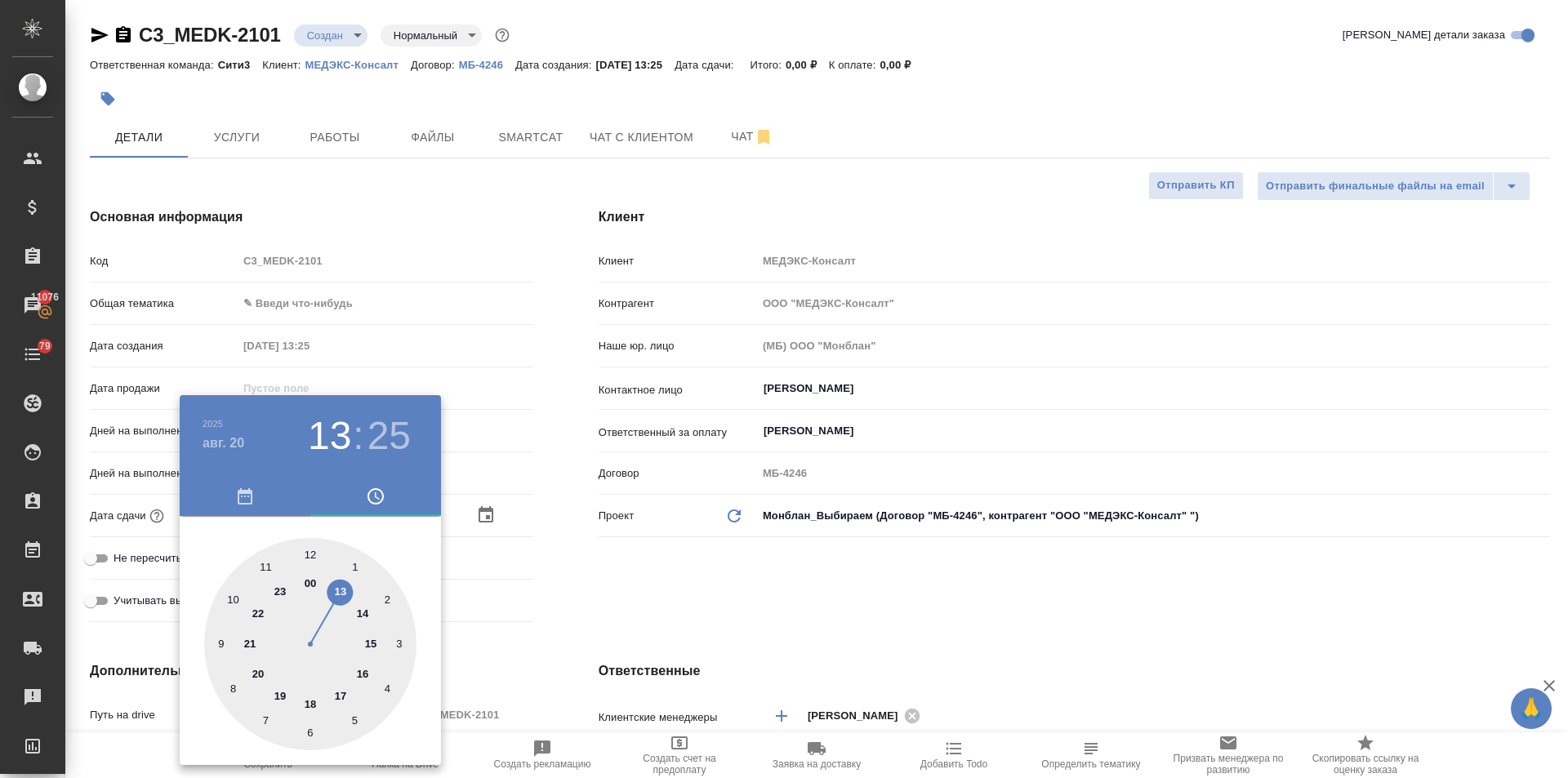
click at [245, 504] on icon "button" at bounding box center [245, 496] width 15 height 17
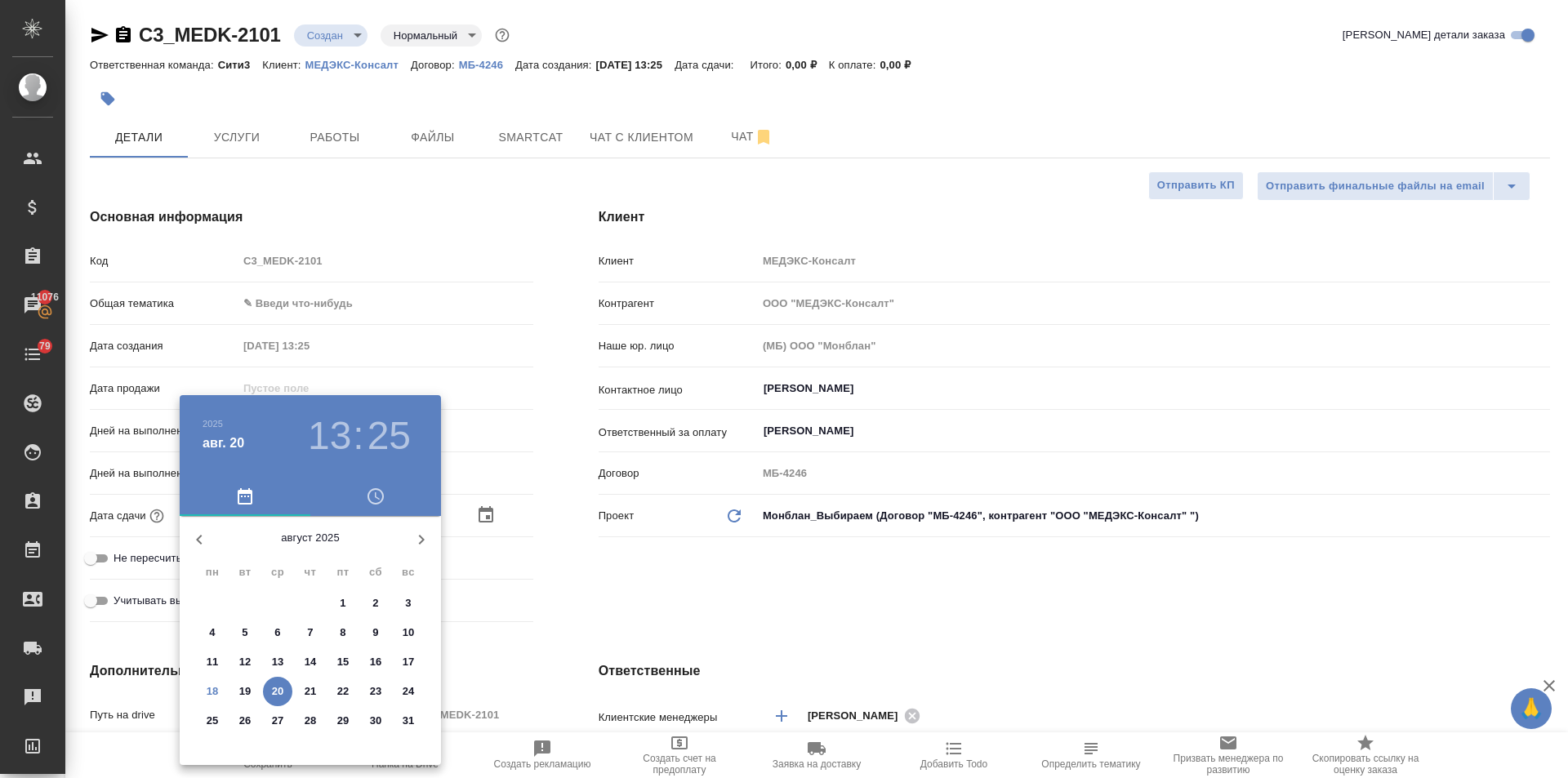
click at [340, 450] on h3 "13" at bounding box center [329, 436] width 43 height 46
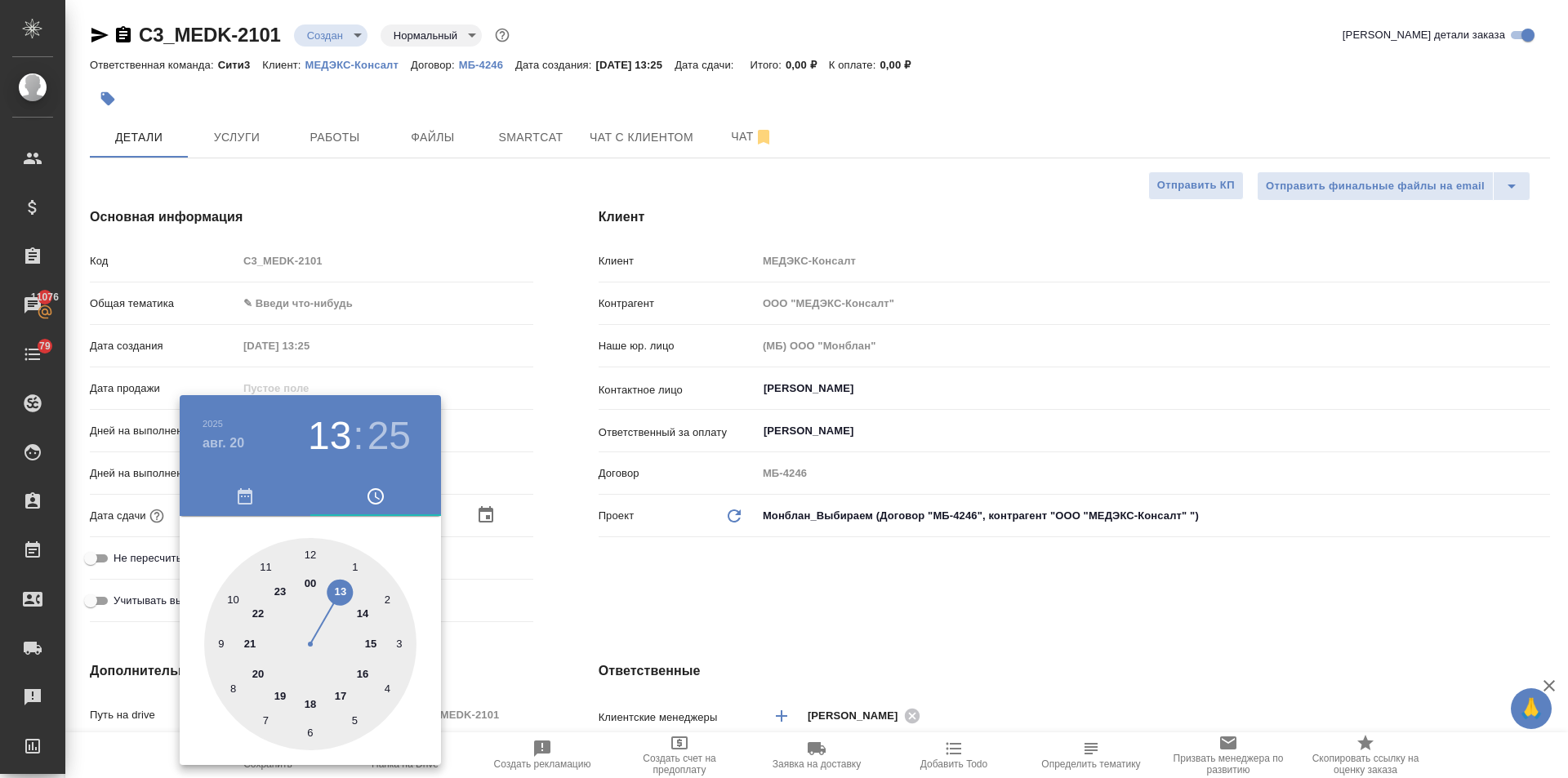
click at [309, 552] on div at bounding box center [310, 643] width 212 height 212
type input "20.08.2025 12:25"
type textarea "x"
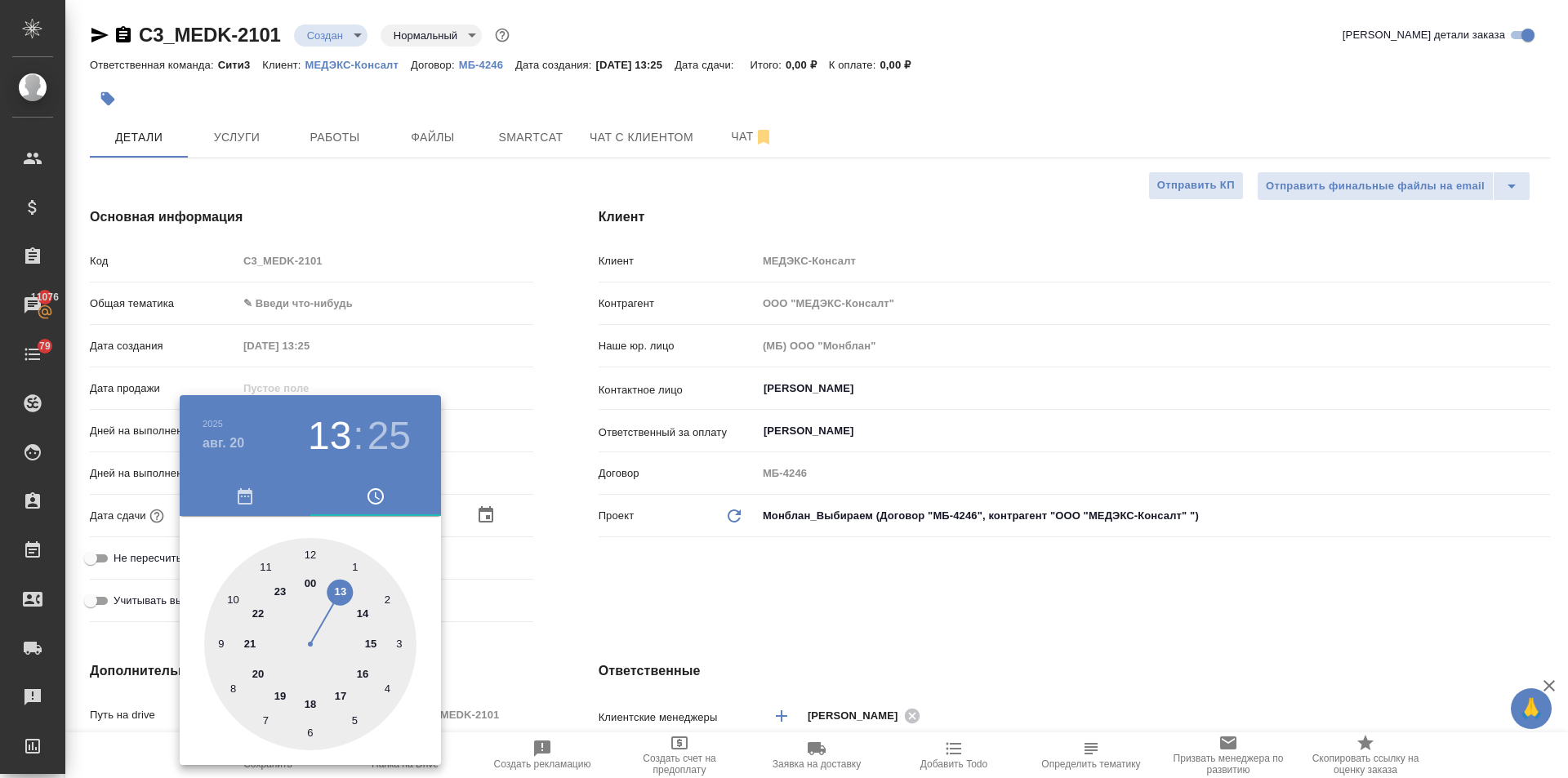
click at [309, 552] on div at bounding box center [310, 643] width 212 height 212
type input "[DATE] 12:00"
type textarea "x"
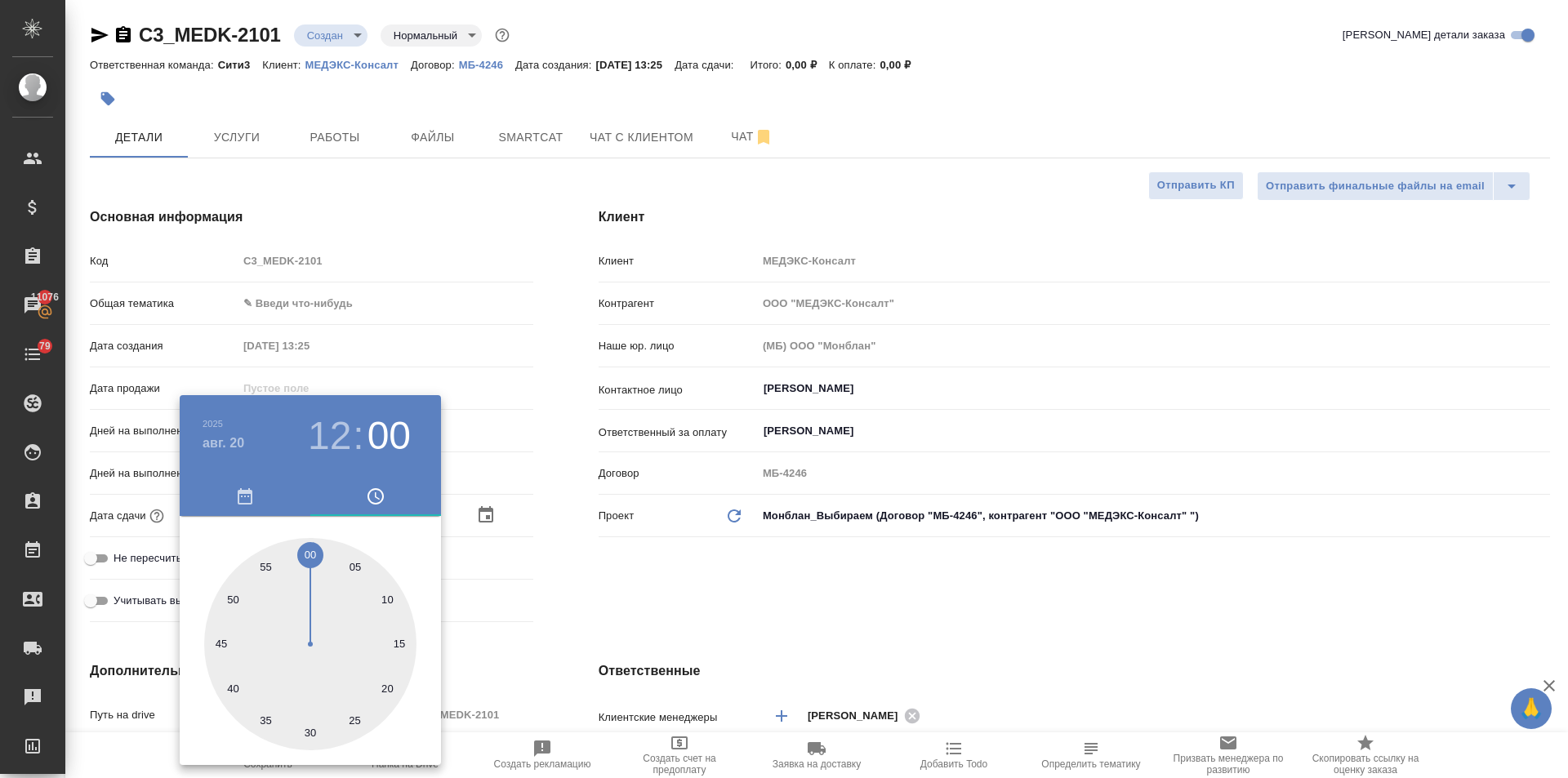
click at [595, 582] on div at bounding box center [784, 389] width 1568 height 778
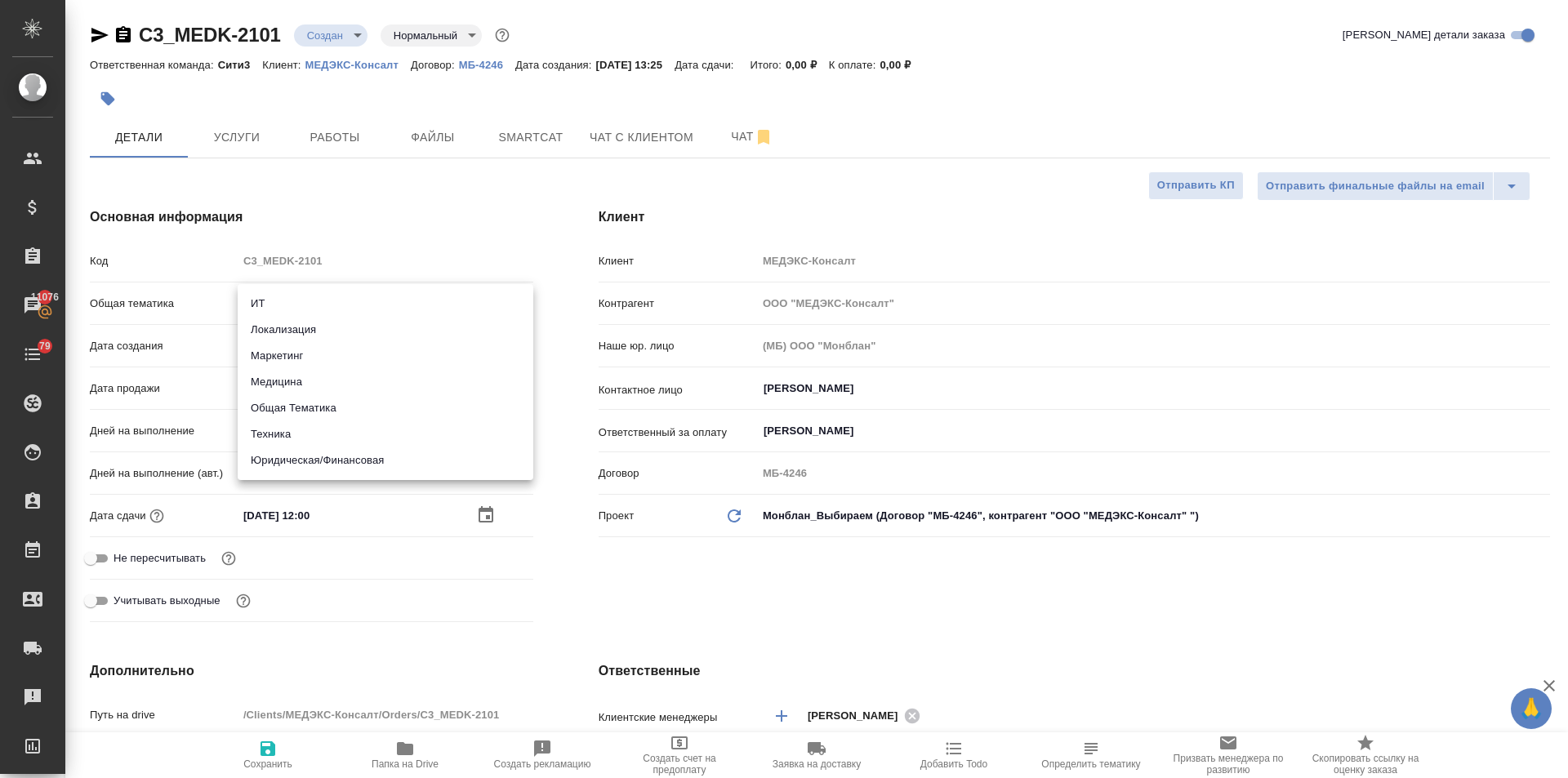
click at [254, 306] on body "🙏 .cls-1 fill:#fff; AWATERA Ilina Ekaterina Клиенты Спецификации Заказы 11076 Ч…" at bounding box center [784, 389] width 1568 height 778
drag, startPoint x: 323, startPoint y: 455, endPoint x: 330, endPoint y: 430, distance: 26.0
click at [323, 456] on li "Юридическая/Финансовая" at bounding box center [386, 460] width 296 height 26
type input "yr-fn"
type textarea "x"
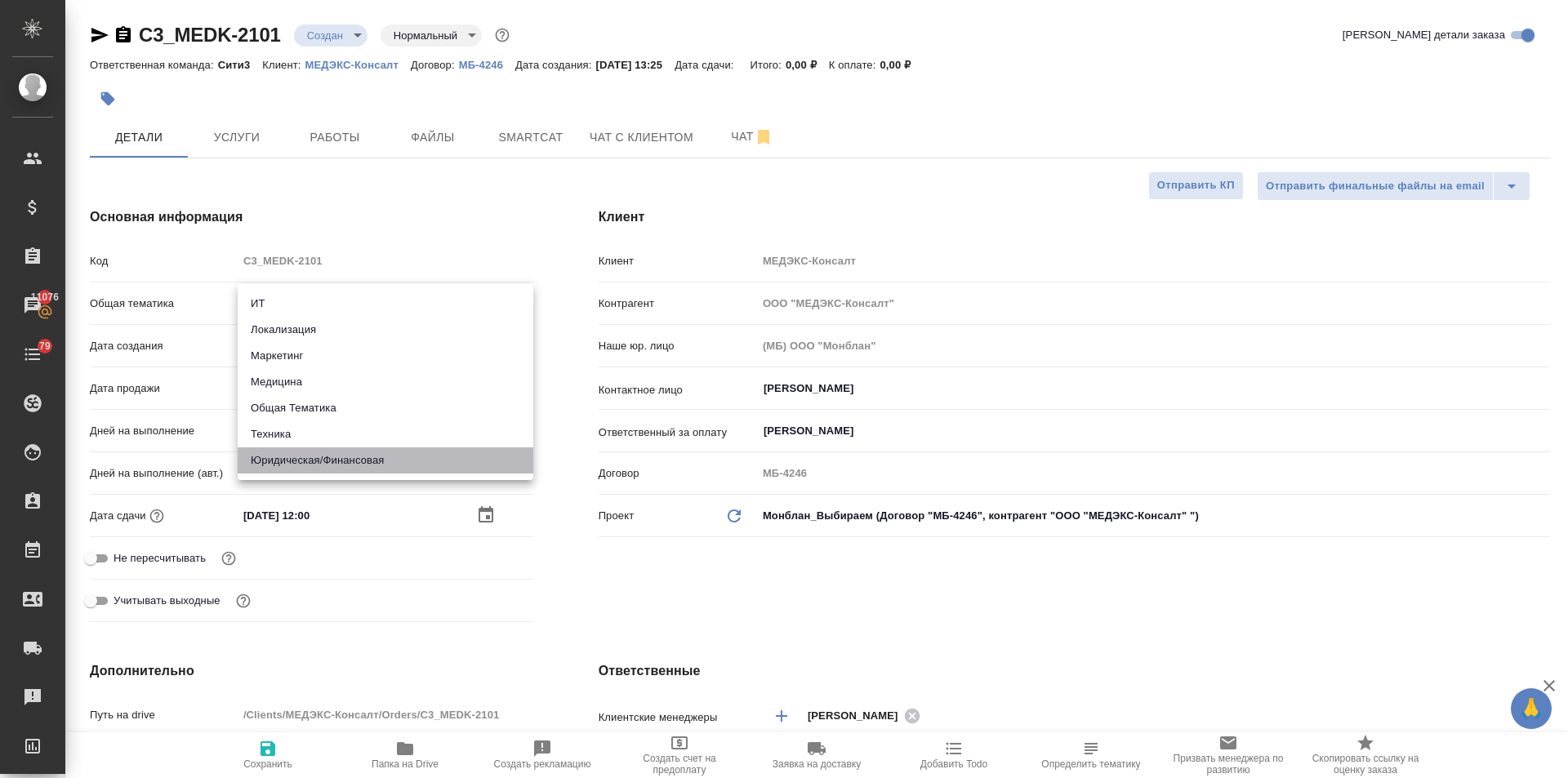
type textarea "x"
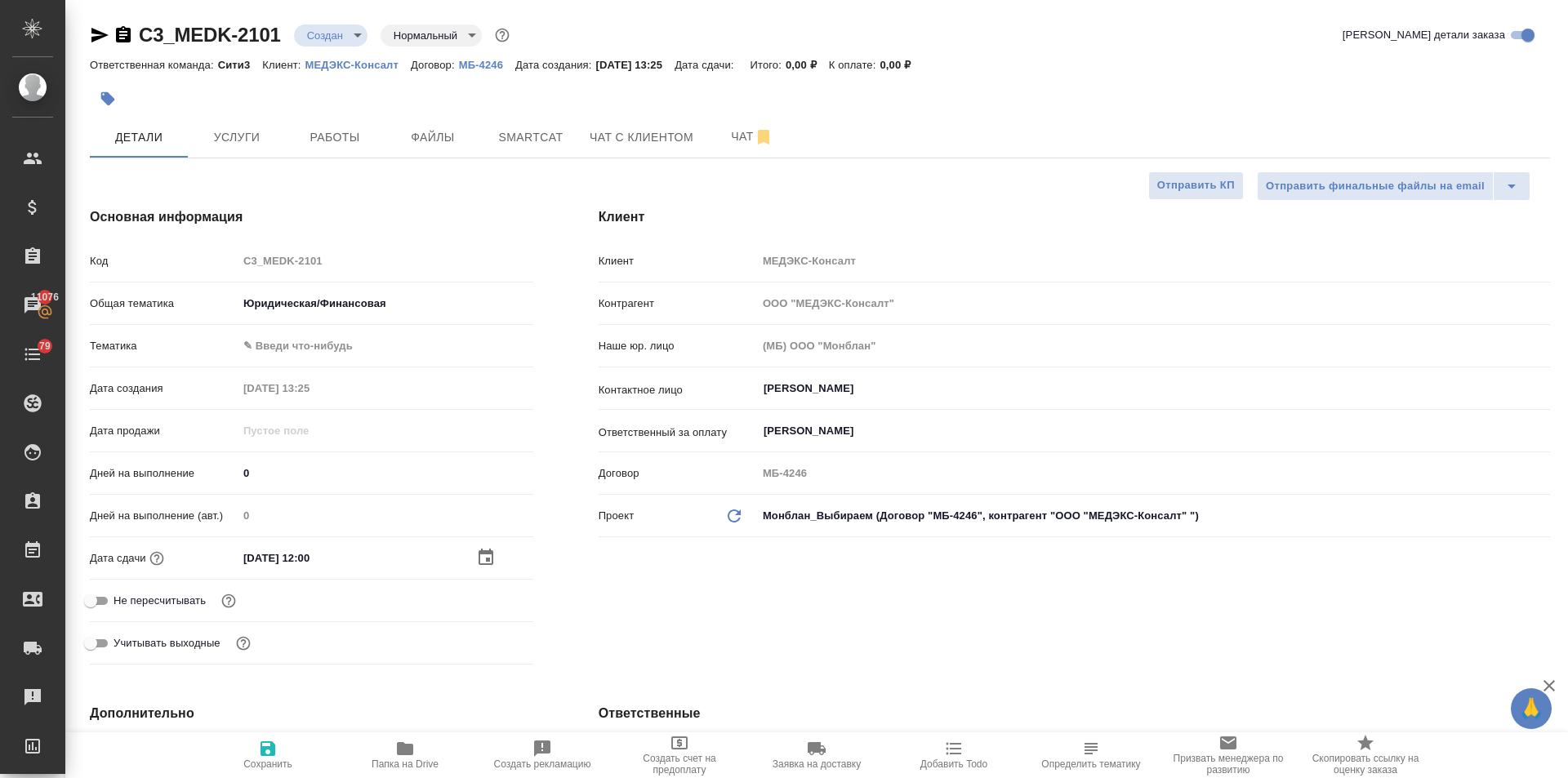
click at [316, 354] on body "🙏 .cls-1 fill:#fff; AWATERA Ilina Ekaterina Клиенты Спецификации Заказы 11076 Ч…" at bounding box center [784, 389] width 1568 height 778
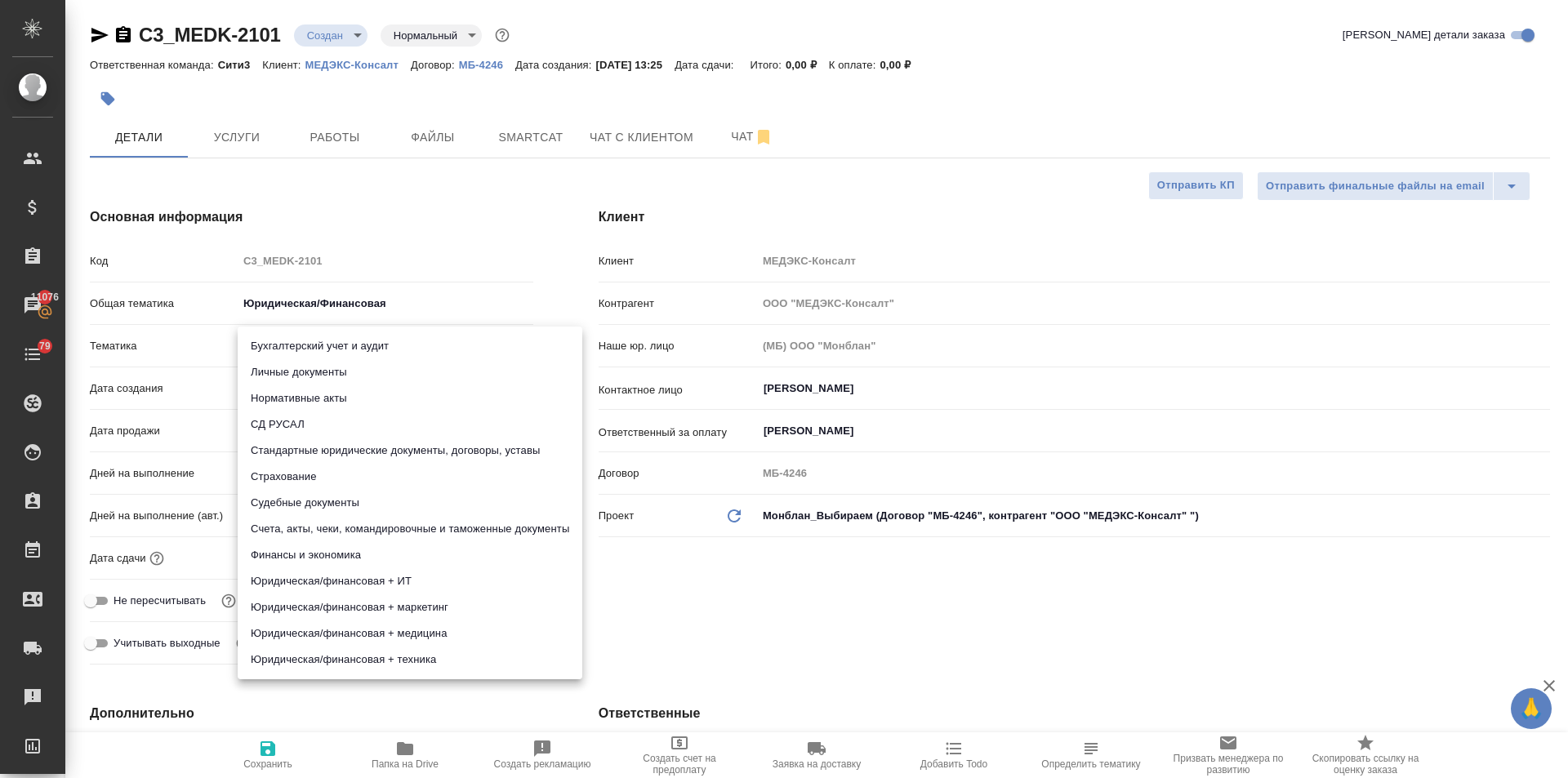
click at [333, 455] on li "Стандартные юридические документы, договоры, уставы" at bounding box center [409, 451] width 344 height 26
type textarea "x"
type input "5f647205b73bc97568ca66bf"
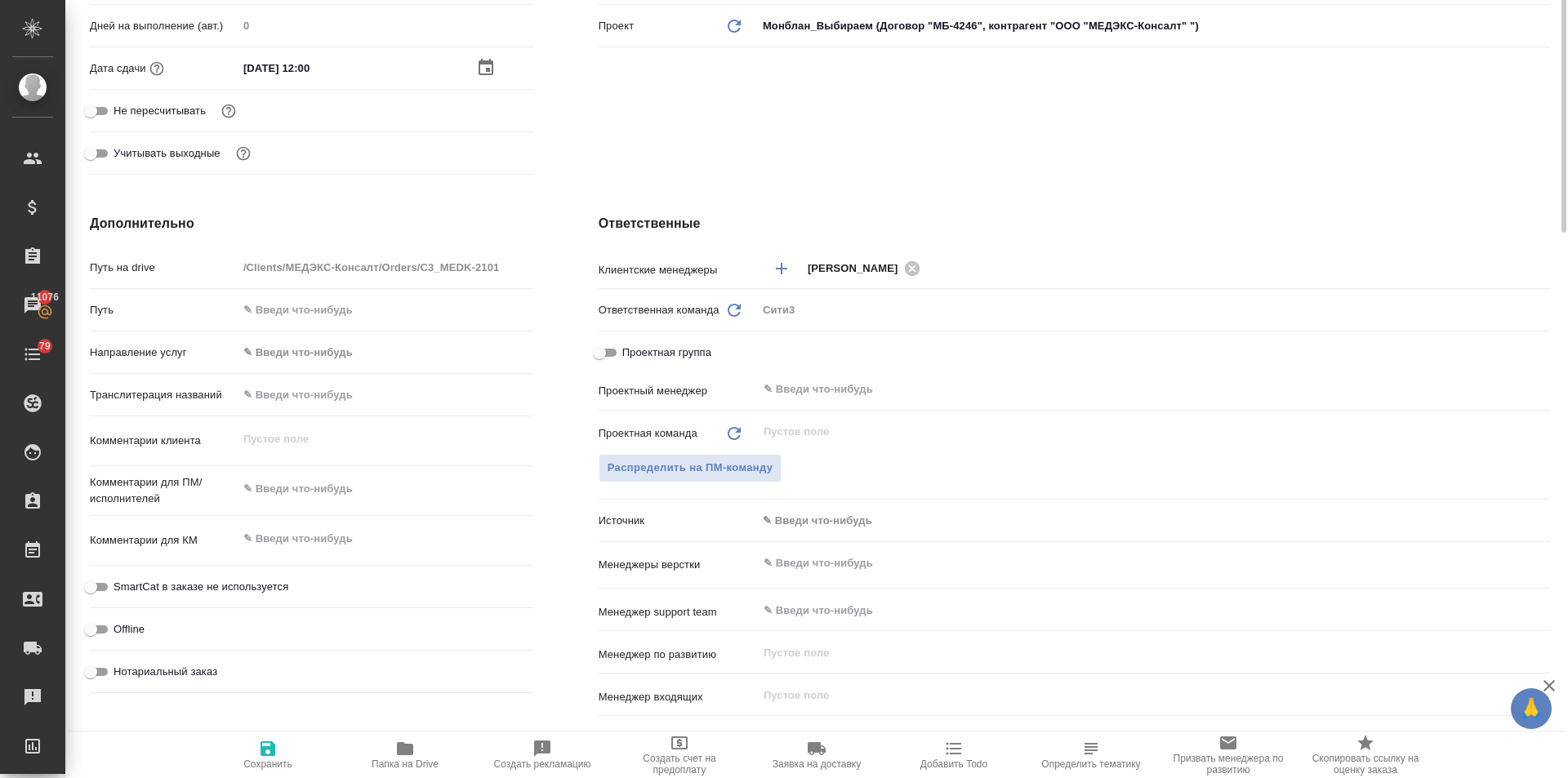
scroll to position [571, 0]
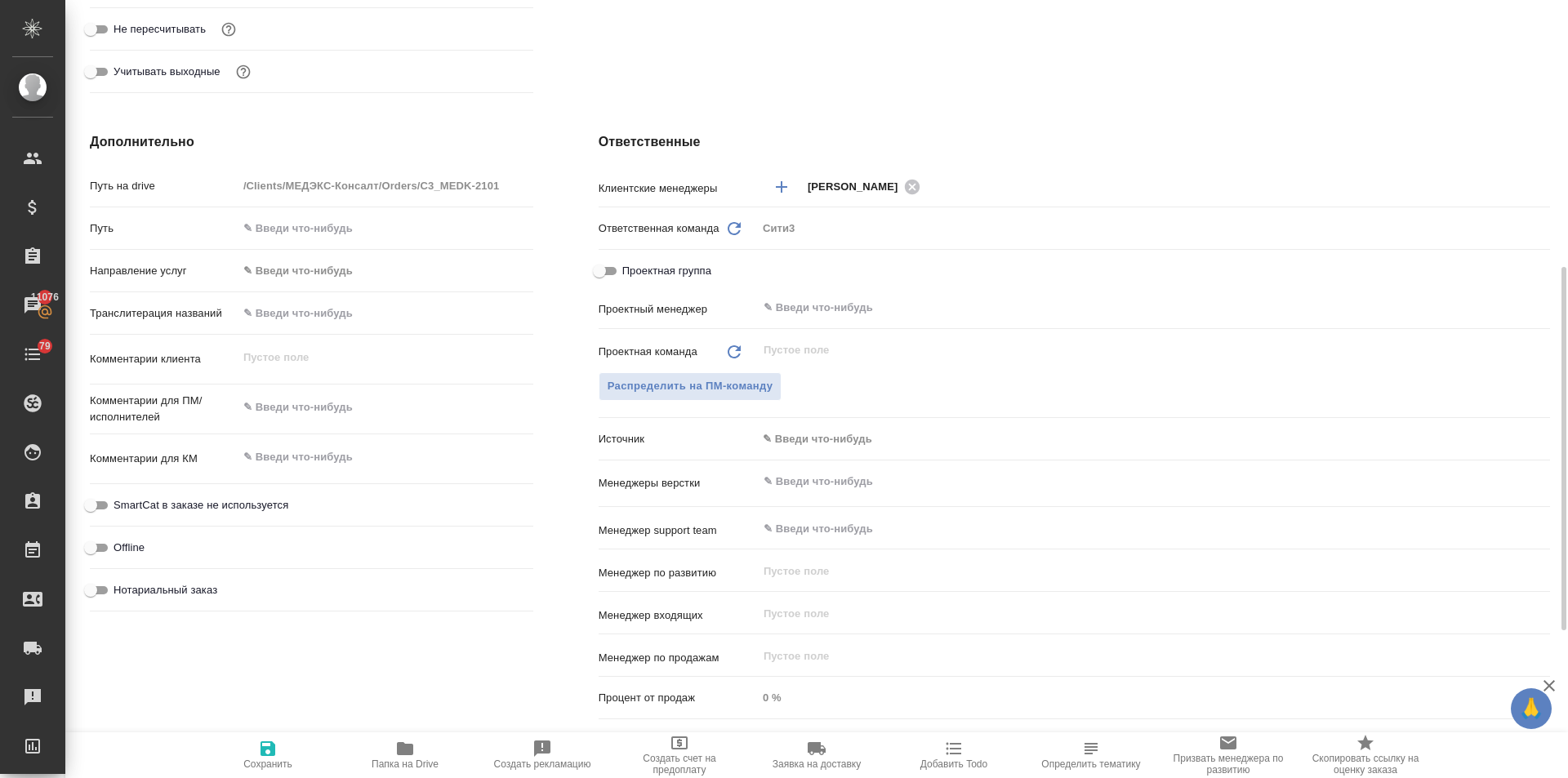
click at [94, 590] on input "Нотариальный заказ" at bounding box center [91, 590] width 59 height 19
checkbox input "true"
type textarea "x"
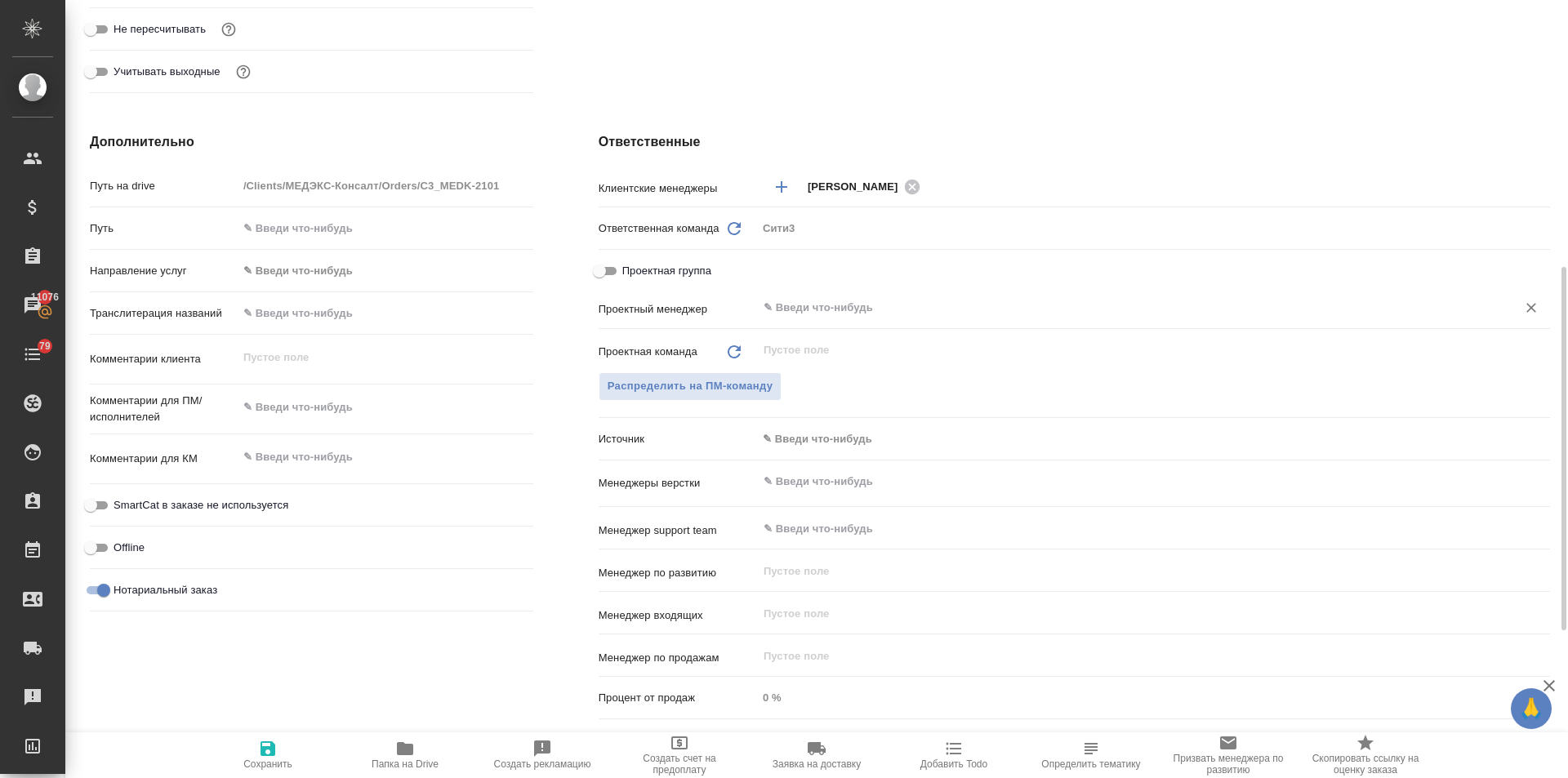
click at [788, 308] on input "text" at bounding box center [1125, 307] width 728 height 19
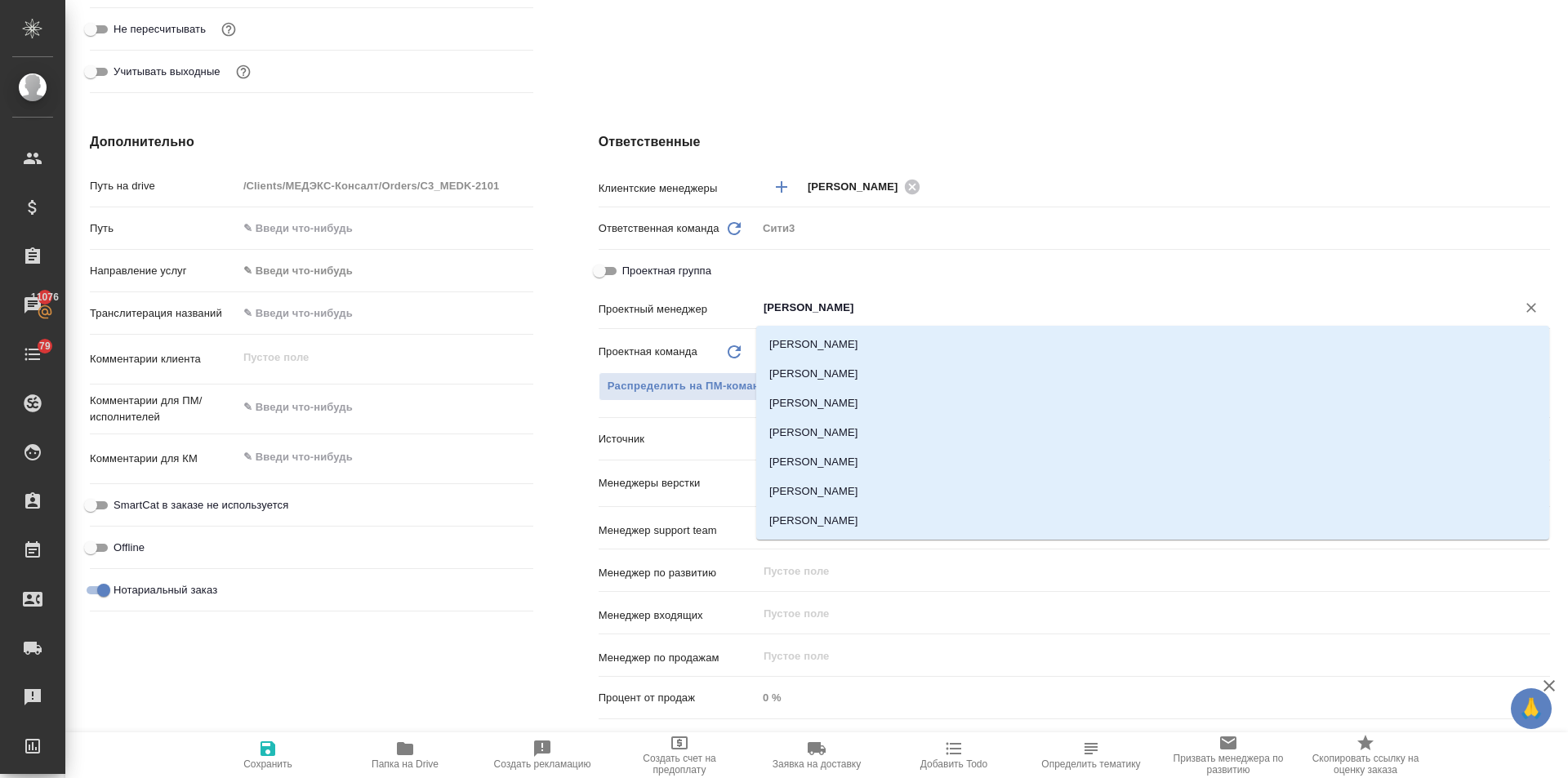
type input "ильин"
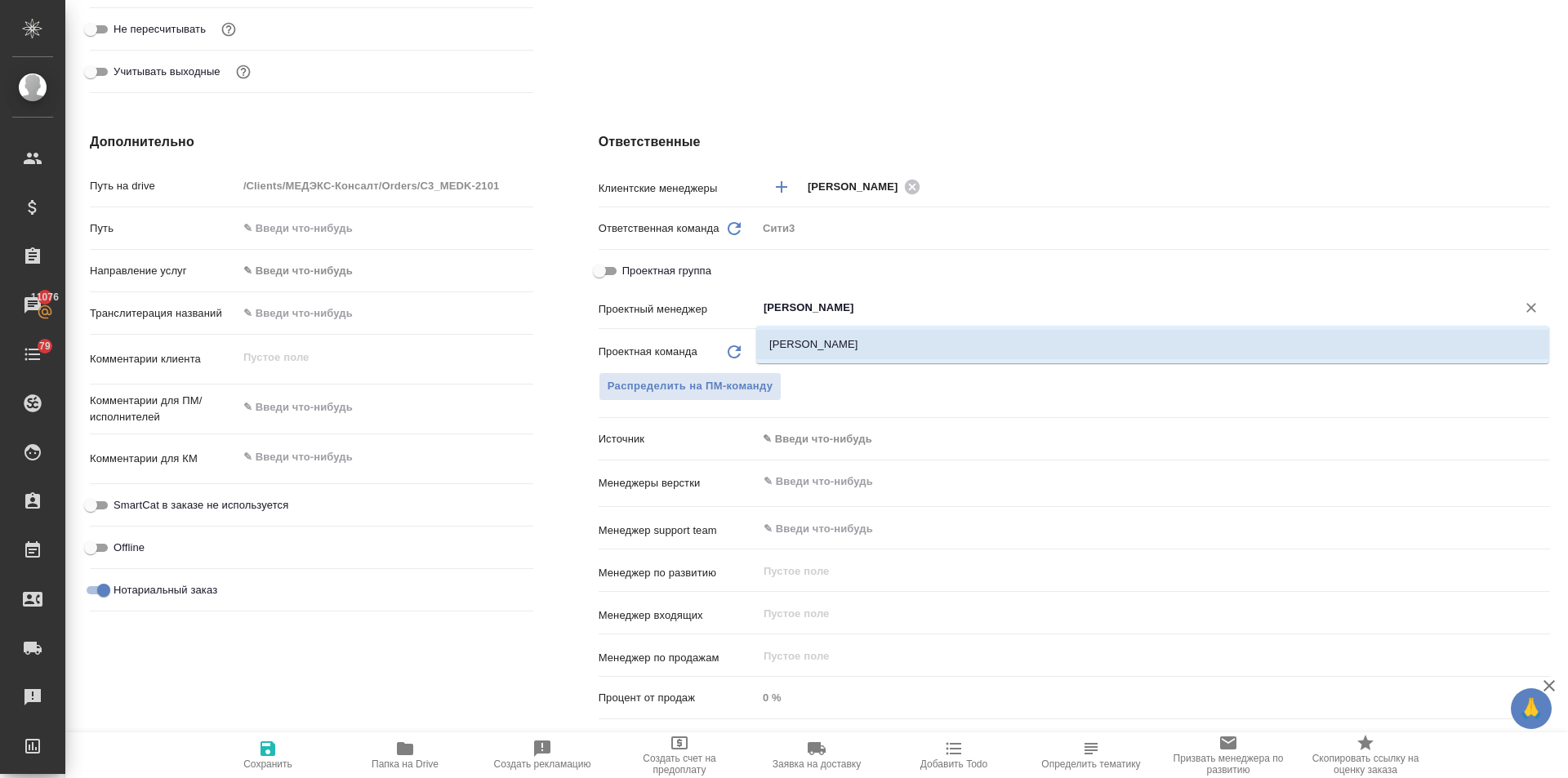
click at [810, 341] on li "[PERSON_NAME]" at bounding box center [1152, 344] width 792 height 29
type textarea "x"
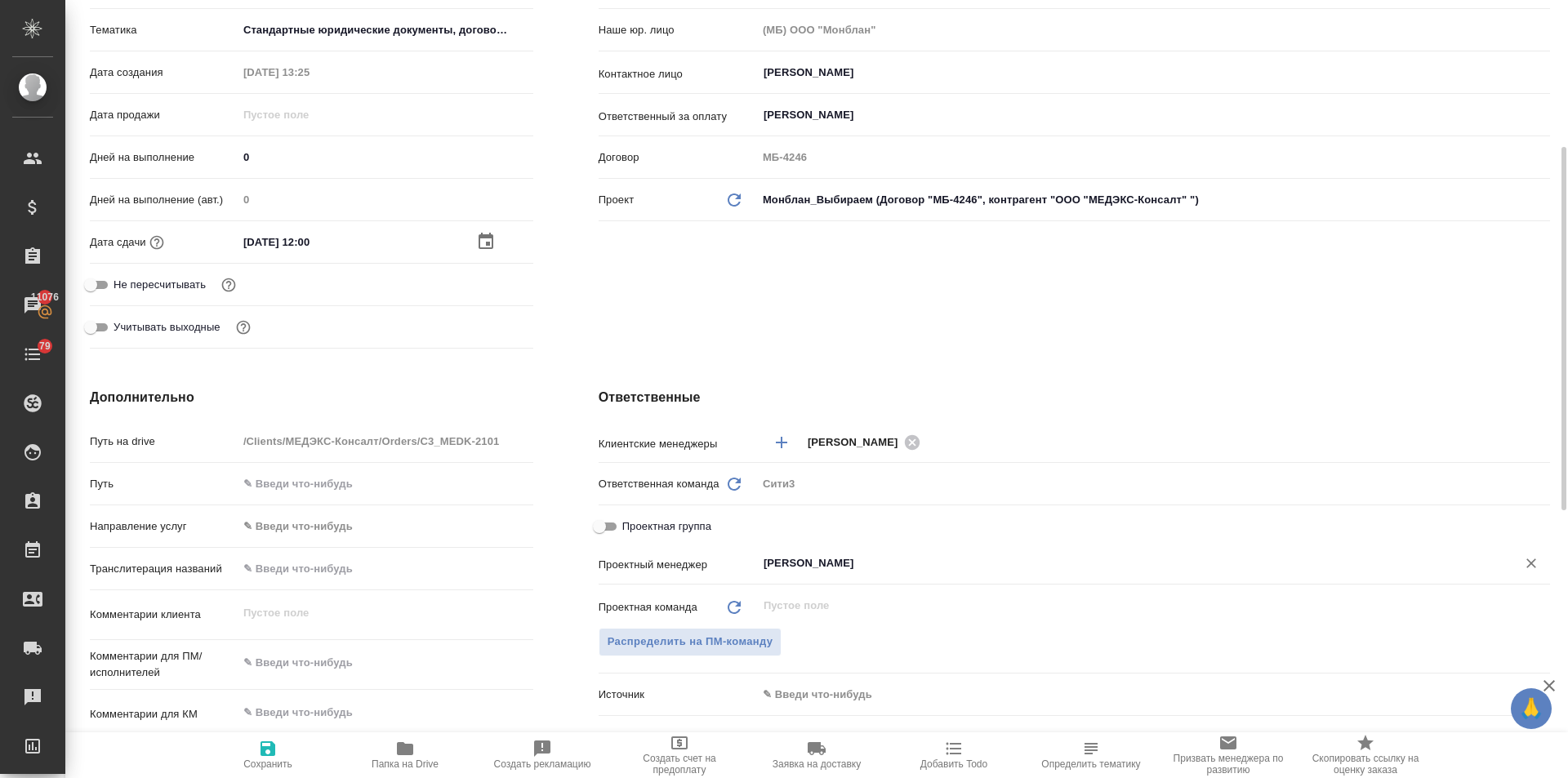
scroll to position [0, 0]
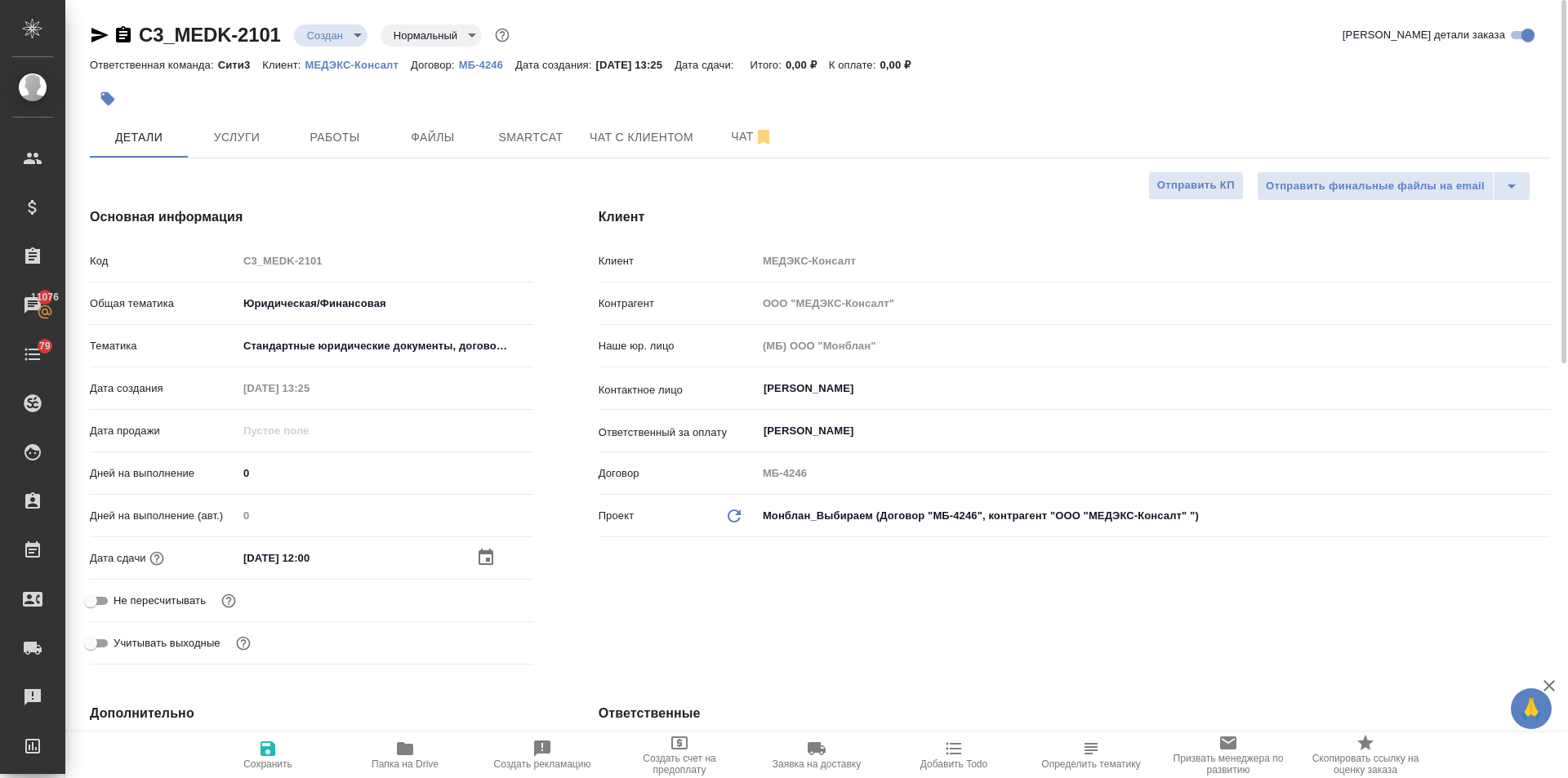
type input "[PERSON_NAME]"
click at [262, 756] on icon "button" at bounding box center [268, 748] width 15 height 15
type textarea "x"
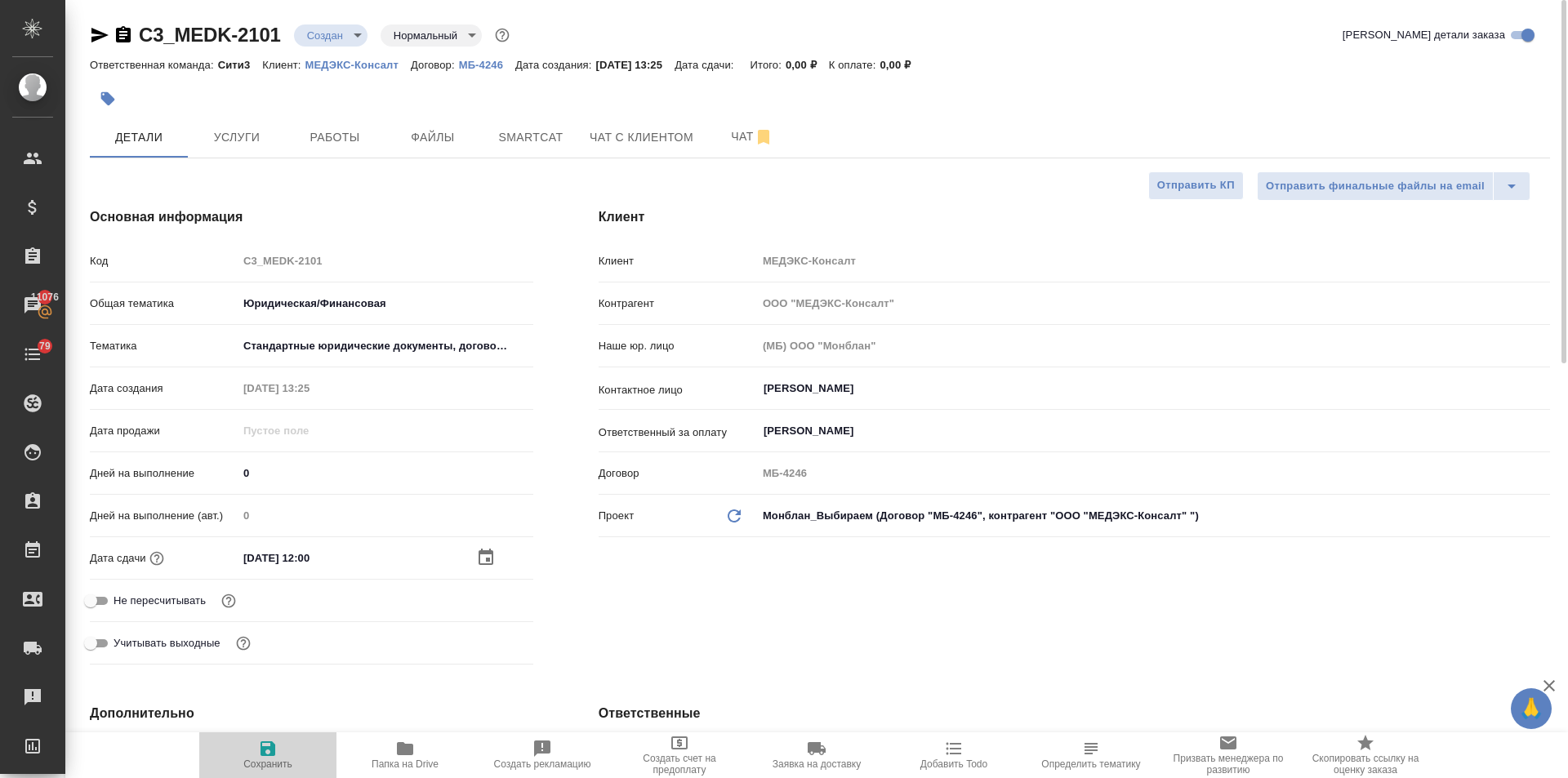
type textarea "x"
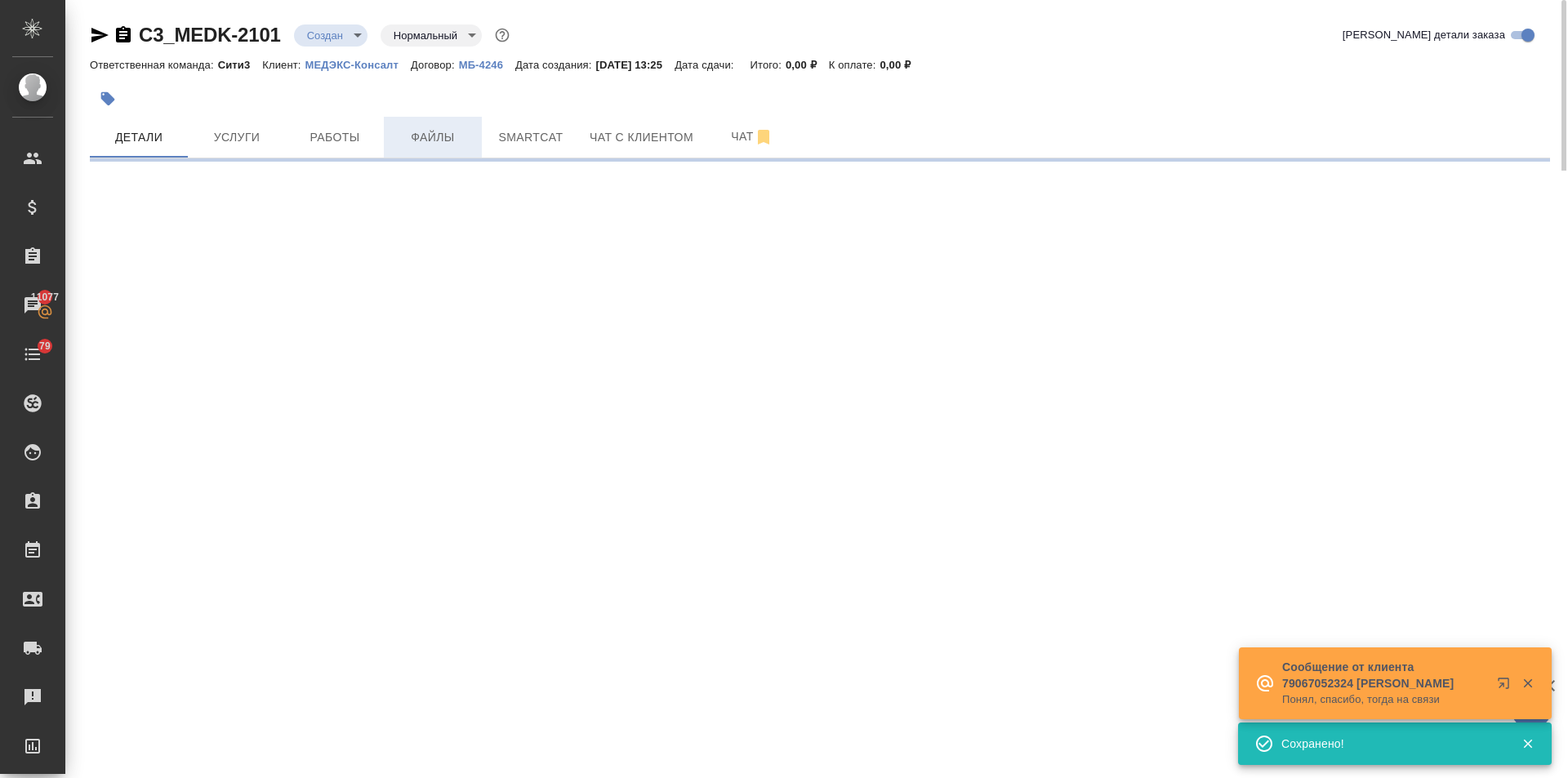
select select "RU"
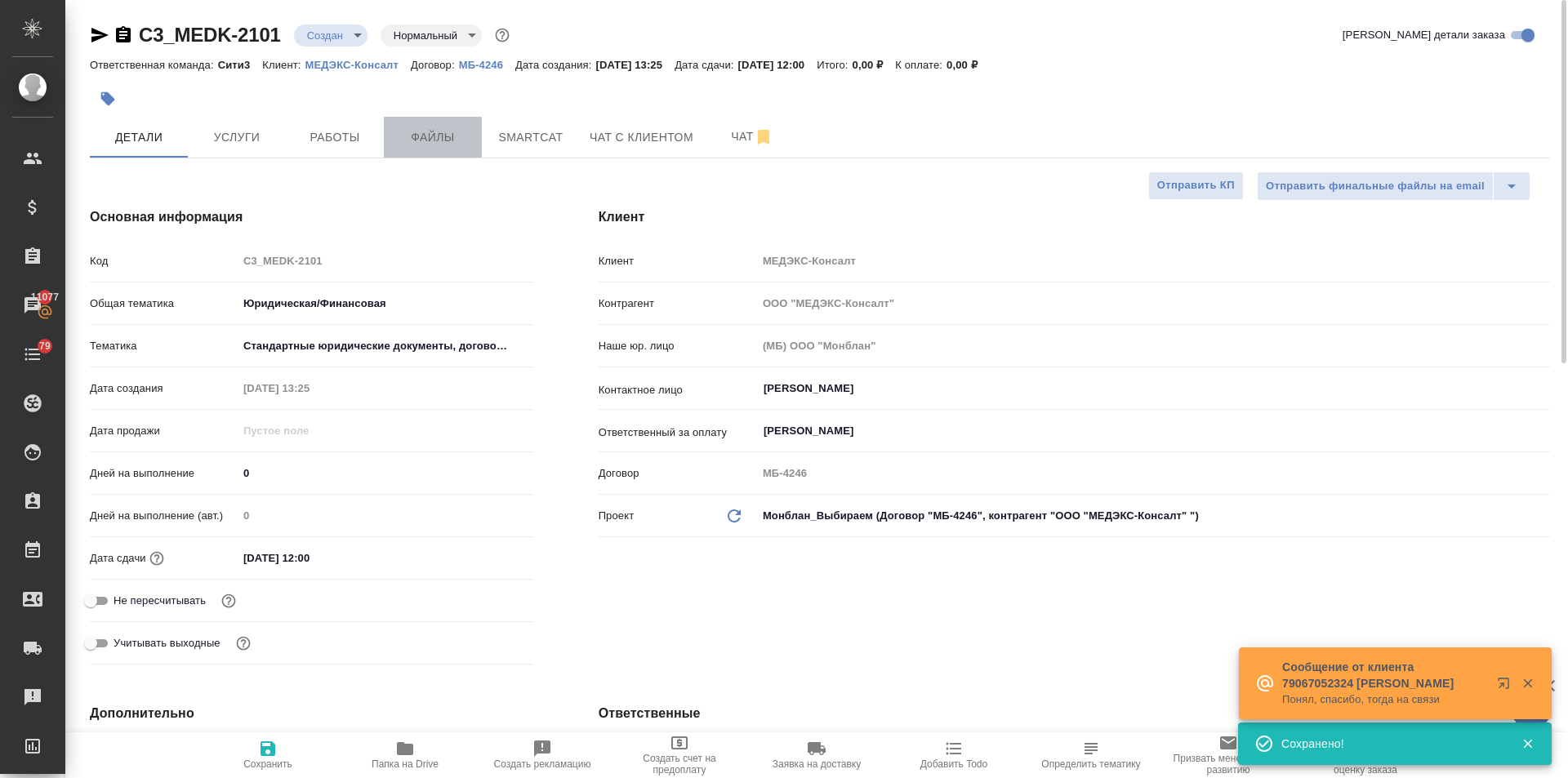
type textarea "x"
click at [415, 130] on span "Файлы" at bounding box center [432, 137] width 78 height 20
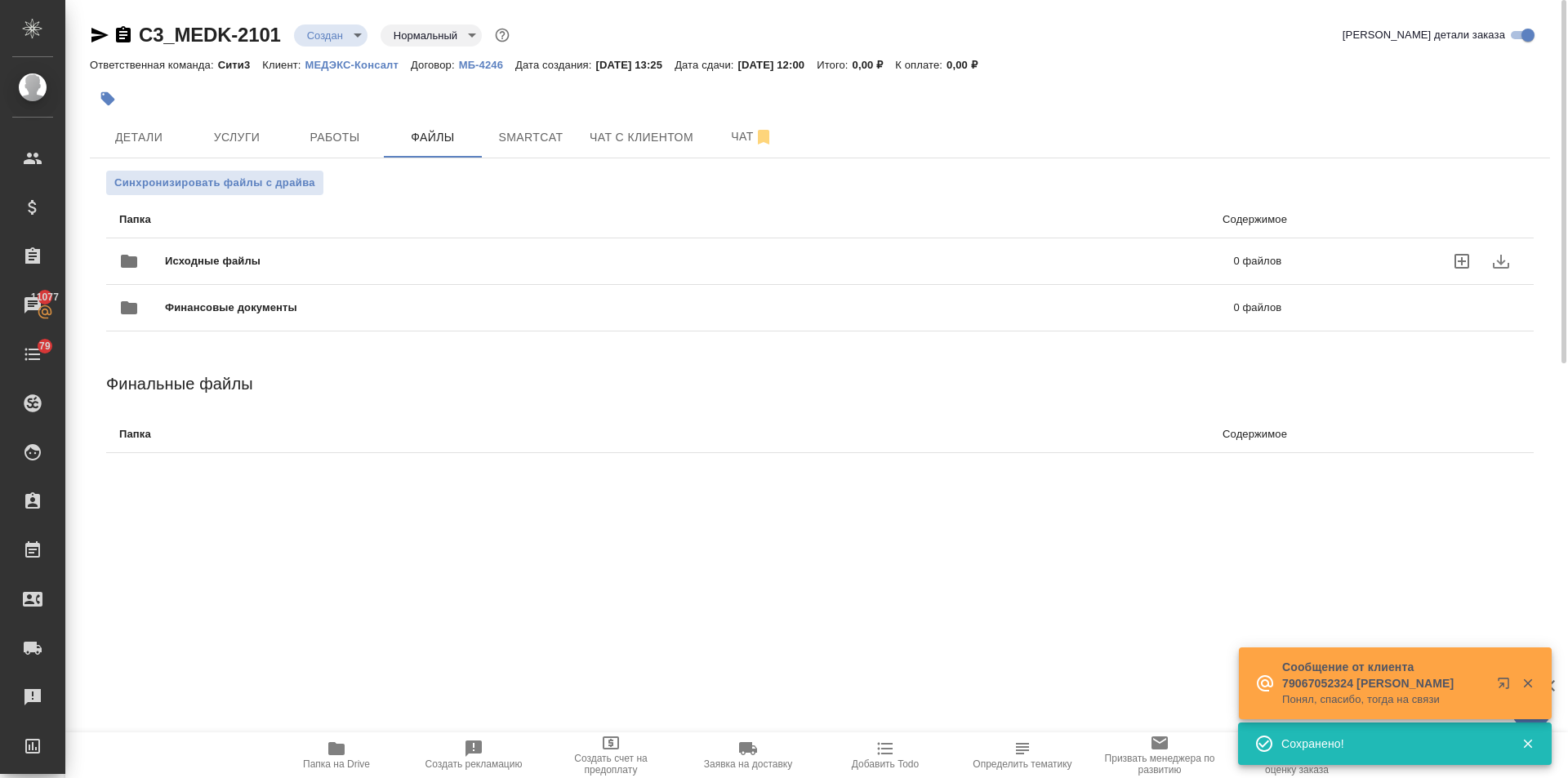
click at [208, 266] on span "Исходные файлы" at bounding box center [455, 261] width 582 height 17
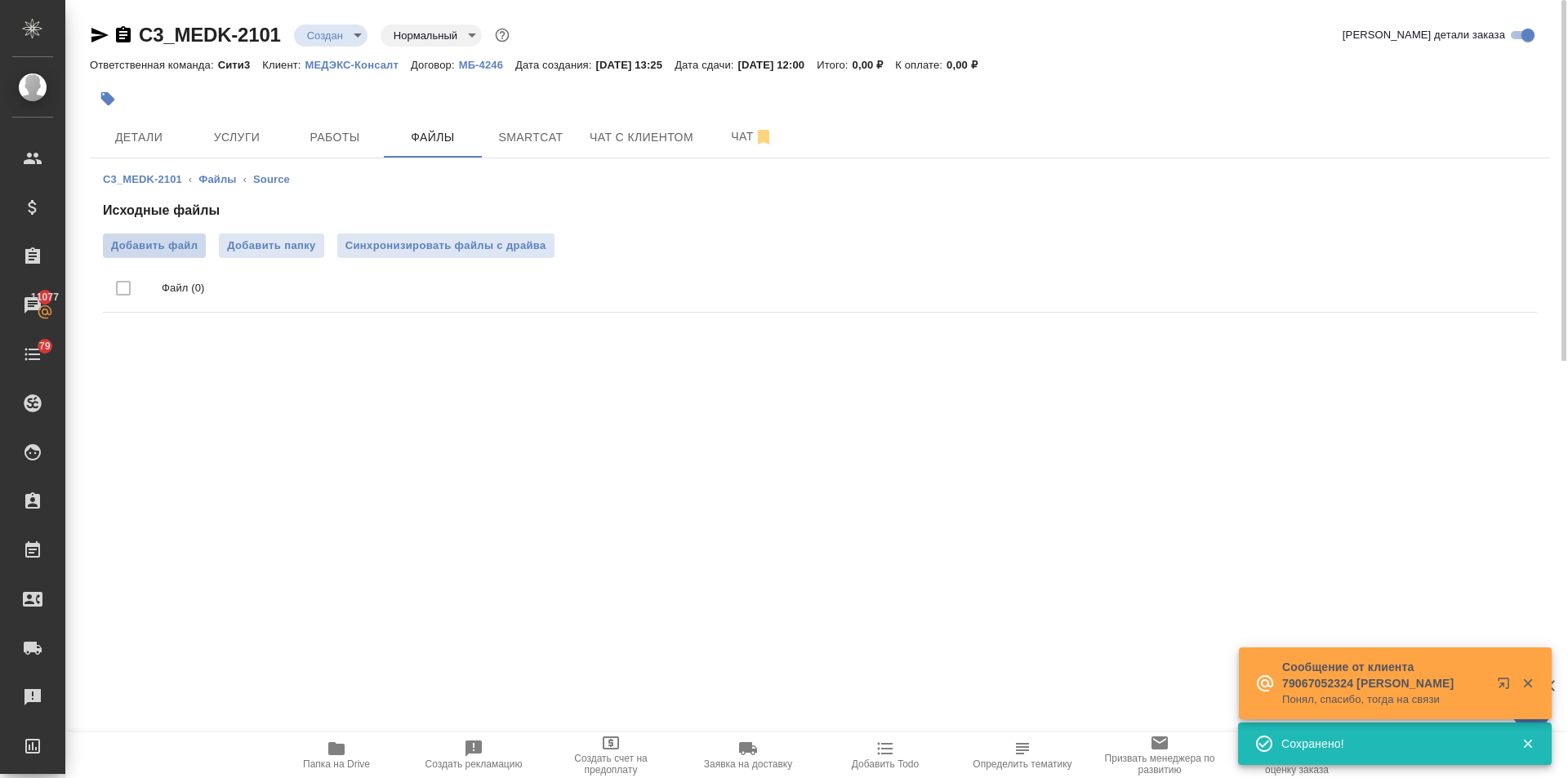
click at [174, 239] on span "Добавить файл" at bounding box center [154, 246] width 86 height 17
click at [0, 0] on input "Добавить файл" at bounding box center [0, 0] width 0 height 0
click at [224, 141] on span "Услуги" at bounding box center [236, 137] width 78 height 20
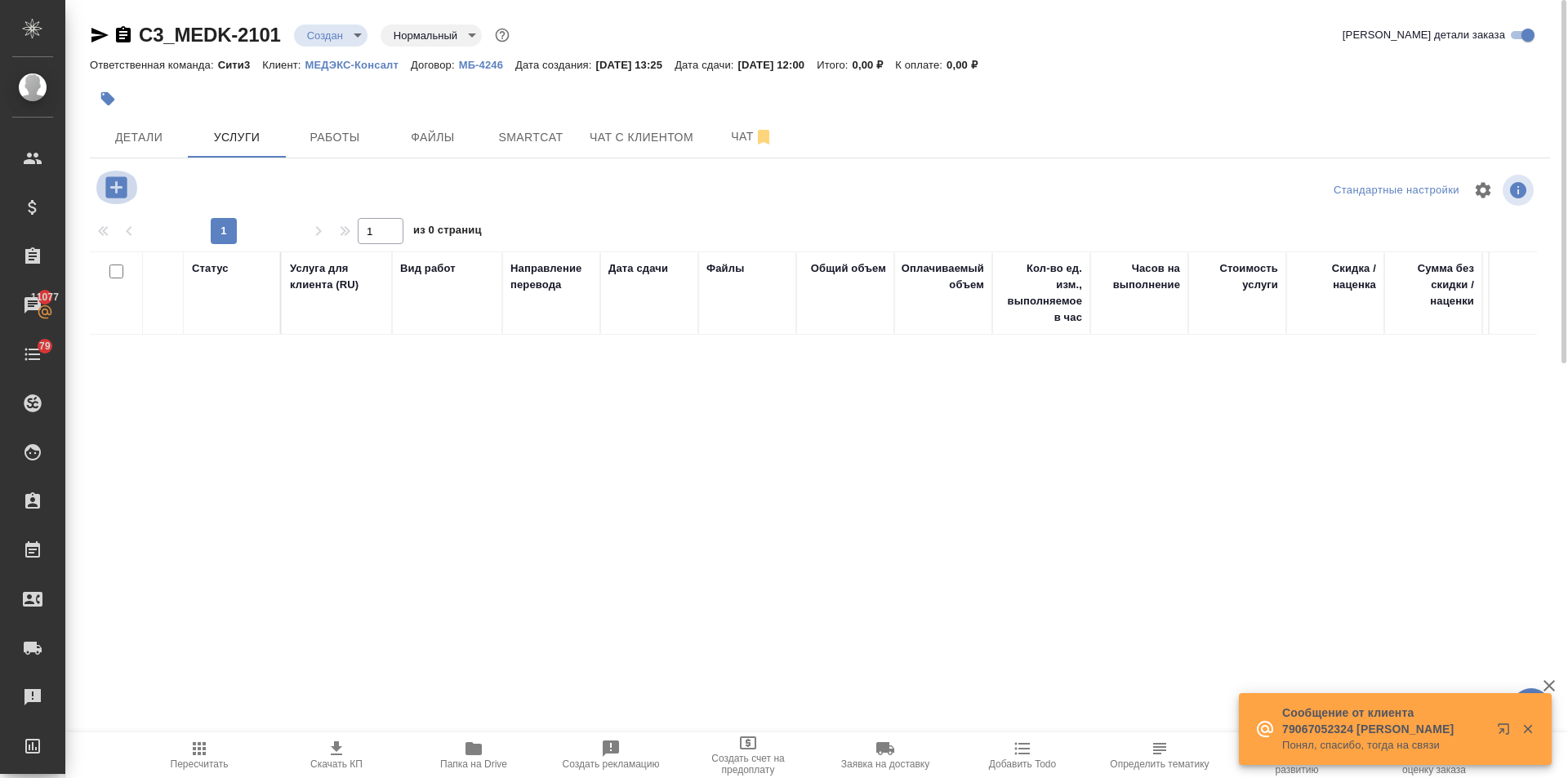
click at [107, 185] on icon "button" at bounding box center [116, 187] width 21 height 21
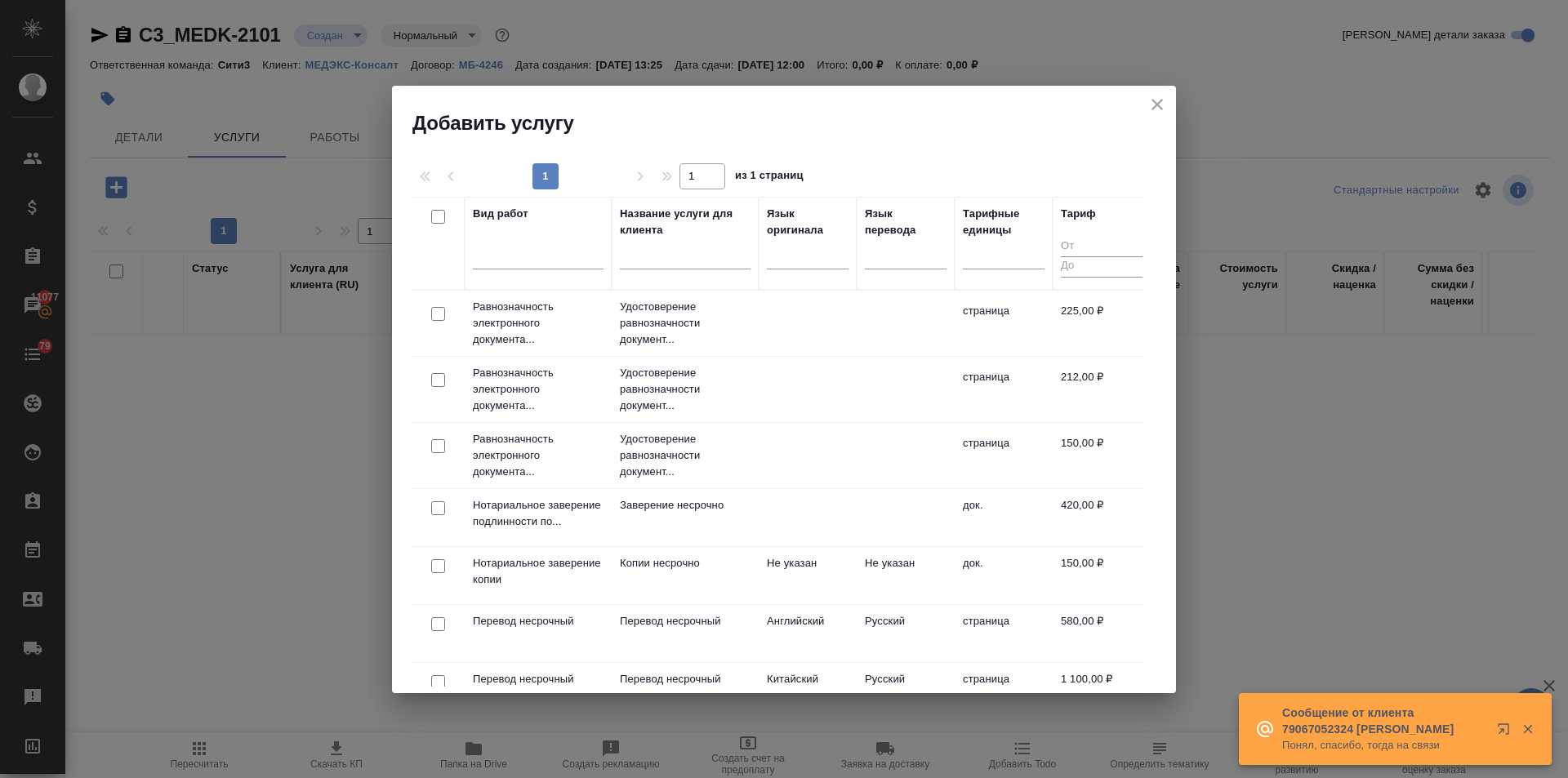
click at [430, 311] on div at bounding box center [438, 314] width 37 height 23
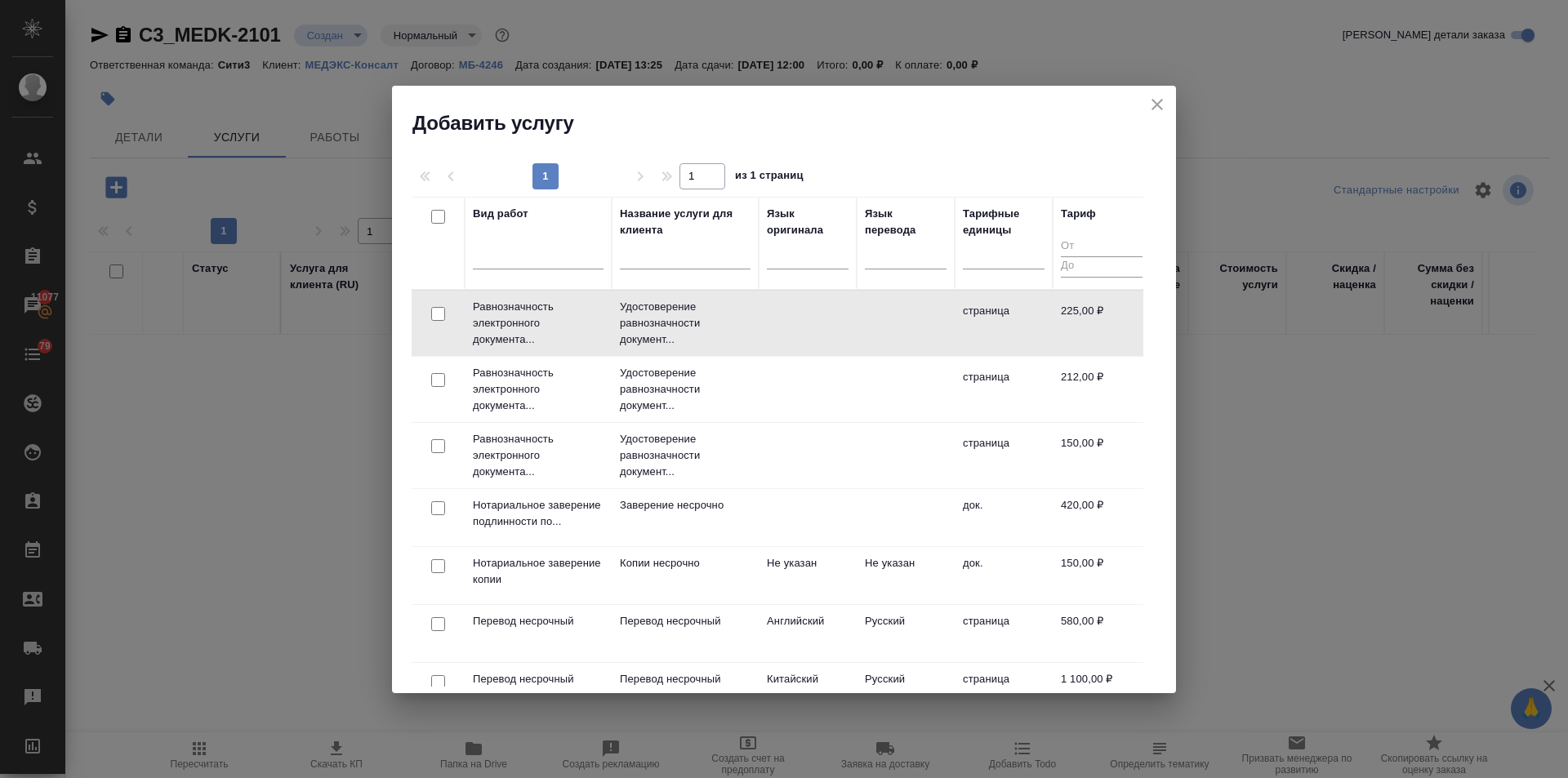
click at [439, 316] on input "checkbox" at bounding box center [438, 314] width 14 height 14
checkbox input "true"
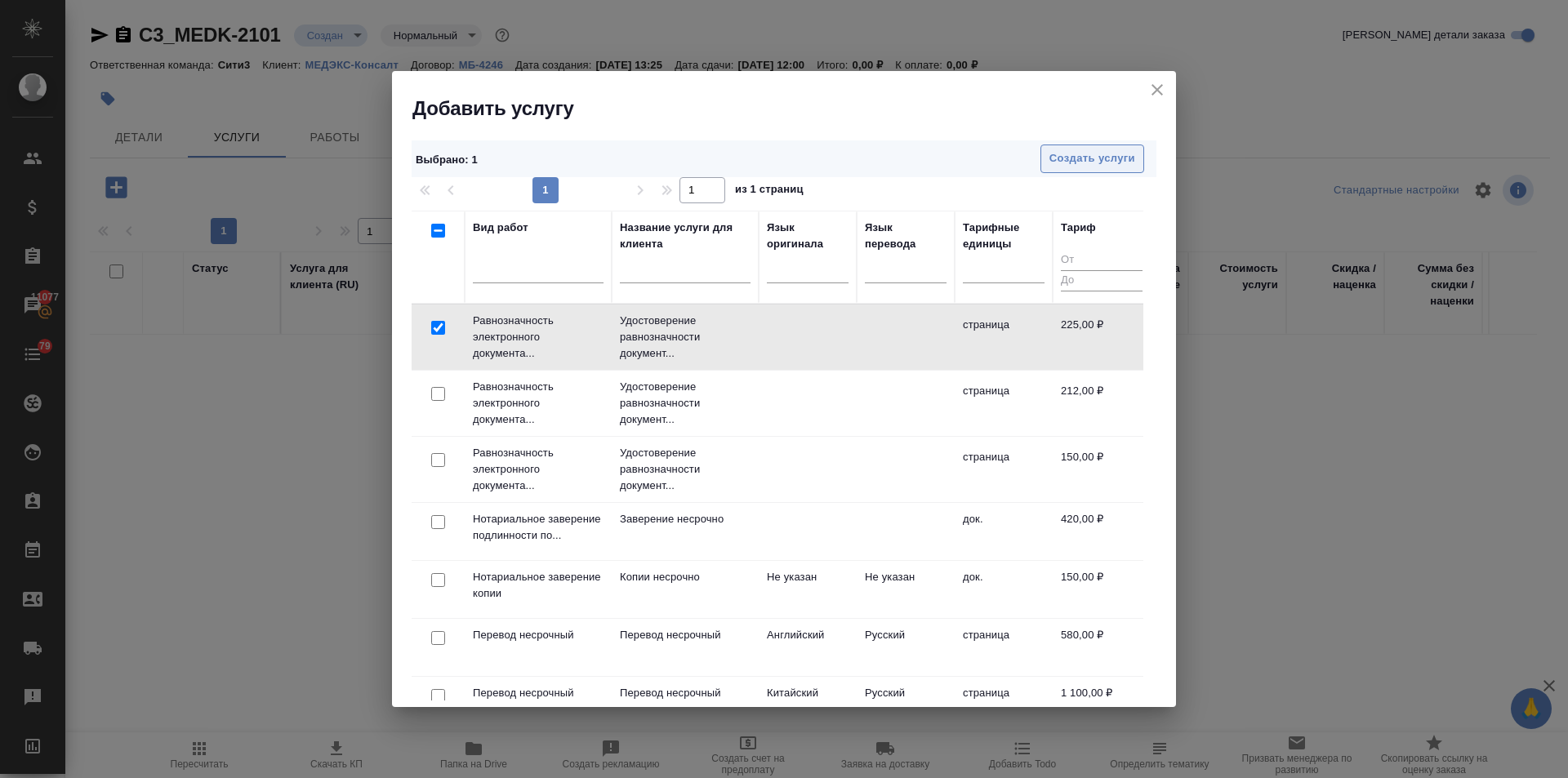
click at [1073, 167] on span "Создать услуги" at bounding box center [1092, 158] width 85 height 18
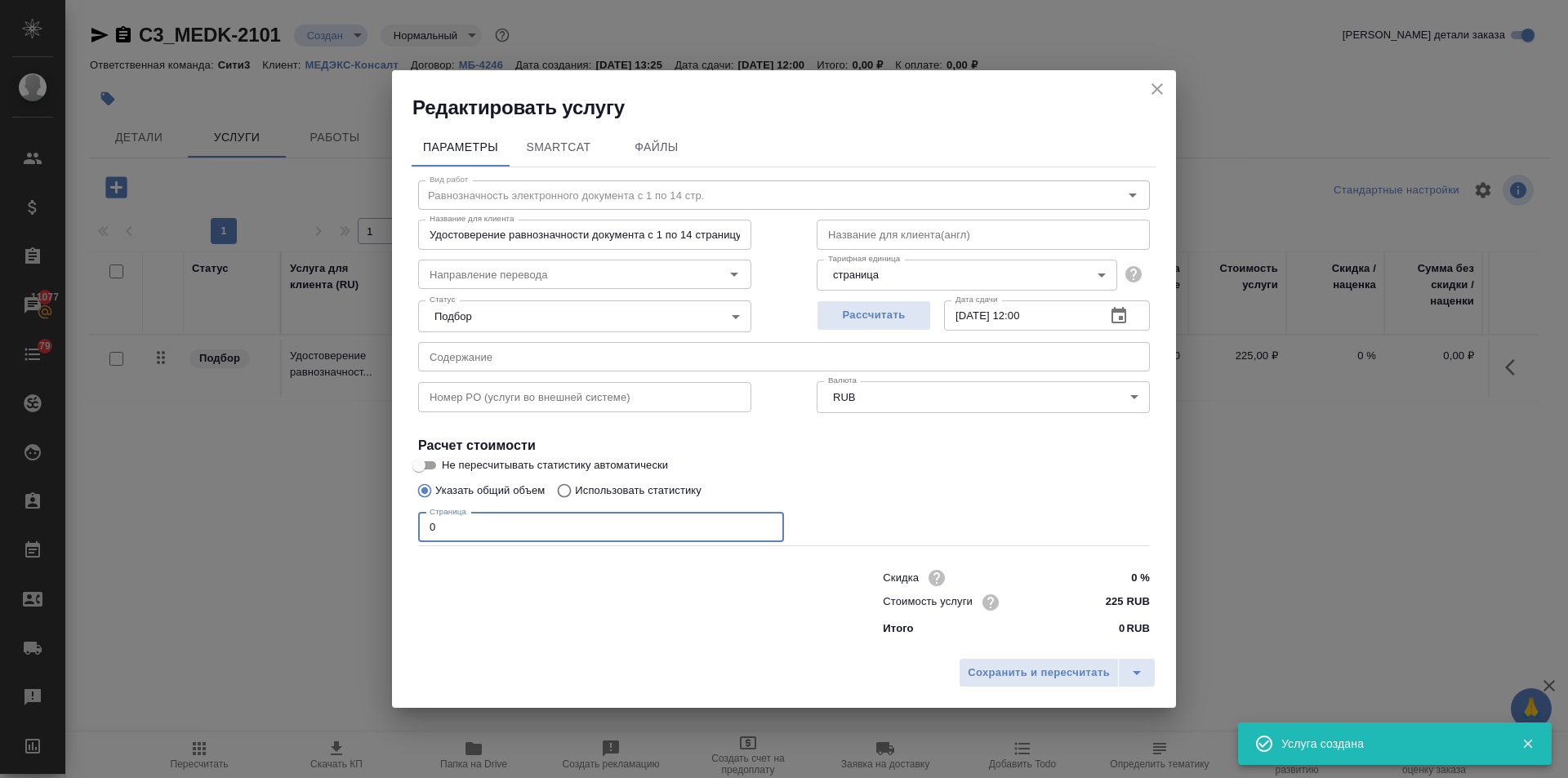
drag, startPoint x: 427, startPoint y: 516, endPoint x: 378, endPoint y: 510, distance: 49.4
click at [378, 510] on div "Редактировать услугу Параметры SmartCat Файлы Вид работ Равнозначность электрон…" at bounding box center [784, 389] width 1568 height 778
type input "1"
click at [497, 357] on input "text" at bounding box center [784, 356] width 732 height 29
paste input "Гарант – Иглы для взятия крови (приложение 37) ЕU сертификат"
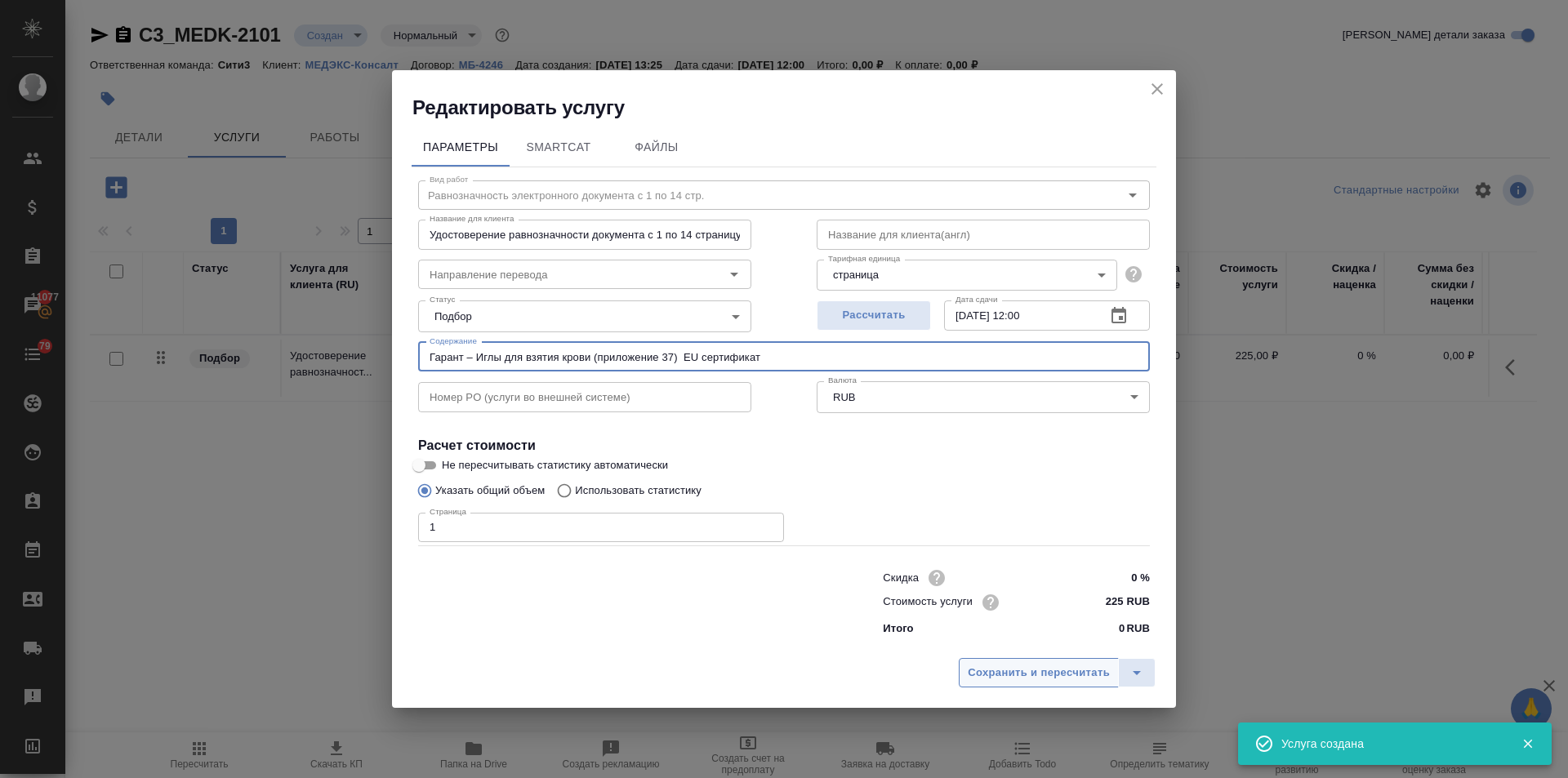
type input "Гарант – Иглы для взятия крови (приложение 37) ЕU сертификат"
click at [1043, 668] on span "Сохранить и пересчитать" at bounding box center [1038, 672] width 142 height 18
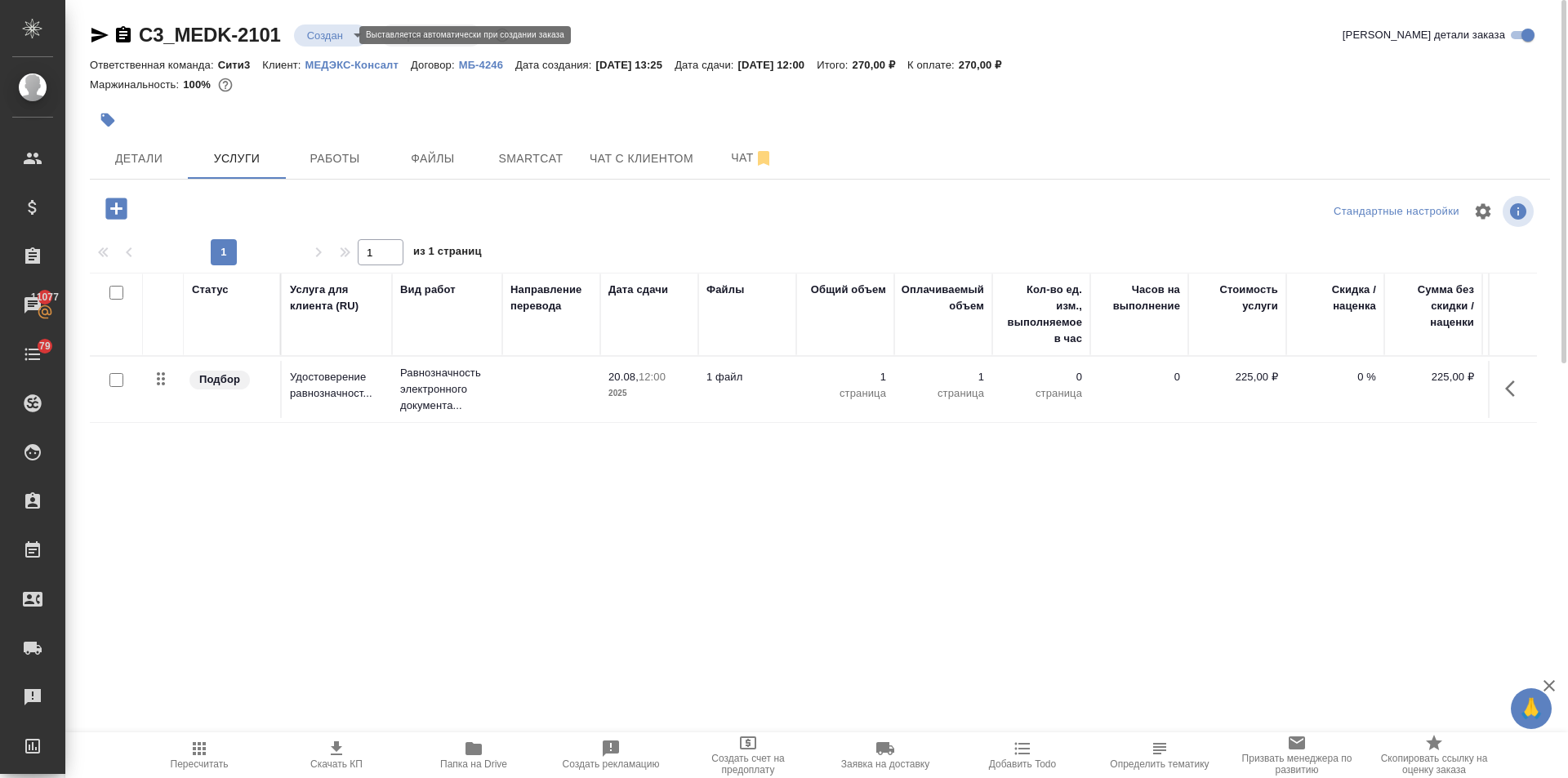
click at [321, 36] on body "🙏 .cls-1 fill:#fff; AWATERA Ilina Ekaterina Клиенты Спецификации Заказы 11077 Ч…" at bounding box center [784, 389] width 1568 height 778
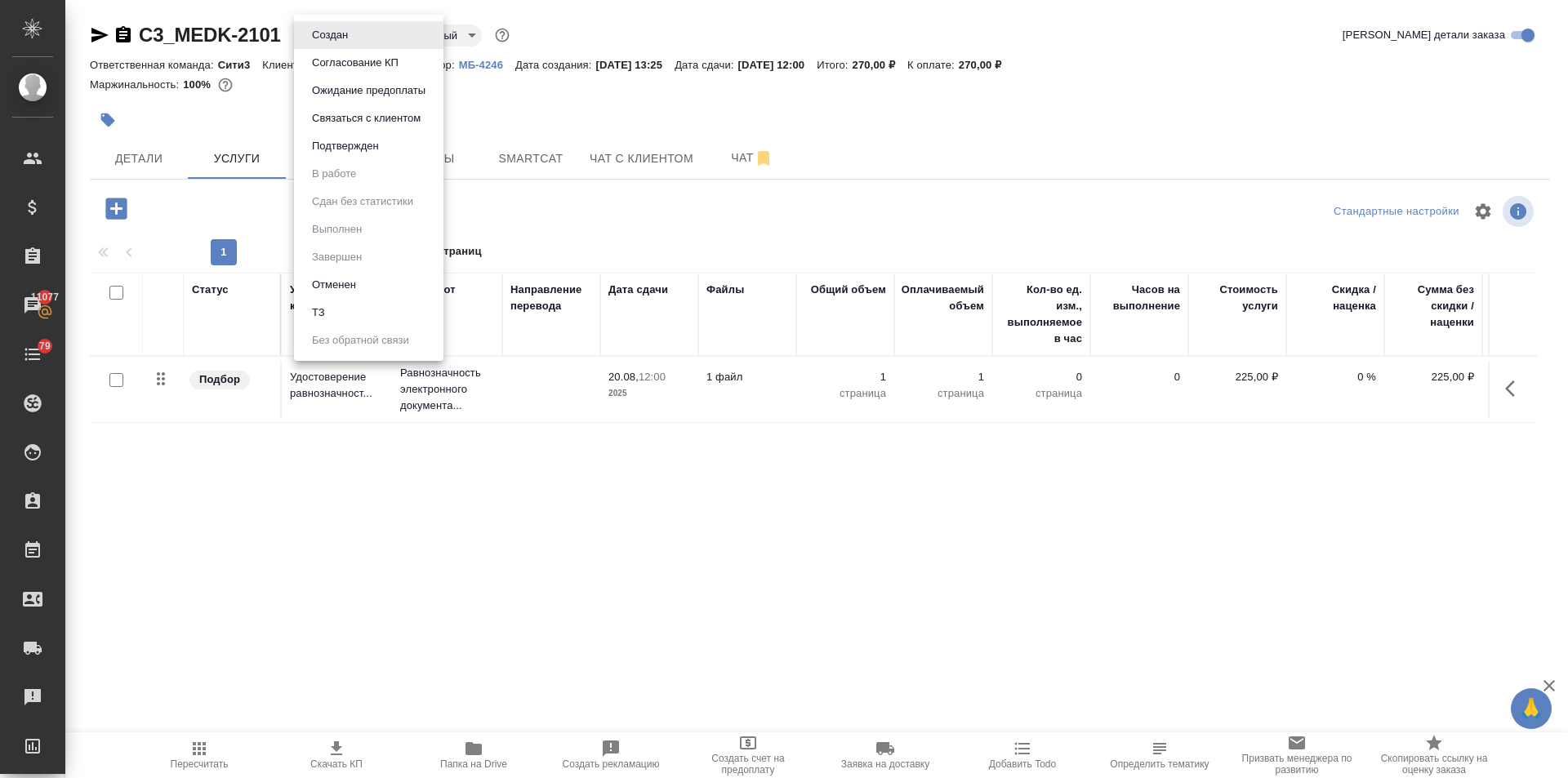
click at [370, 136] on li "Подтвержден" at bounding box center [369, 146] width 150 height 28
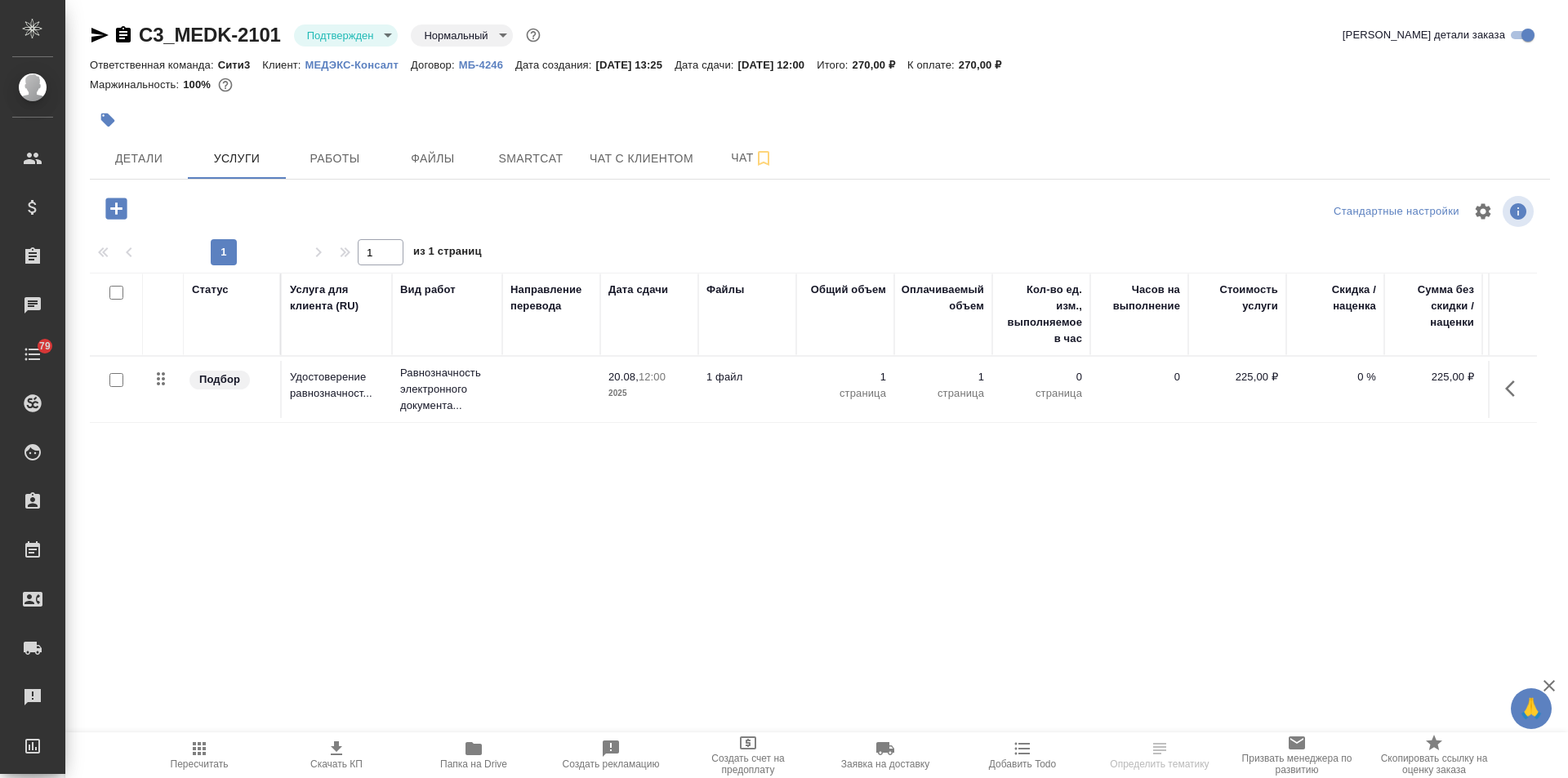
click at [103, 34] on icon "button" at bounding box center [99, 35] width 17 height 15
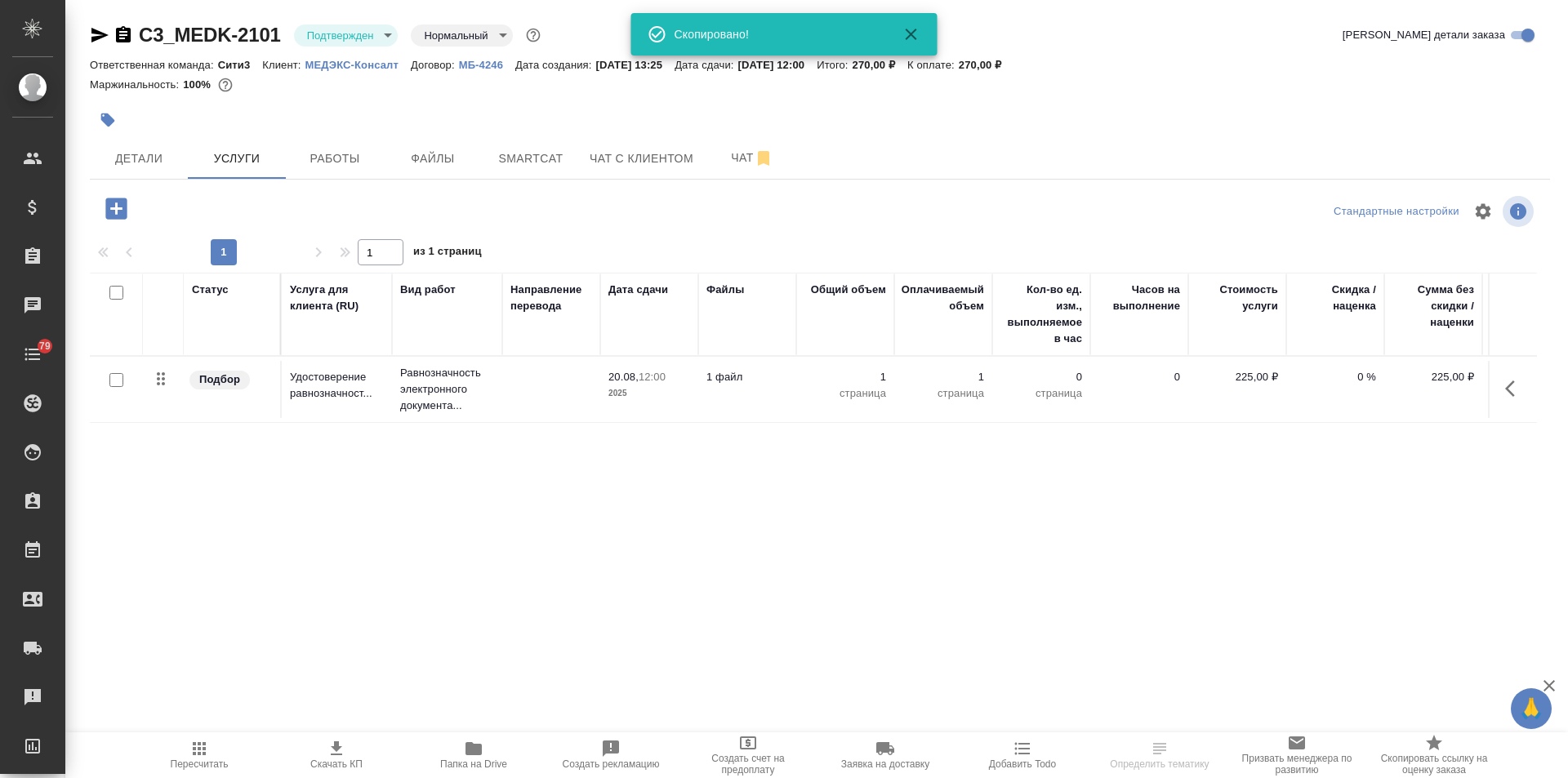
click at [103, 34] on icon "button" at bounding box center [99, 35] width 17 height 15
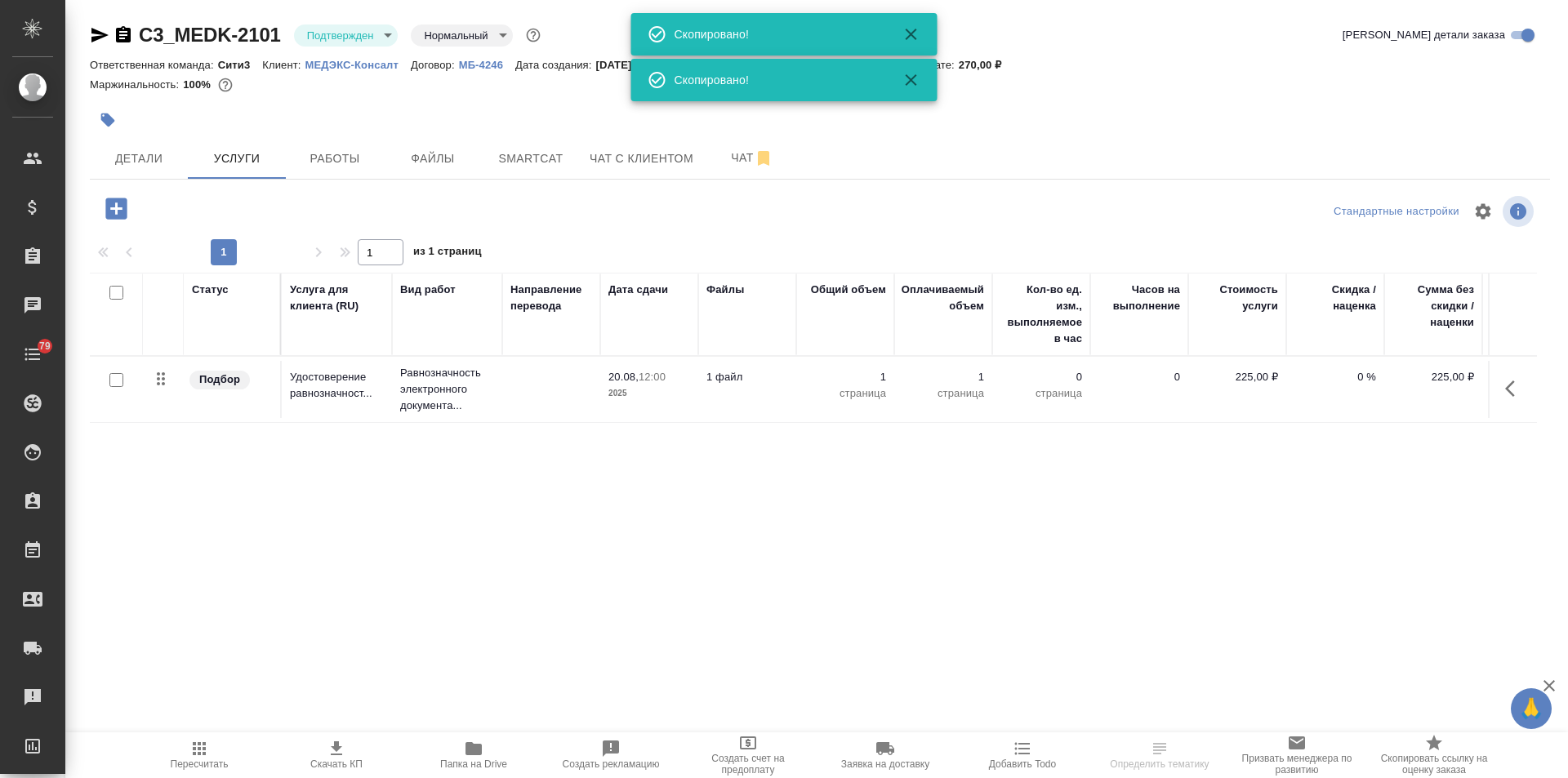
click at [103, 34] on icon "button" at bounding box center [99, 35] width 17 height 15
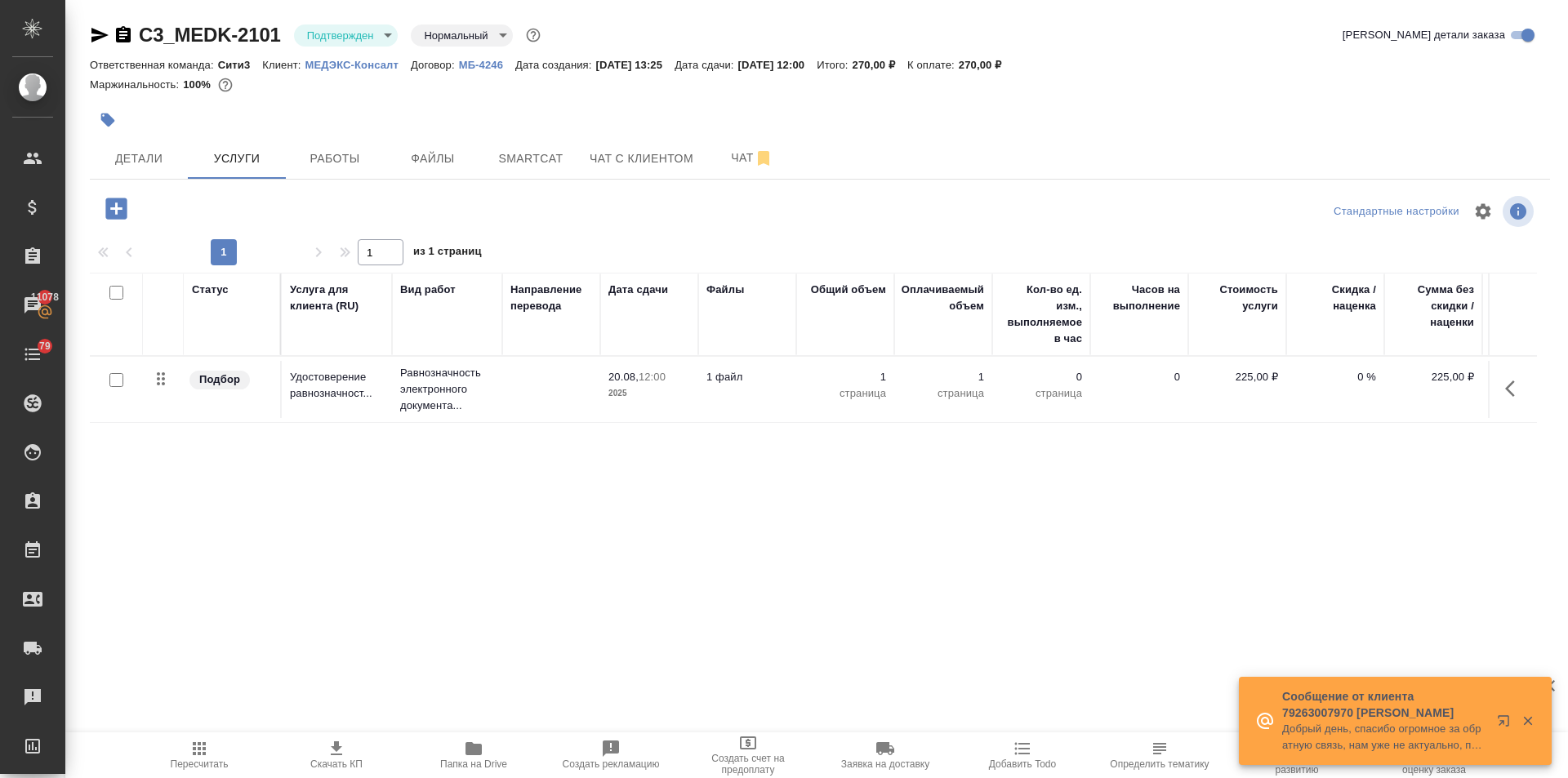
click at [146, 136] on div at bounding box center [576, 120] width 973 height 36
click at [148, 153] on span "Детали" at bounding box center [138, 158] width 78 height 20
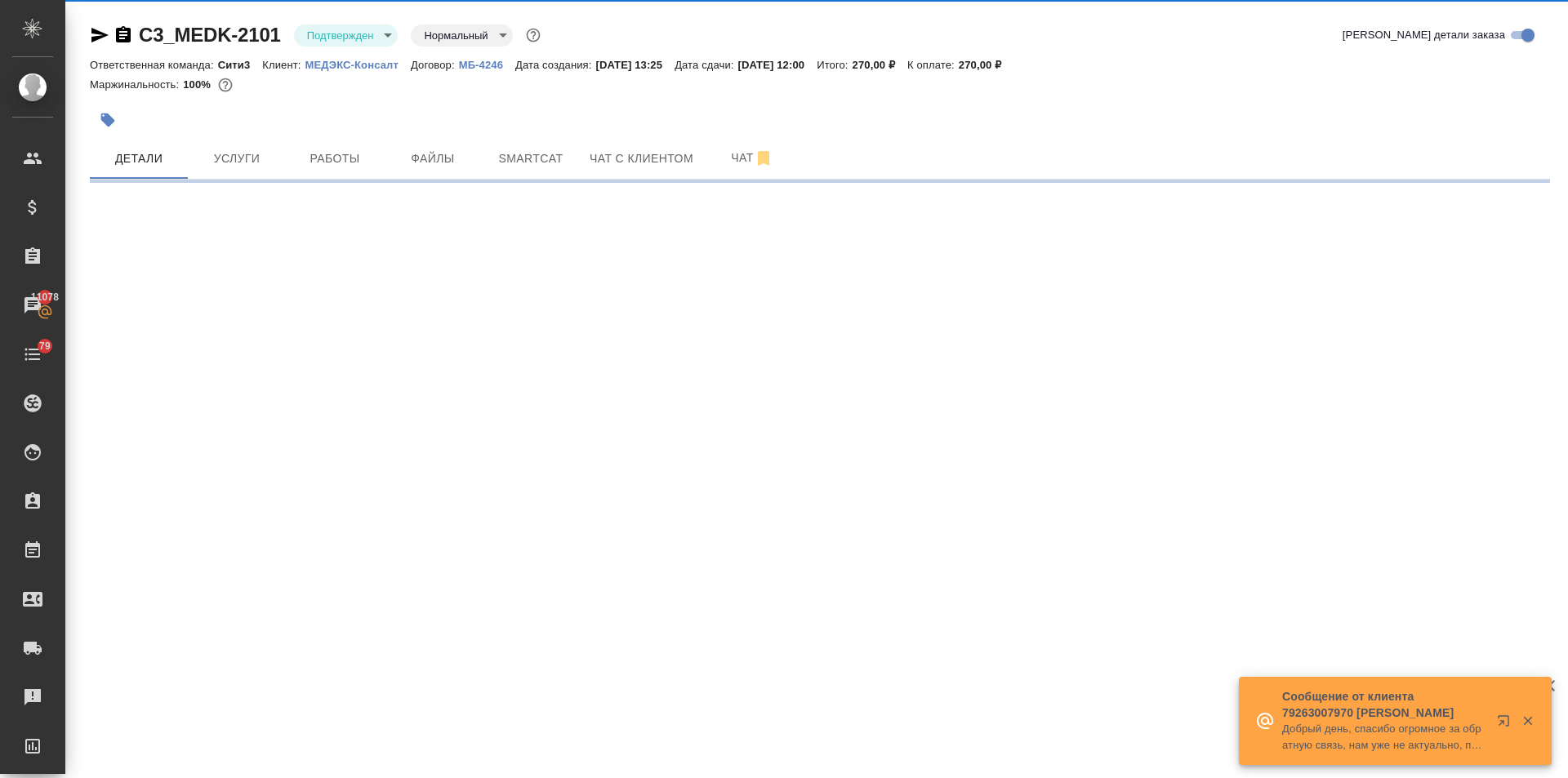
select select "RU"
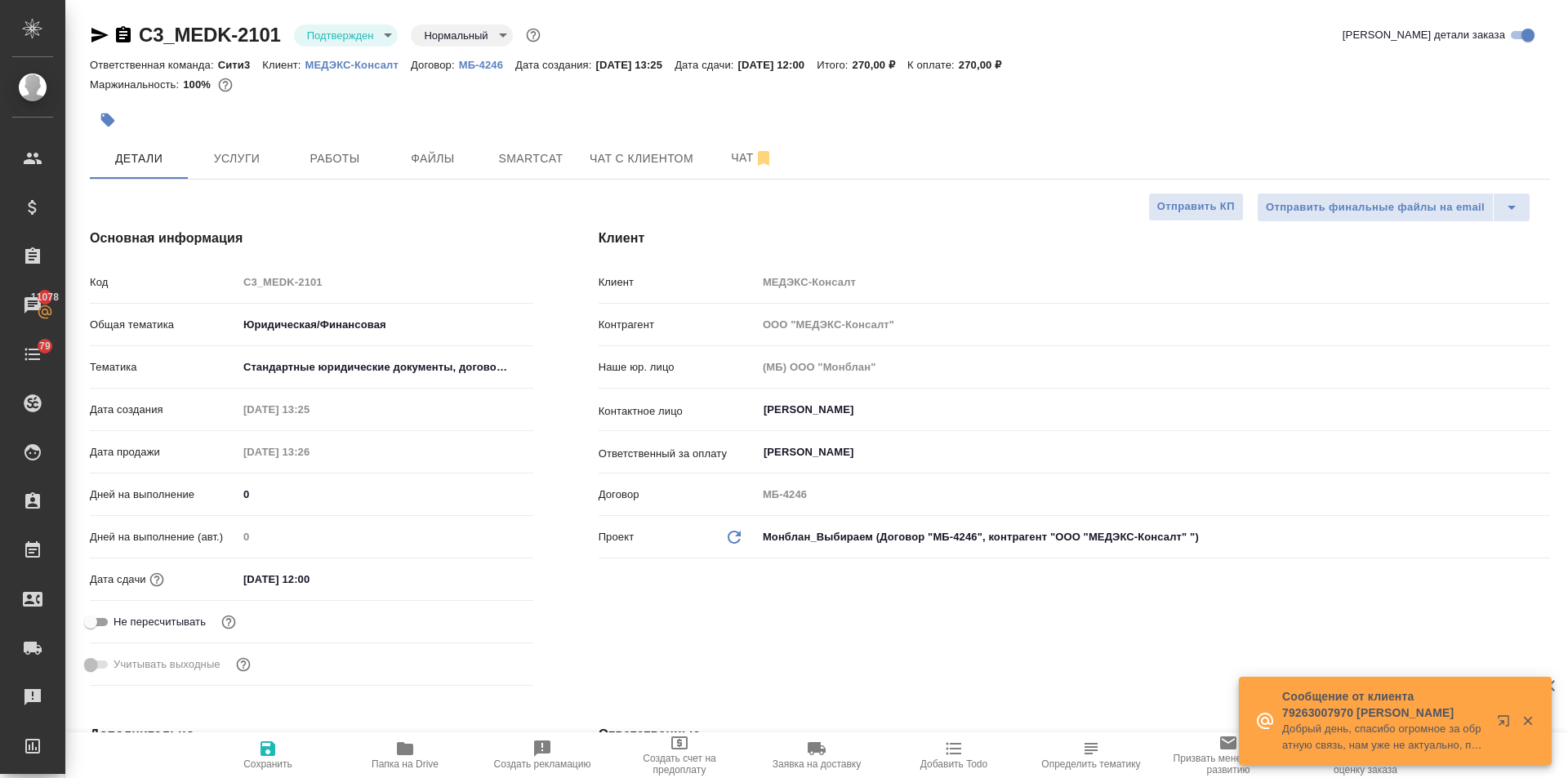
type textarea "x"
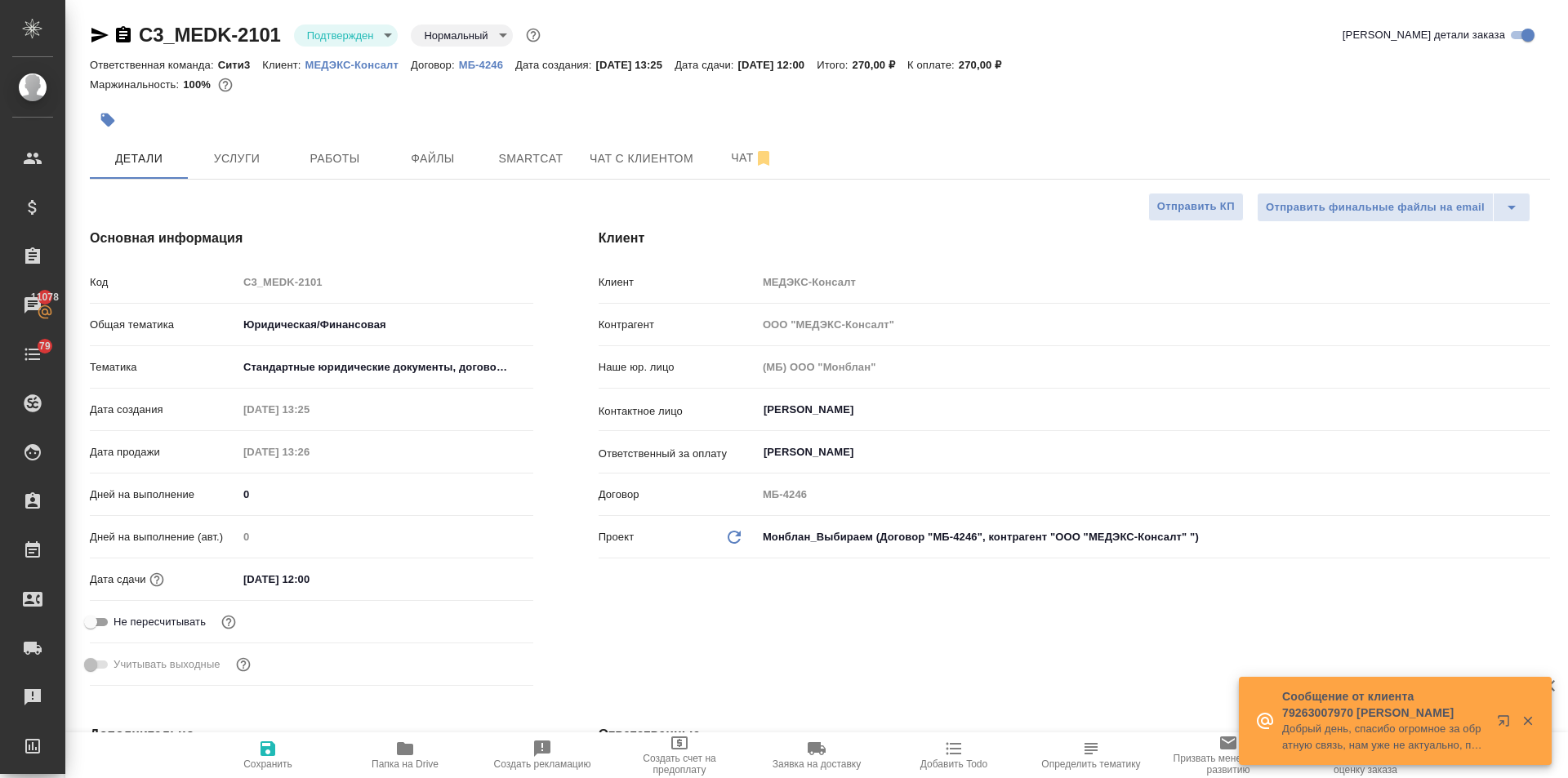
type textarea "x"
